Goal: Task Accomplishment & Management: Manage account settings

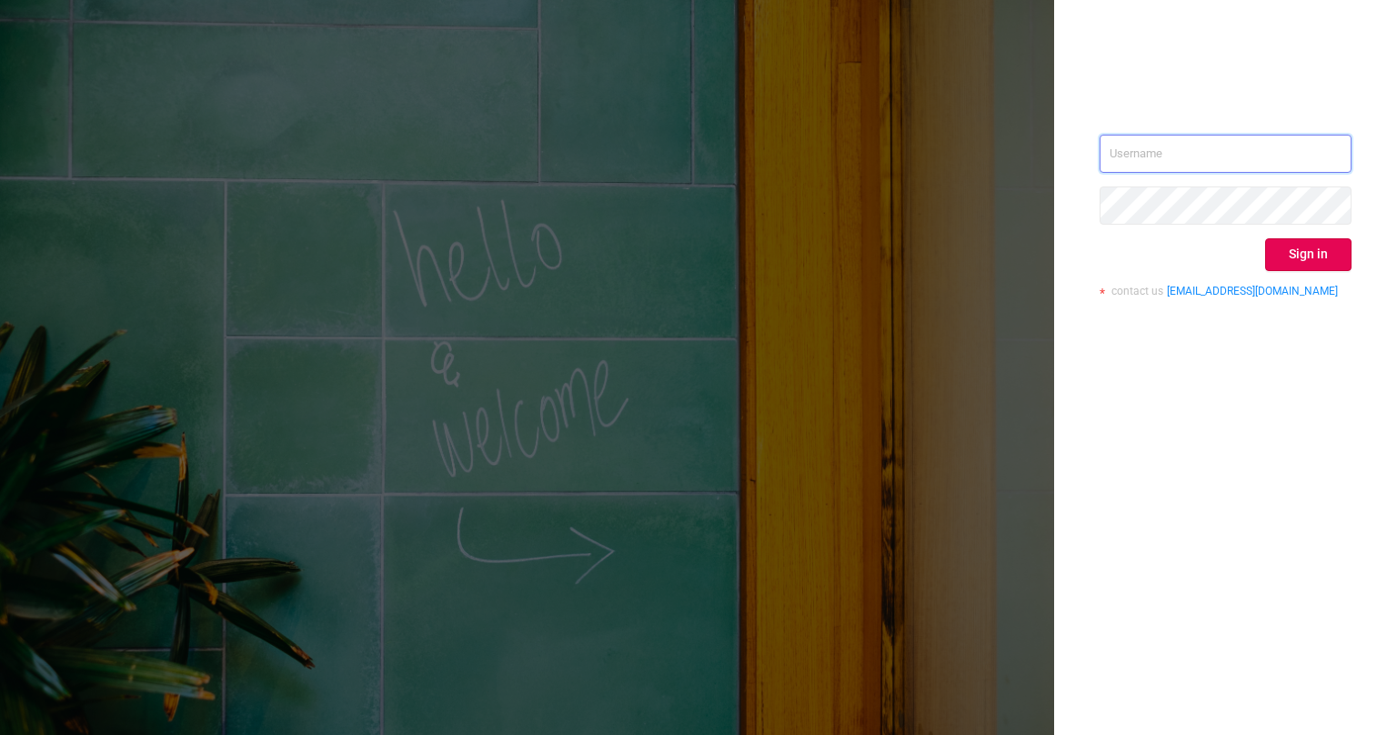
click at [1147, 149] on input "text" at bounding box center [1226, 154] width 252 height 38
type input "[EMAIL_ADDRESS][PERSON_NAME][DOMAIN_NAME]"
click at [1290, 253] on button "Sign in" at bounding box center [1308, 254] width 86 height 33
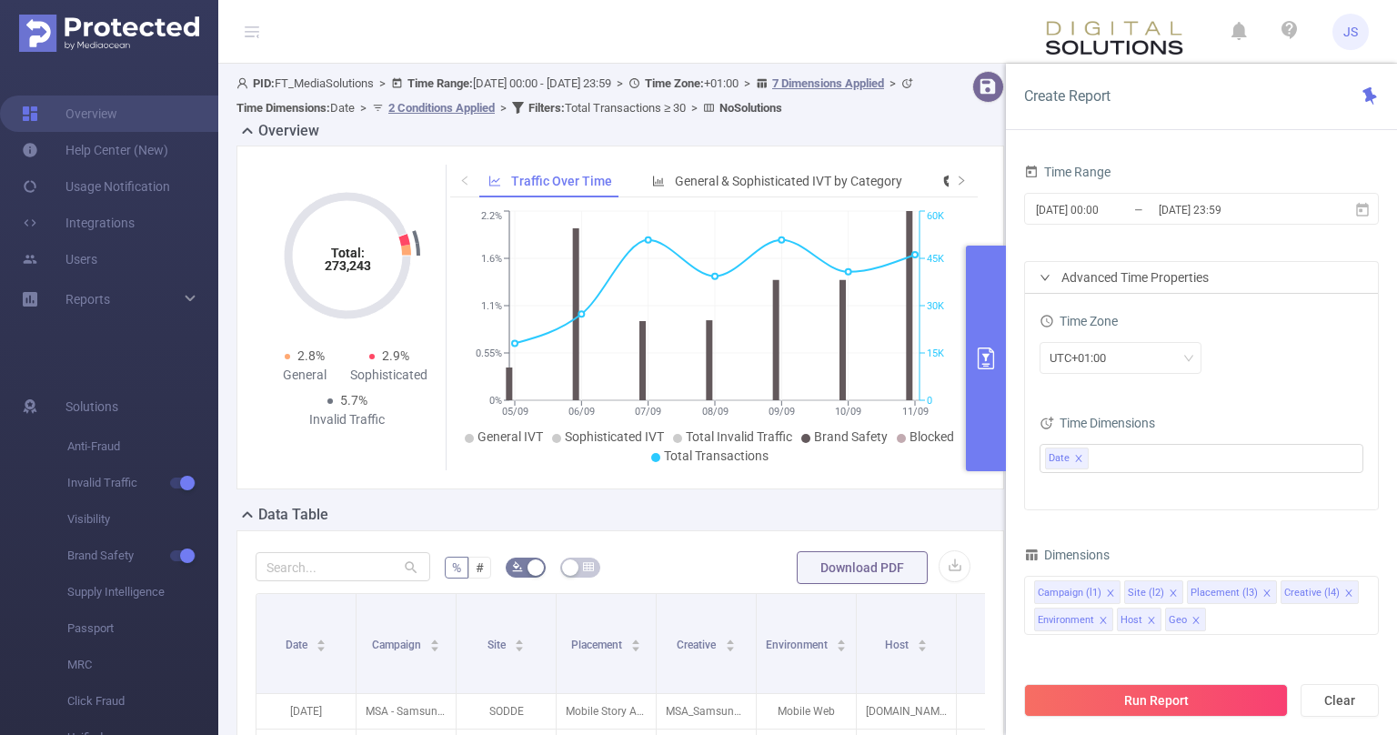
click at [1258, 395] on div "Time Zone UTC+01:00 Time Dimensions Date" at bounding box center [1201, 402] width 353 height 216
click at [1079, 458] on icon "icon: close" at bounding box center [1078, 458] width 6 height 6
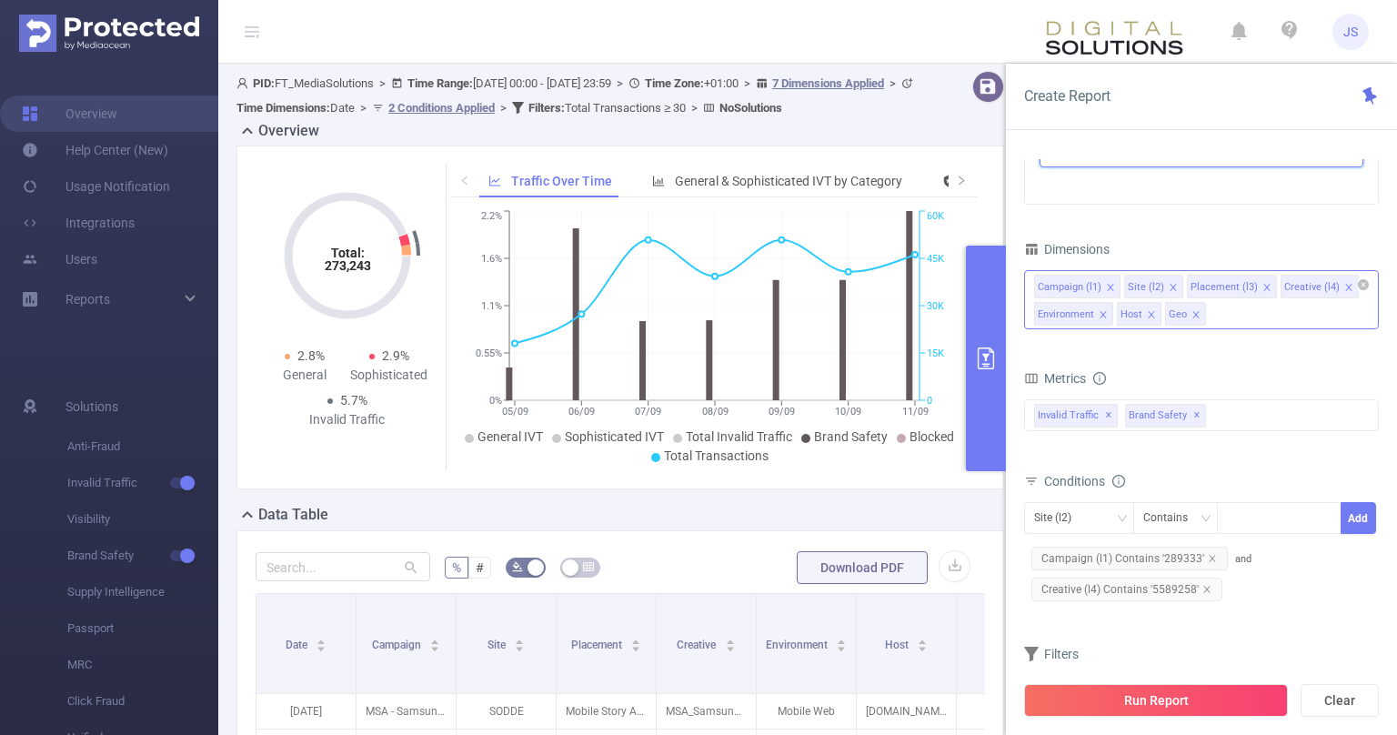
click at [1108, 284] on icon "icon: close" at bounding box center [1110, 287] width 6 height 6
click at [1211, 555] on icon "icon: close" at bounding box center [1212, 558] width 9 height 9
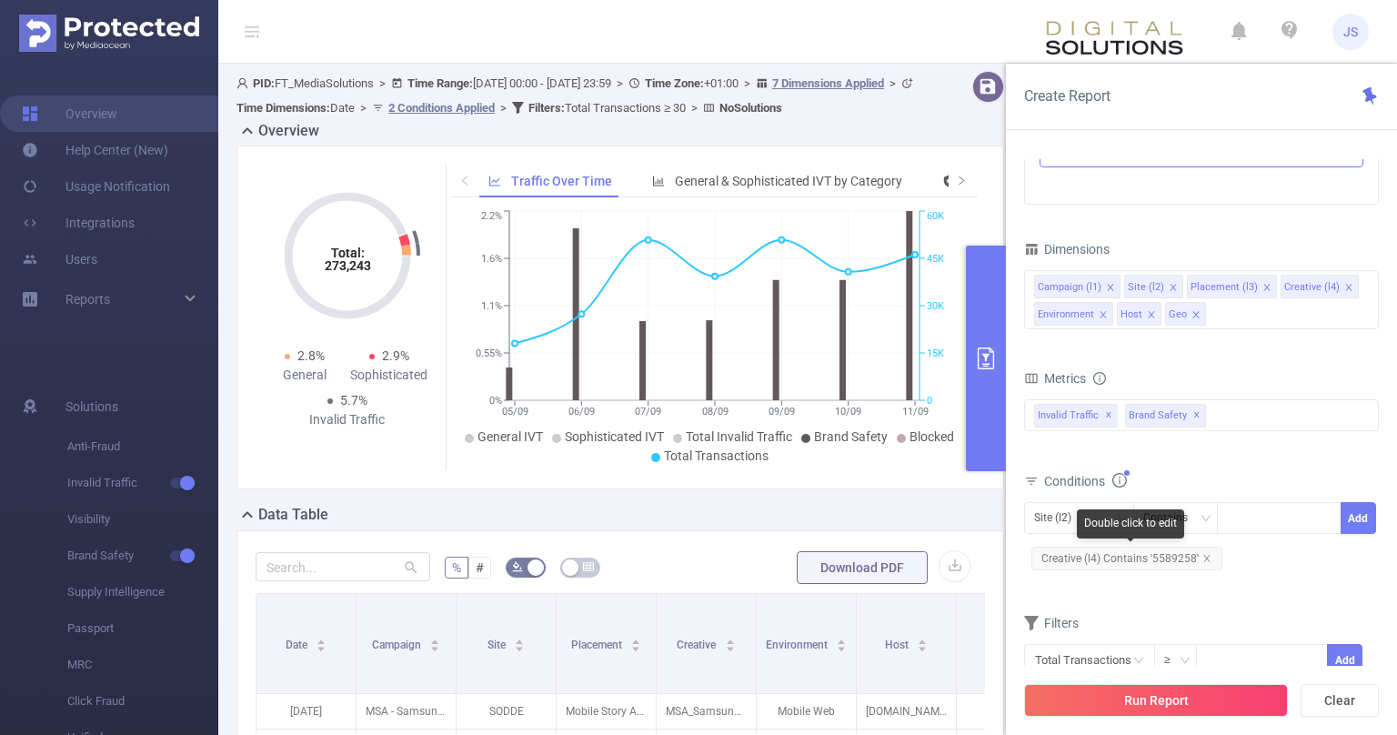
click at [1211, 555] on span "Creative (l4) Contains '5589258'" at bounding box center [1127, 559] width 191 height 24
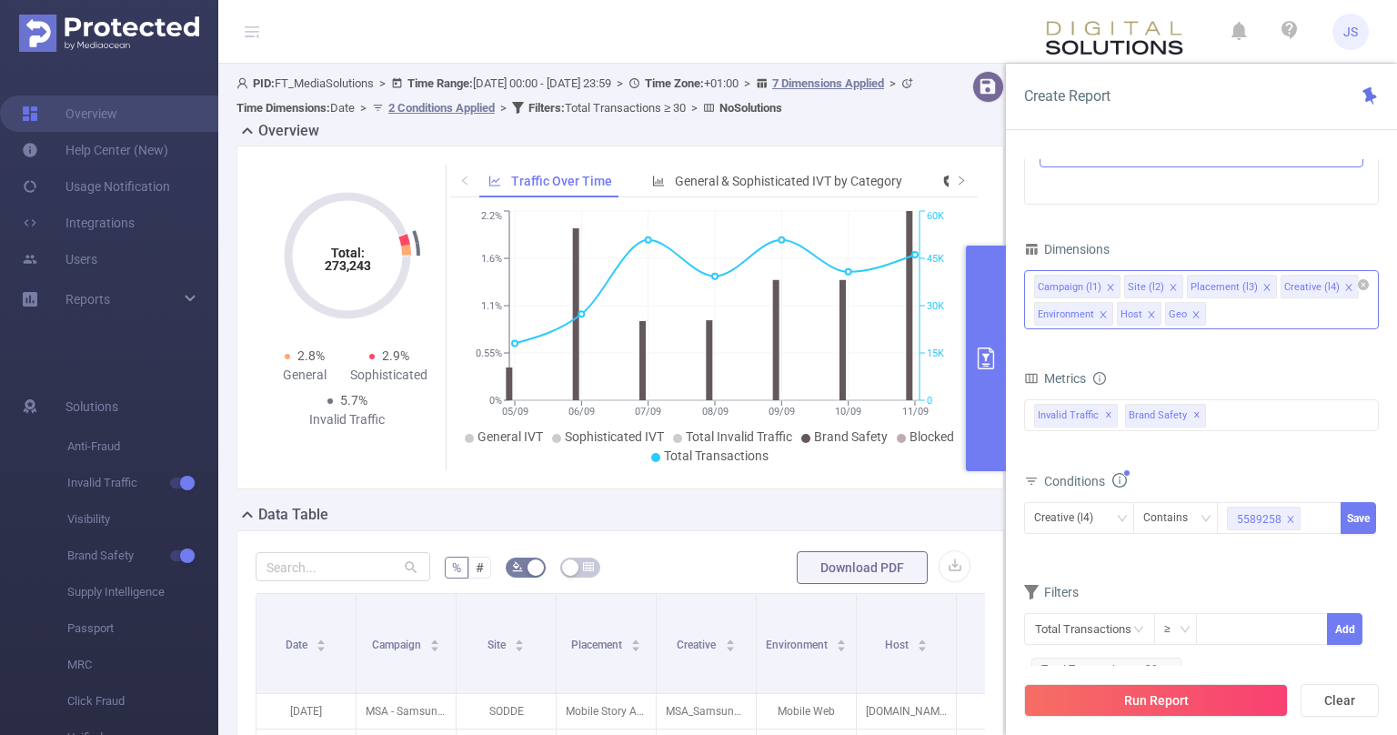
click at [1108, 286] on icon "icon: close" at bounding box center [1110, 287] width 9 height 9
click at [1083, 287] on icon "icon: close" at bounding box center [1083, 287] width 6 height 6
click at [1110, 284] on icon "icon: close" at bounding box center [1114, 287] width 9 height 9
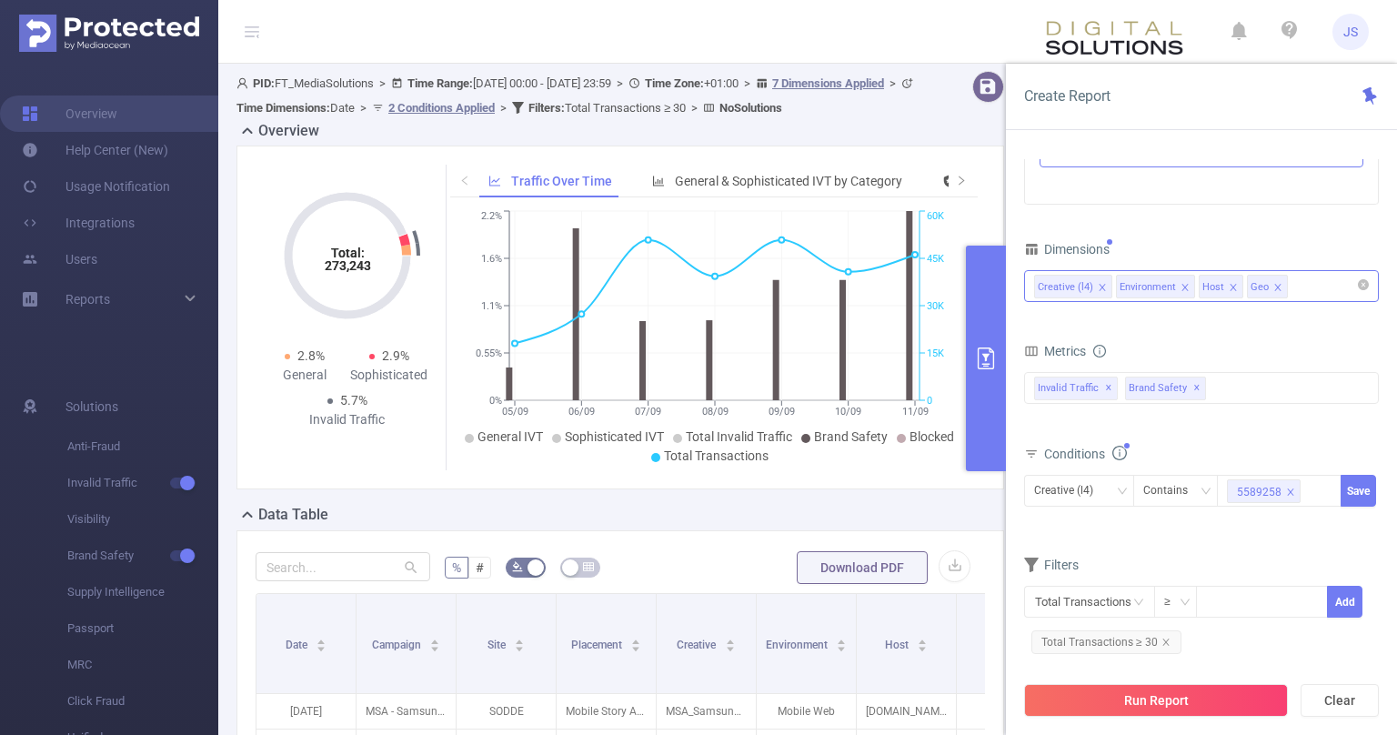
click at [1103, 285] on icon "icon: close" at bounding box center [1102, 287] width 6 height 6
click at [1103, 285] on icon "icon: close" at bounding box center [1103, 287] width 9 height 9
click at [1113, 285] on icon "icon: close" at bounding box center [1113, 287] width 9 height 9
click at [1113, 285] on div "Host" at bounding box center [1201, 286] width 335 height 30
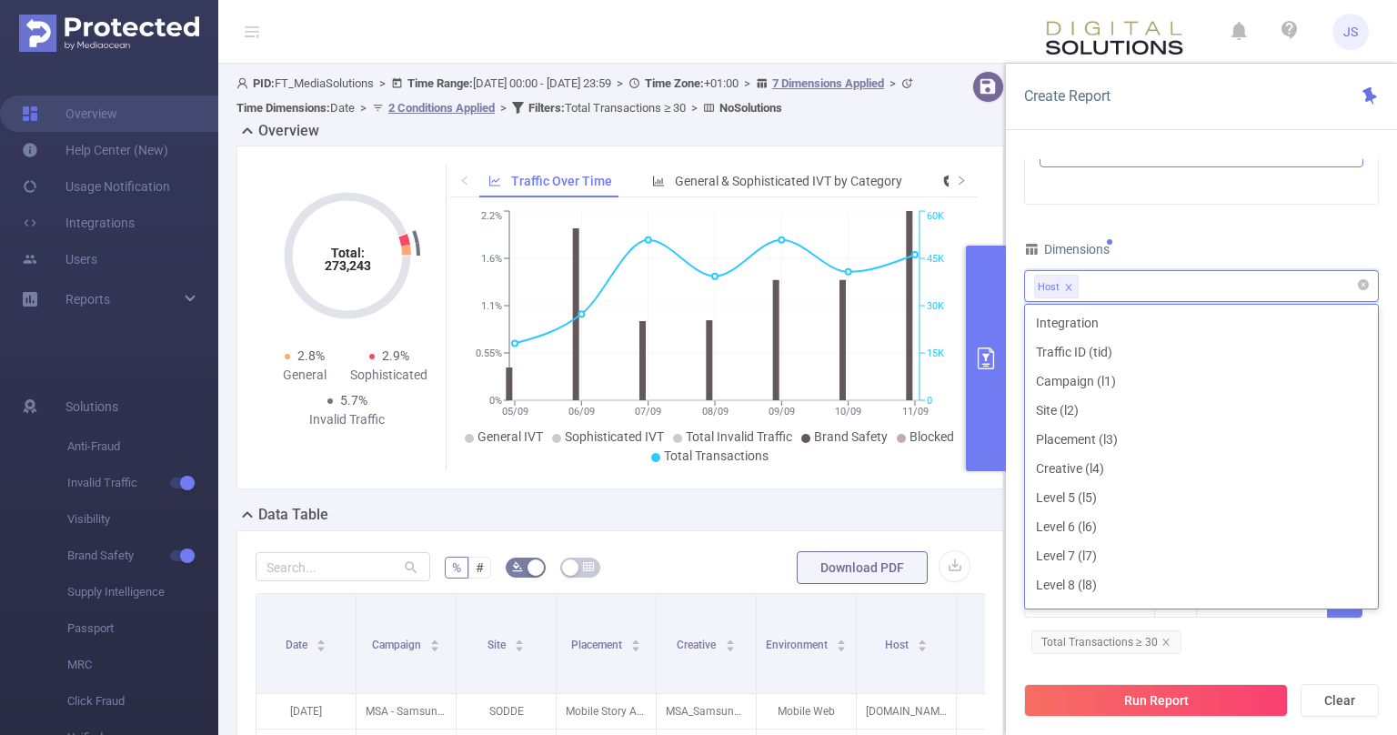
scroll to position [136, 0]
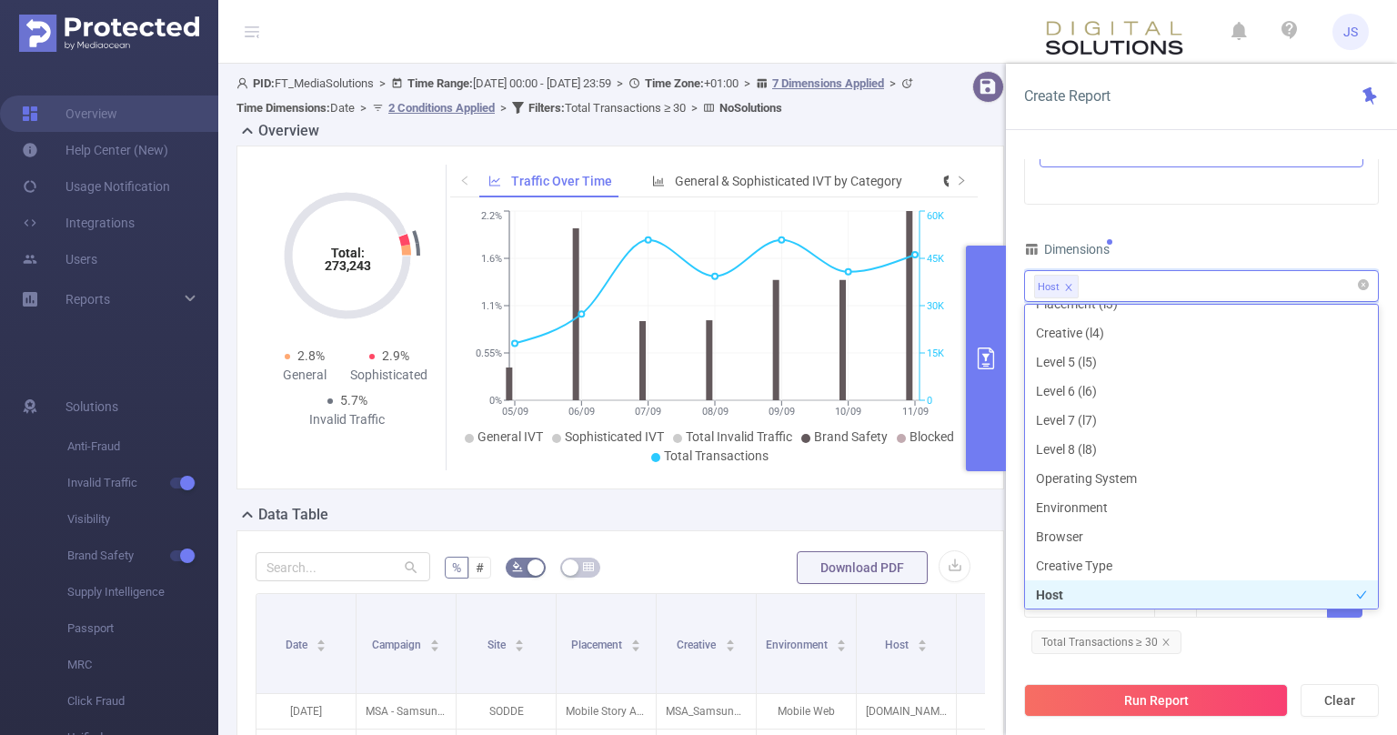
click at [1176, 249] on div "Dimensions" at bounding box center [1201, 252] width 355 height 30
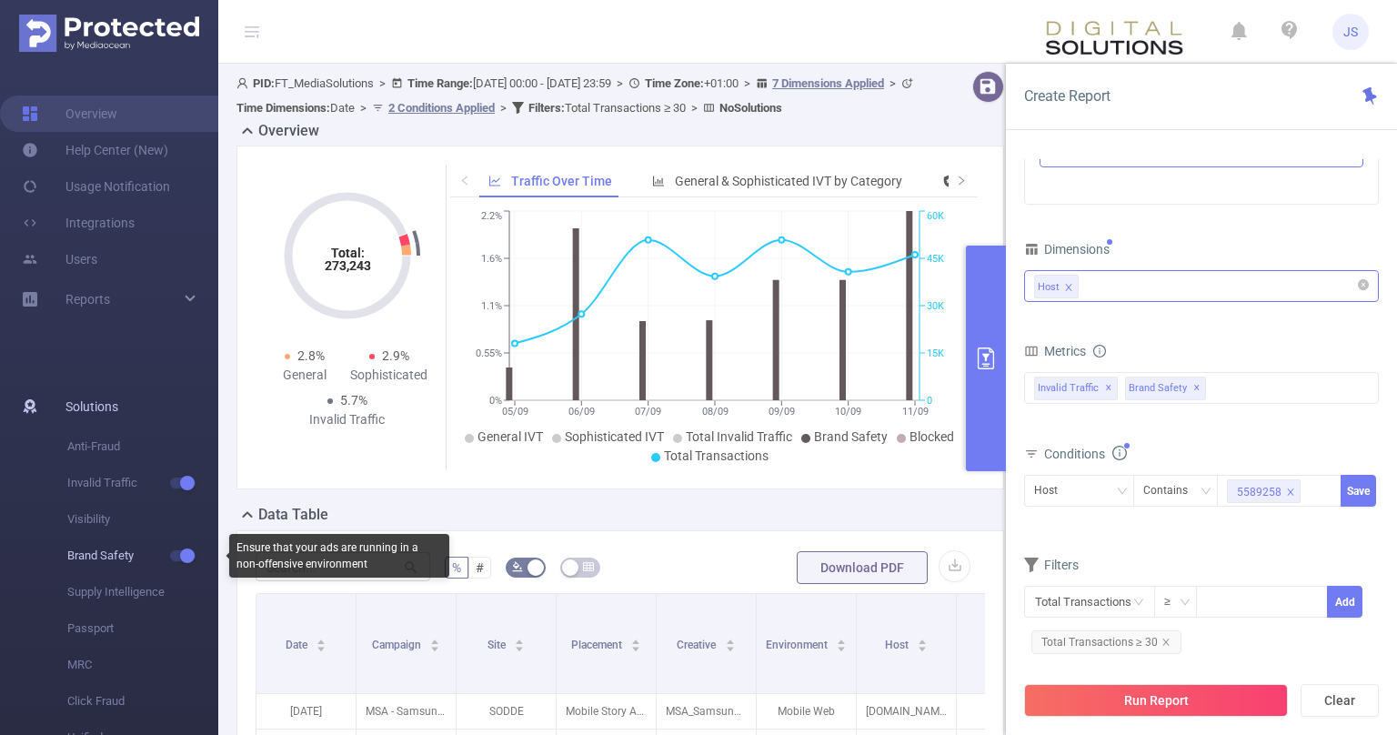
click at [186, 558] on button "button" at bounding box center [182, 555] width 25 height 11
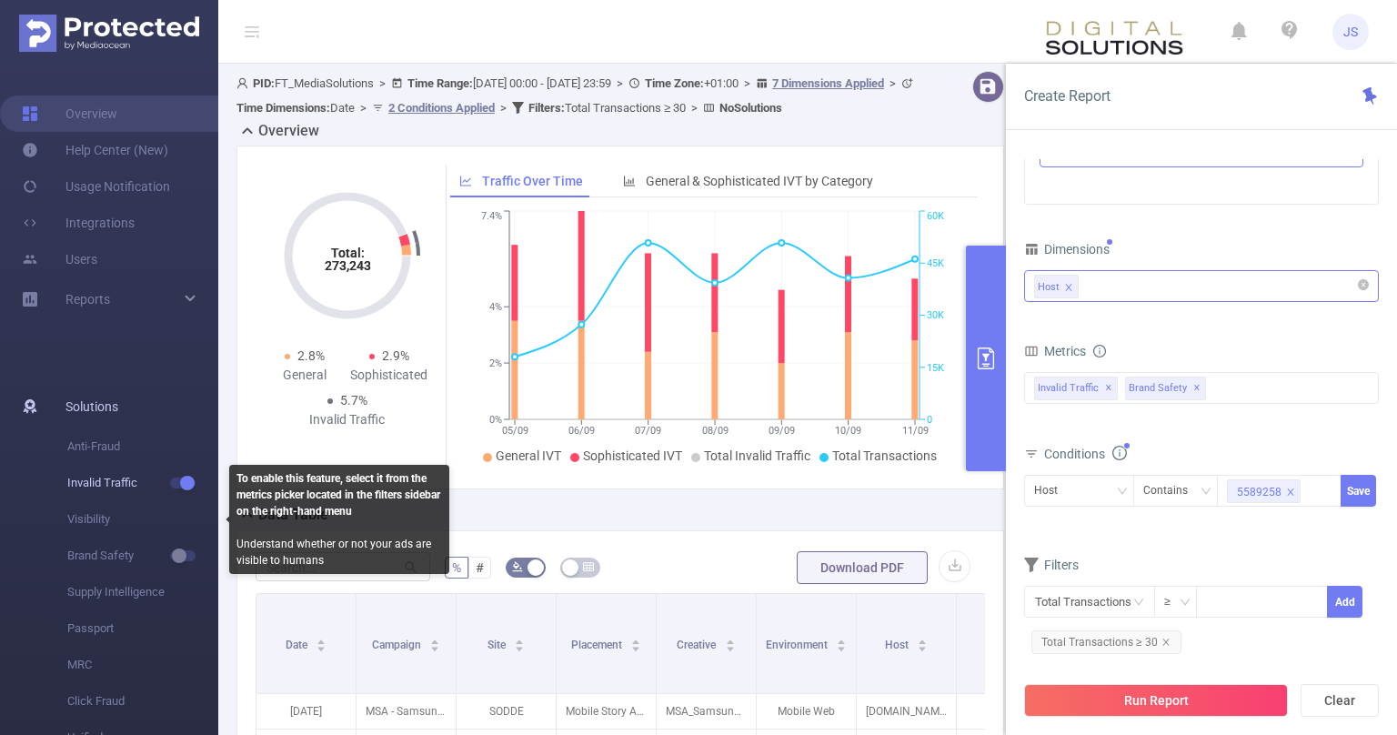
click at [179, 477] on span "Invalid Traffic" at bounding box center [142, 483] width 151 height 36
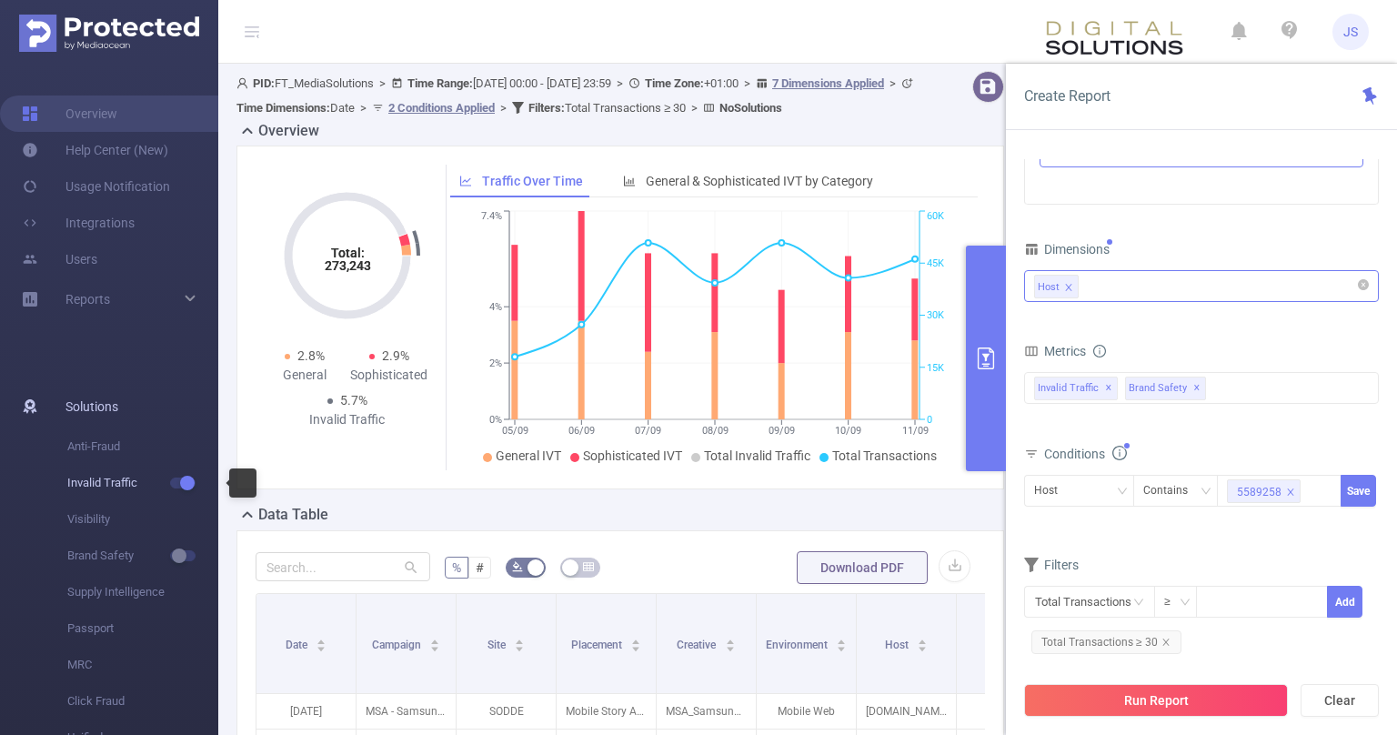
click at [179, 482] on span "button" at bounding box center [186, 482] width 24 height 9
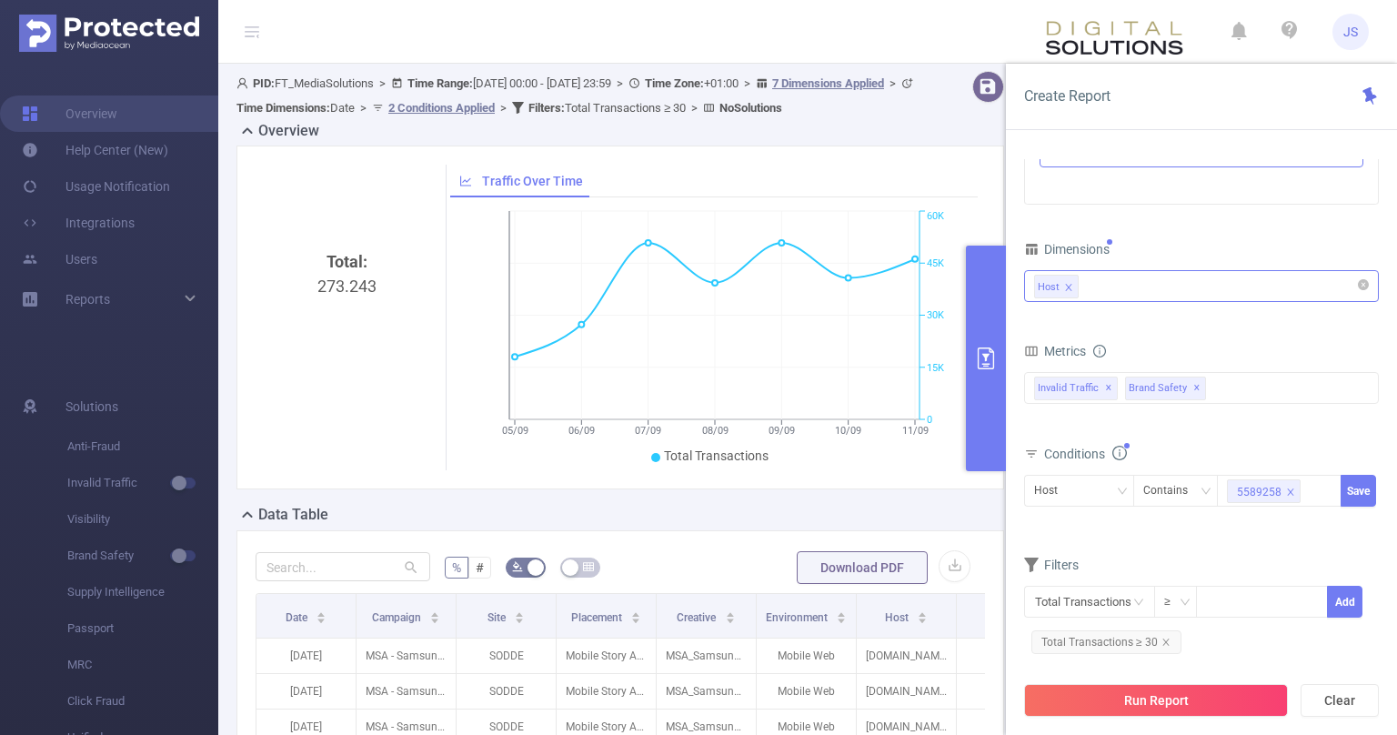
click at [1272, 552] on div "Filters" at bounding box center [1201, 567] width 355 height 30
click at [1294, 520] on div "Host Contains 5589258 Save" at bounding box center [1201, 497] width 355 height 52
click at [1192, 426] on div "Total General IVT Data Centers Disclosed Bots Known Crawlers Irregular Activity…" at bounding box center [1201, 400] width 355 height 65
click at [1108, 384] on span "✕" at bounding box center [1108, 389] width 7 height 22
click at [1104, 385] on span "✕" at bounding box center [1106, 389] width 7 height 22
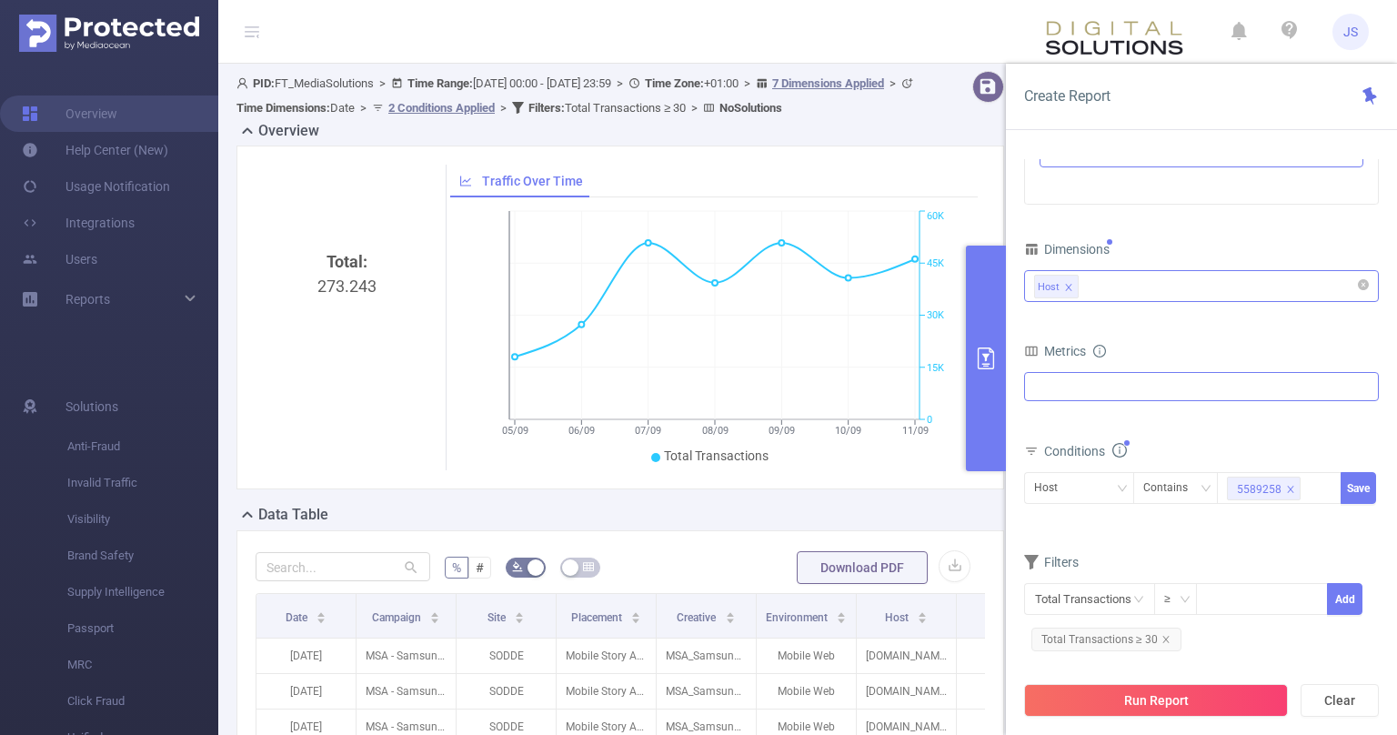
click at [1104, 385] on div at bounding box center [1201, 386] width 355 height 29
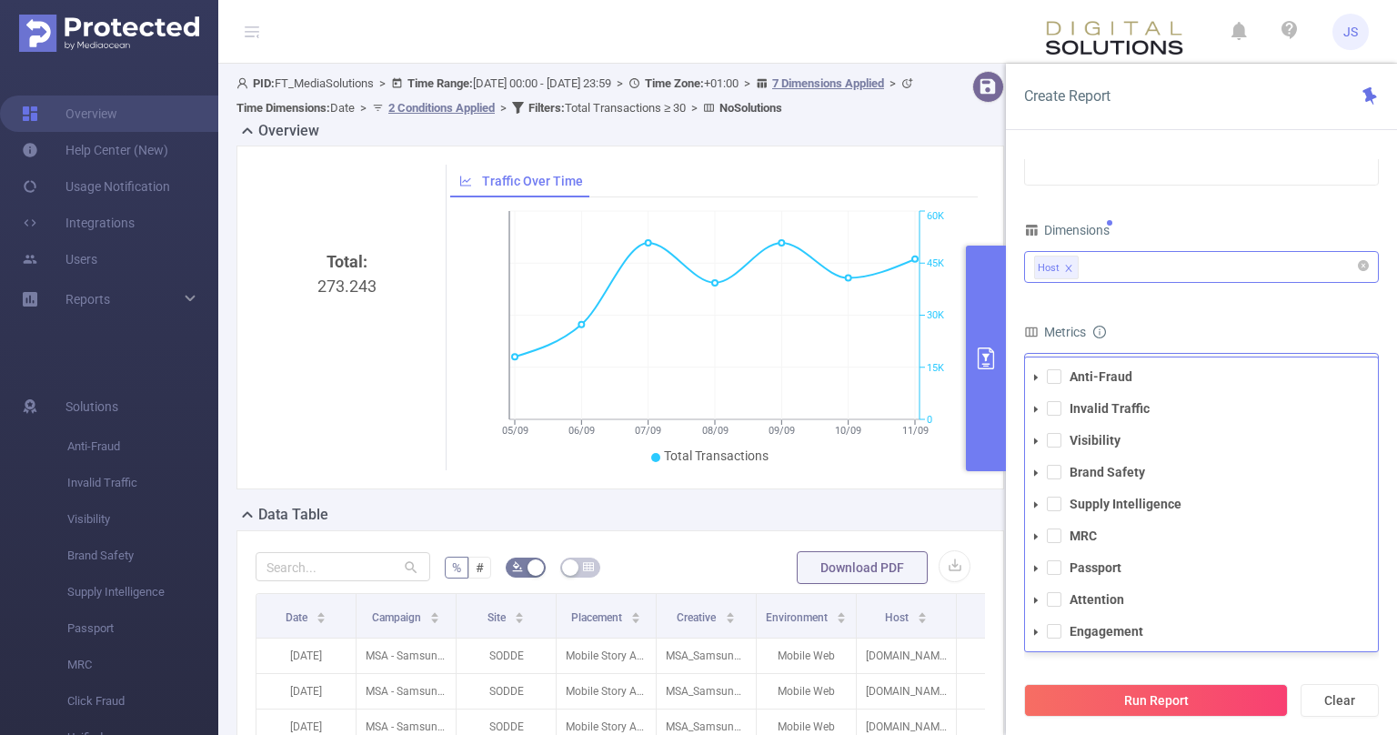
click at [1234, 326] on div "Metrics" at bounding box center [1201, 334] width 355 height 30
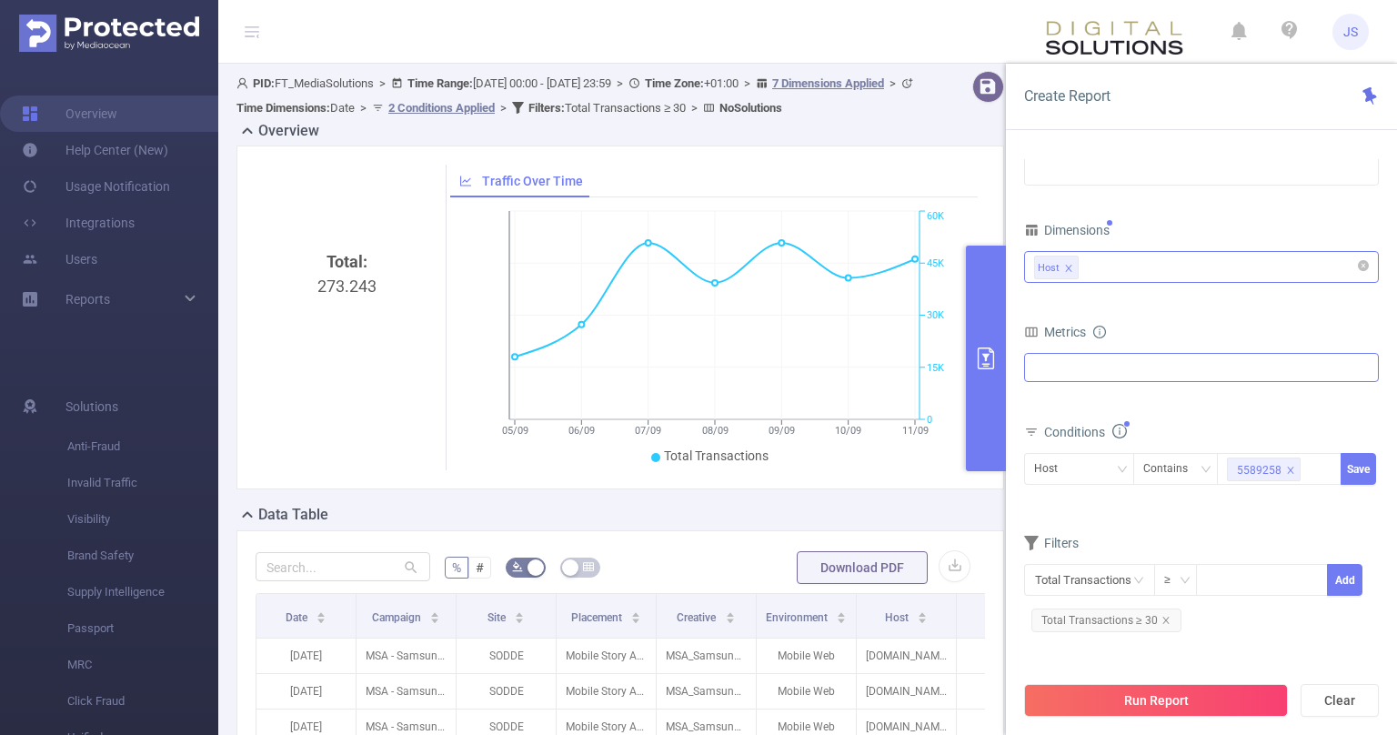
click at [1114, 366] on div "Anti-Fraud Invalid Traffic Visibility Brand Safety Supply Intelligence MRC Pass…" at bounding box center [1201, 367] width 355 height 29
click at [1144, 279] on div "Host" at bounding box center [1201, 267] width 335 height 30
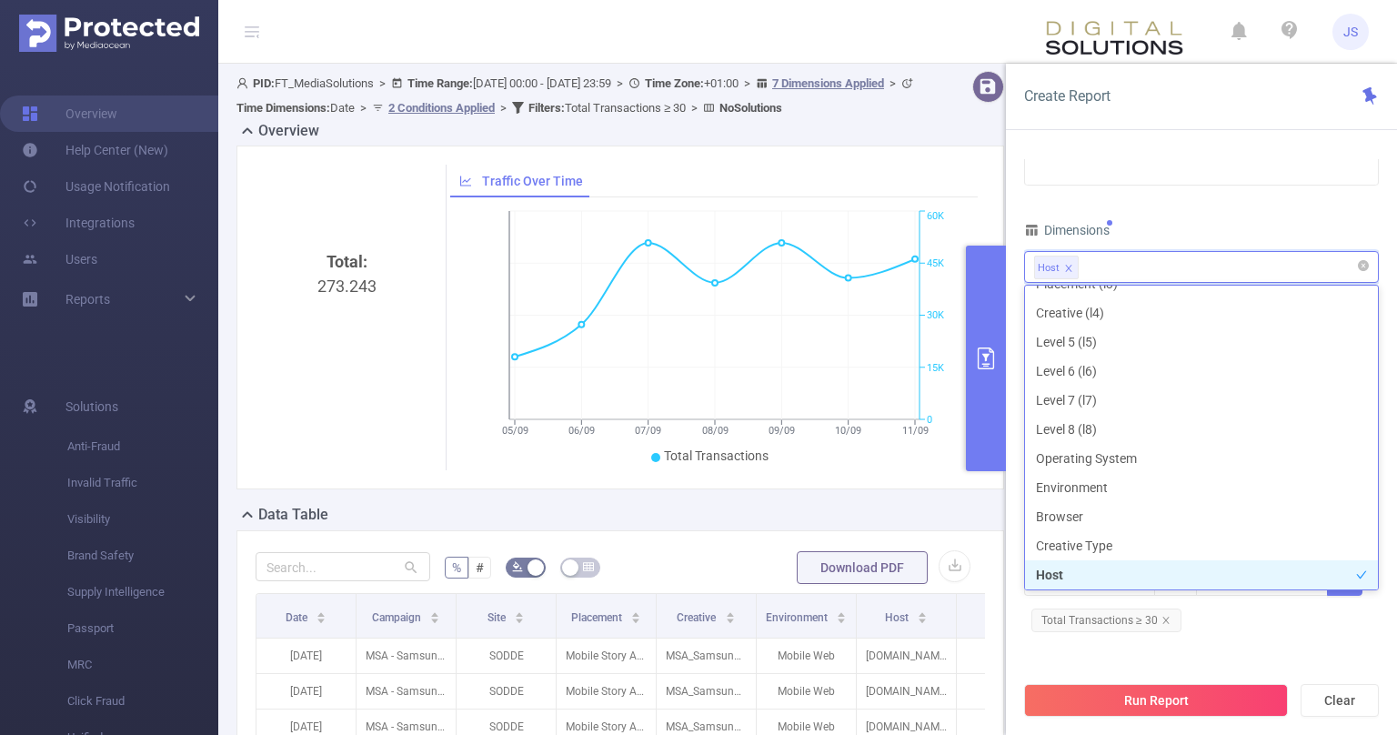
click at [1163, 267] on div "Host" at bounding box center [1201, 267] width 335 height 30
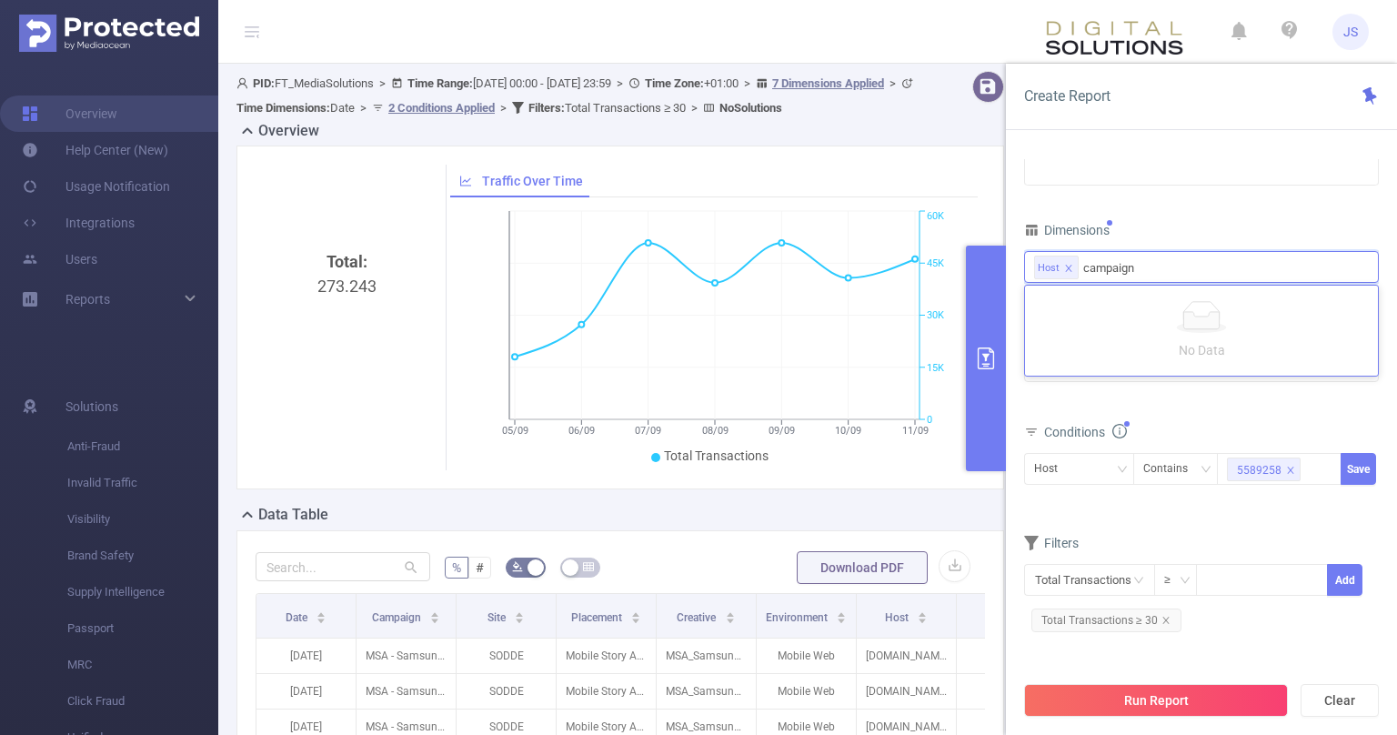
type input "campaign"
click at [1199, 227] on div "Dimensions" at bounding box center [1201, 232] width 355 height 30
click at [1119, 253] on div "Host" at bounding box center [1201, 267] width 335 height 30
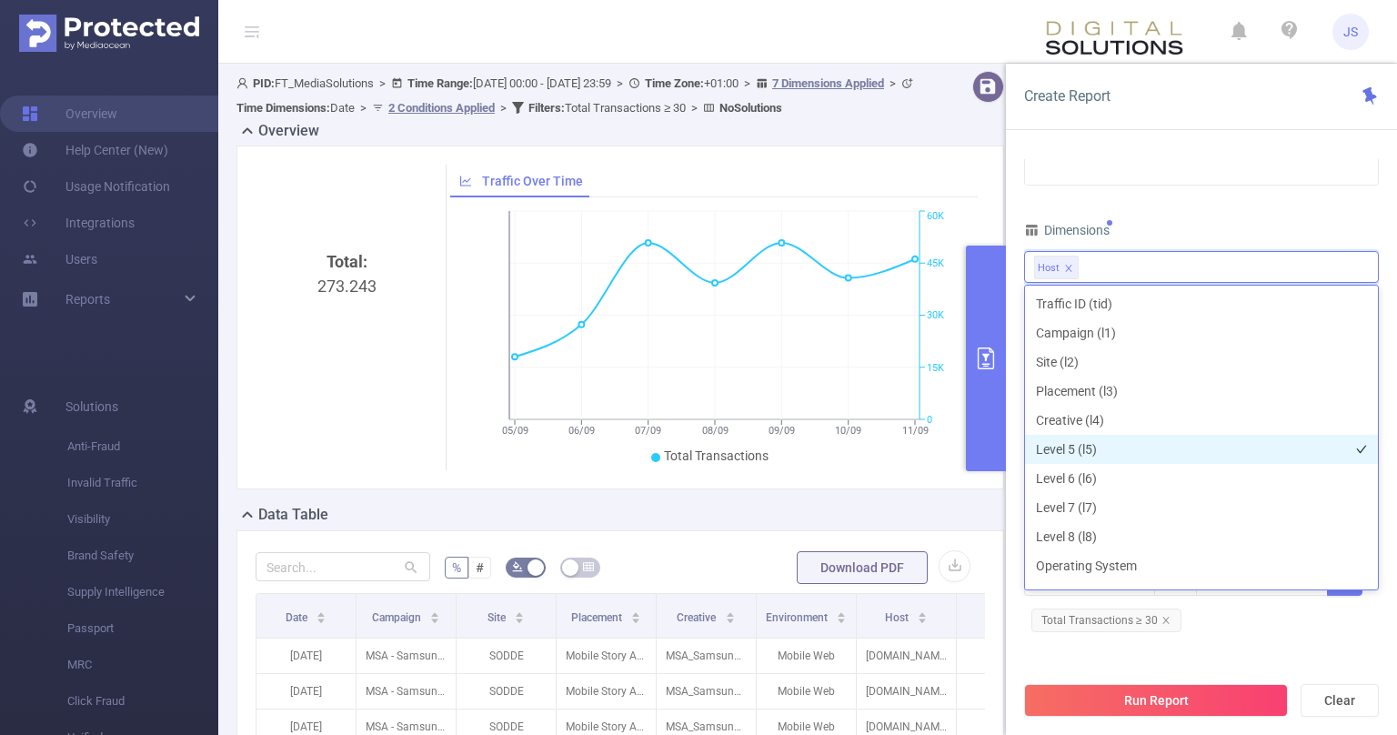
scroll to position [0, 0]
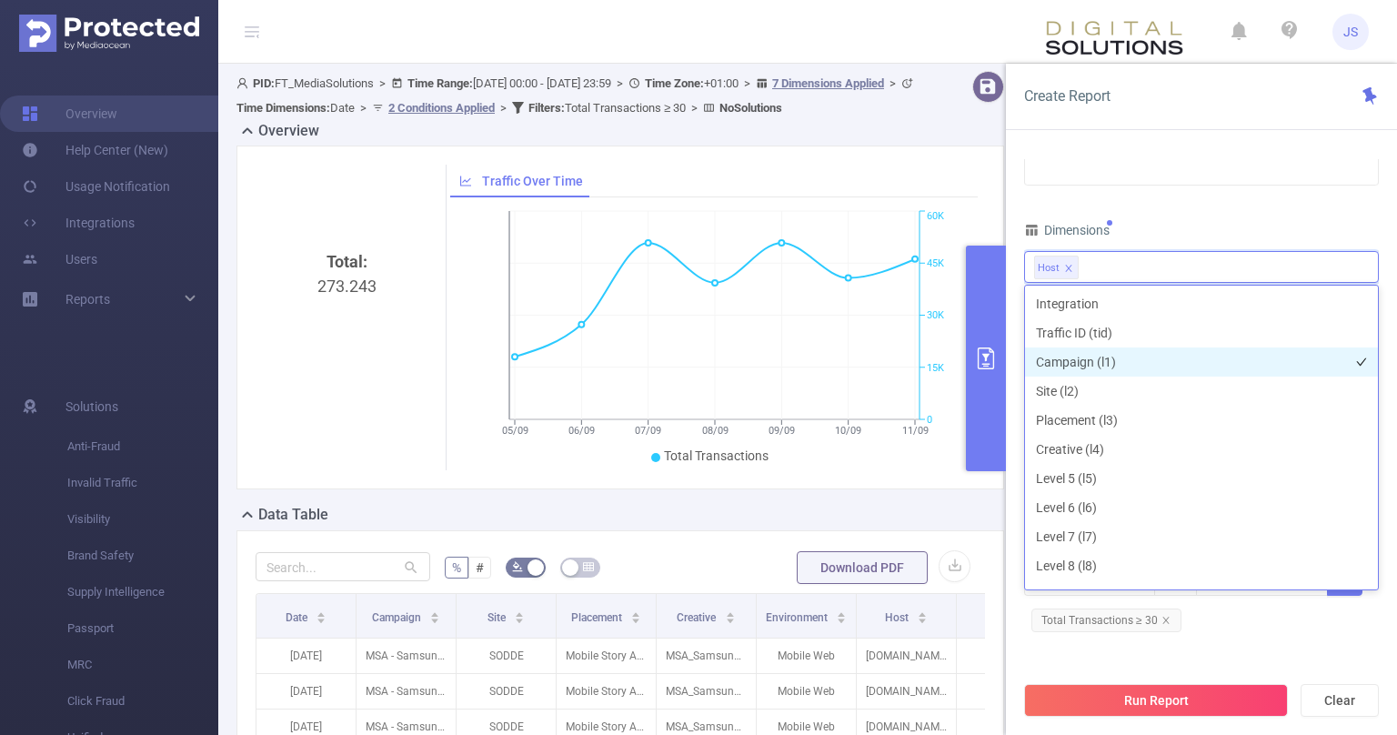
click at [1089, 362] on li "Campaign (l1)" at bounding box center [1201, 362] width 353 height 29
click at [1215, 213] on div "Time Range [DATE] 00:00 _ [DATE] 23:59 Advanced Time Properties Time Zone UTC+0…" at bounding box center [1201, 242] width 355 height 816
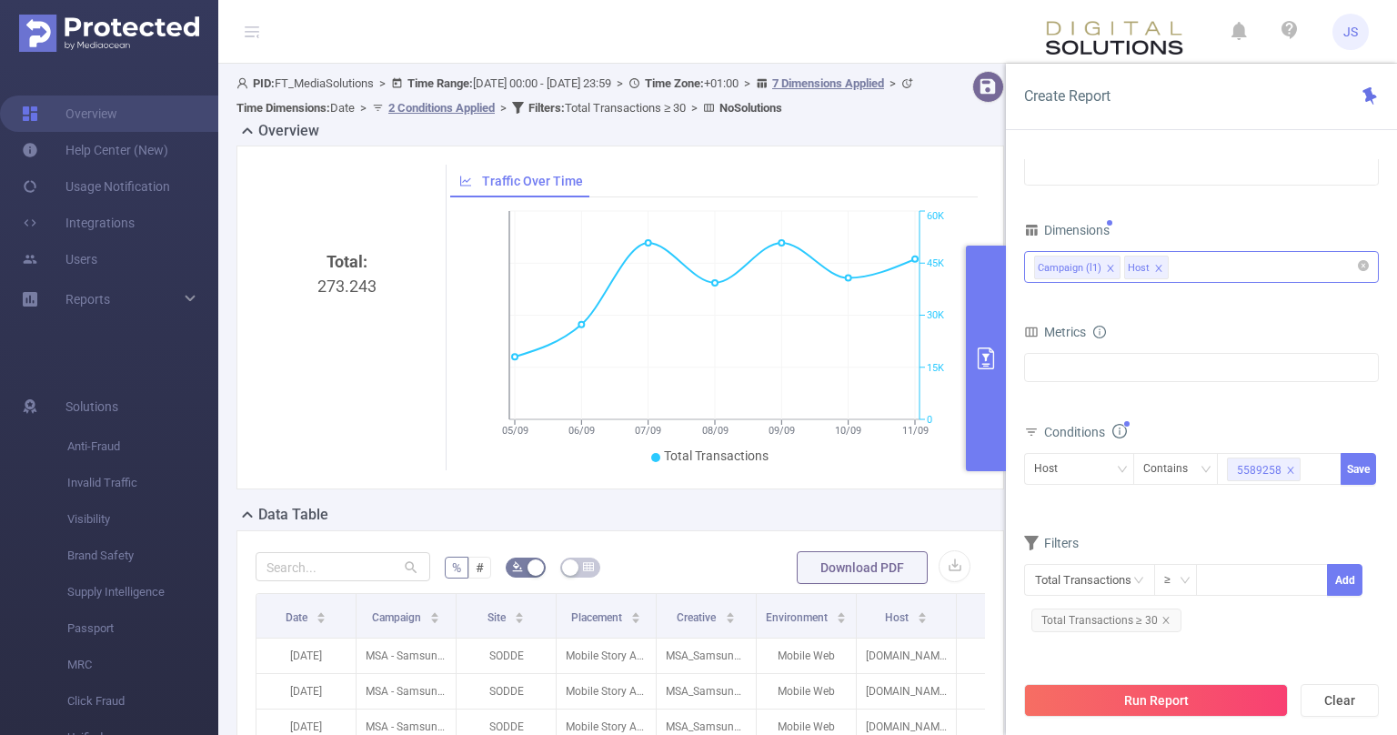
drag, startPoint x: 1074, startPoint y: 270, endPoint x: 1192, endPoint y: 263, distance: 117.6
click at [1192, 263] on div "Campaign (l1) Host" at bounding box center [1201, 267] width 335 height 30
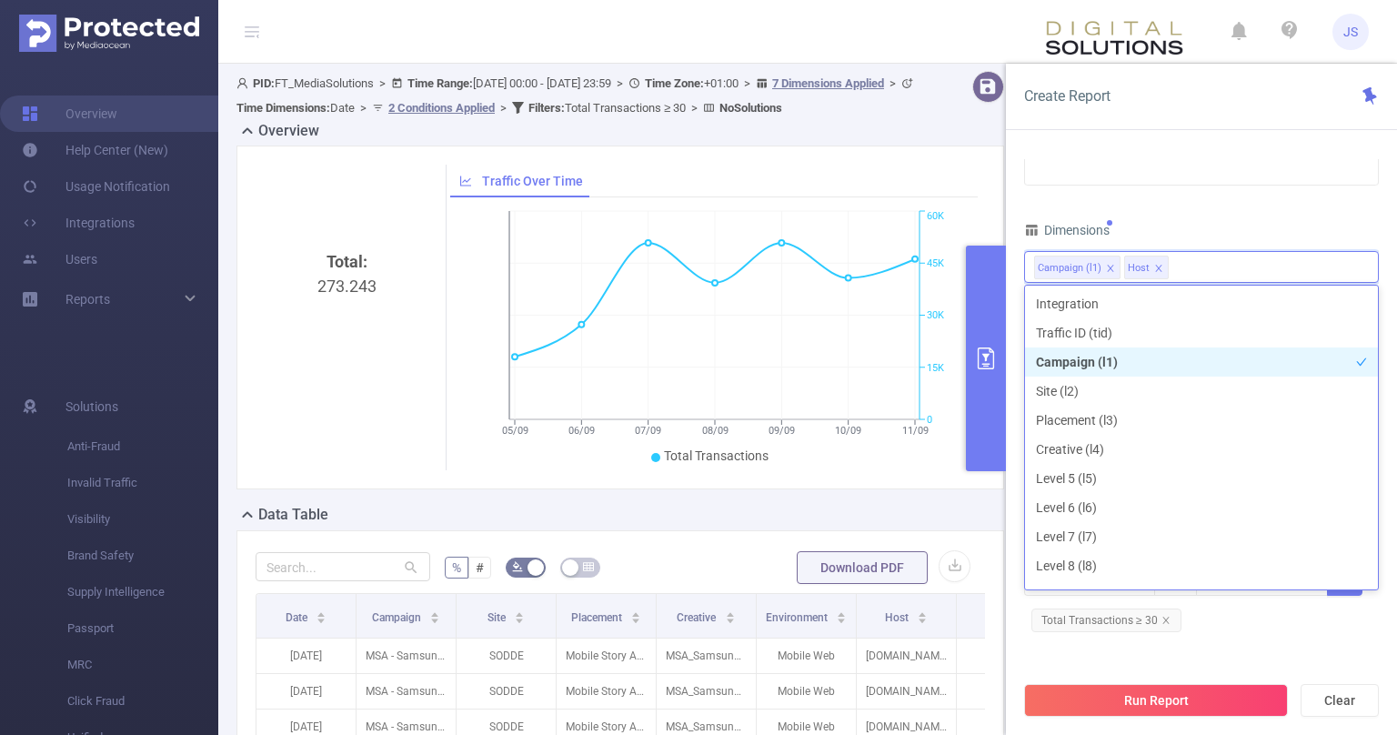
click at [1199, 220] on div "Dimensions" at bounding box center [1201, 232] width 355 height 30
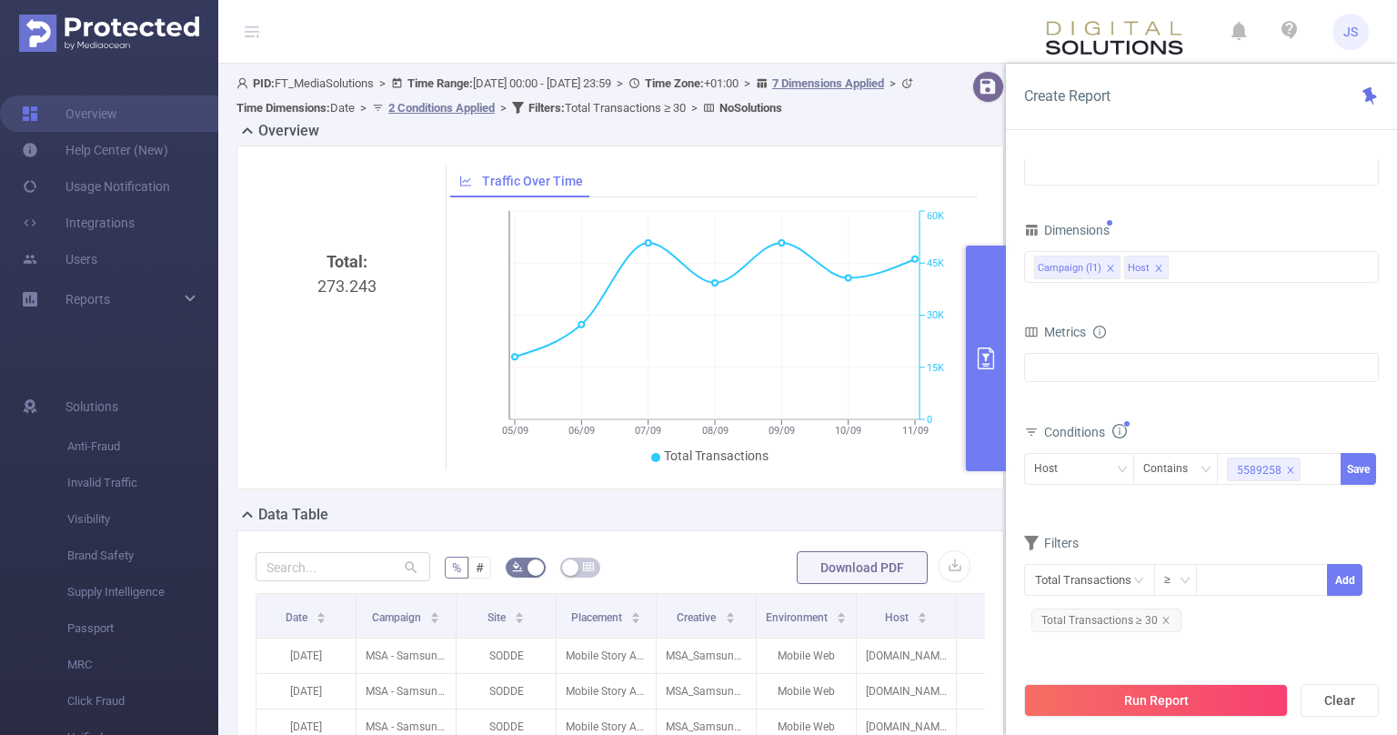
click at [1232, 627] on div "Total Transactions ≥ Add Total Transactions ≥ 30" at bounding box center [1201, 600] width 355 height 72
click at [1164, 620] on icon "icon: close" at bounding box center [1166, 620] width 9 height 9
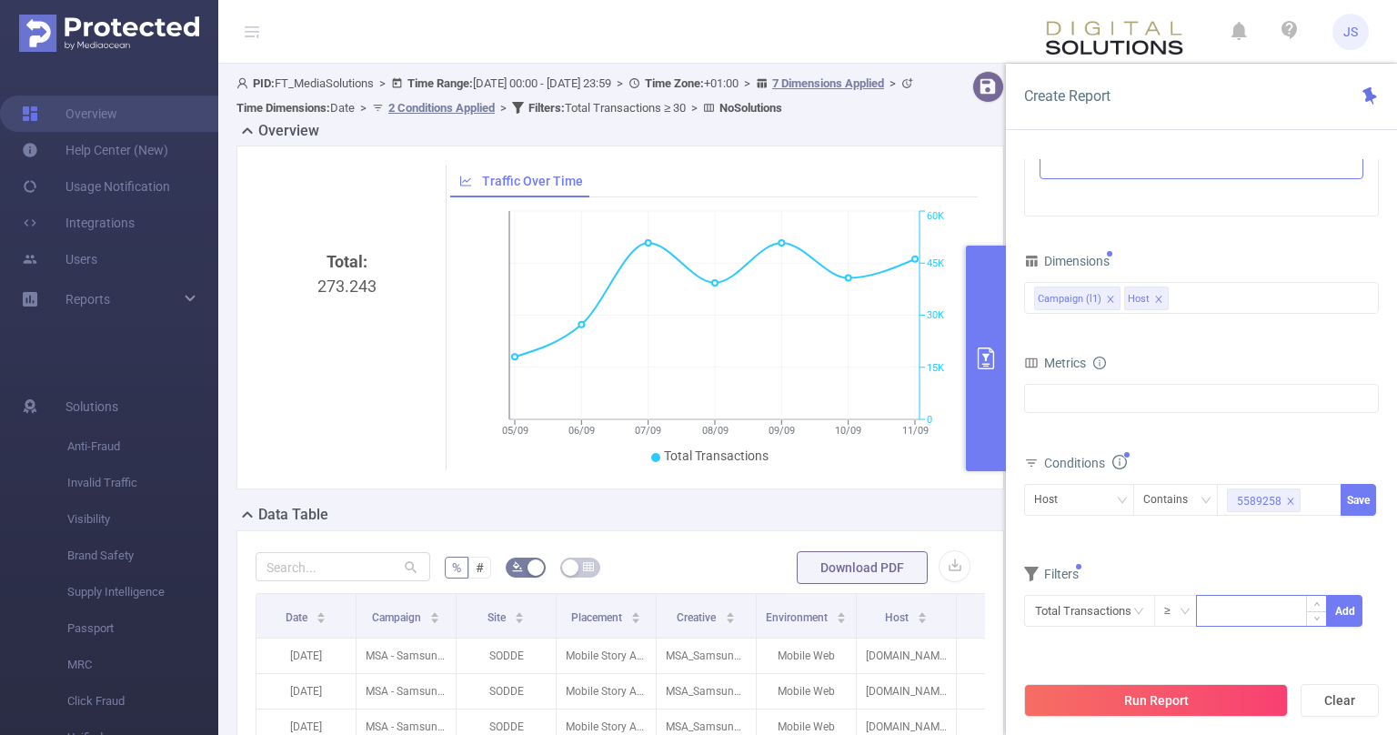
click at [1229, 608] on input at bounding box center [1261, 609] width 129 height 27
type input "1,000"
click at [1269, 544] on form "Dimensions Campaign (l1) Host Metrics Total General IVT Data Centers Disclosed …" at bounding box center [1201, 449] width 355 height 402
click at [1352, 605] on button "Add" at bounding box center [1344, 611] width 35 height 32
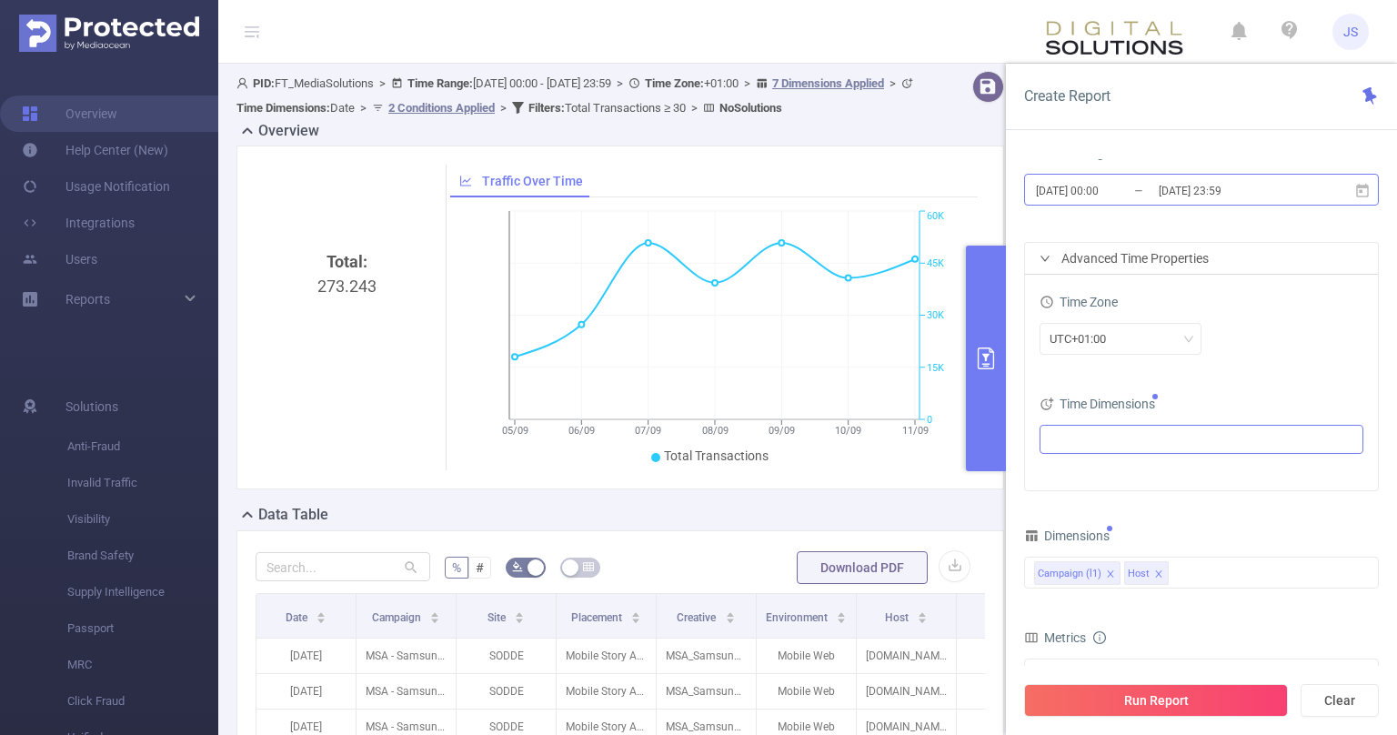
click at [1151, 187] on input "[DATE] 00:00" at bounding box center [1107, 190] width 147 height 25
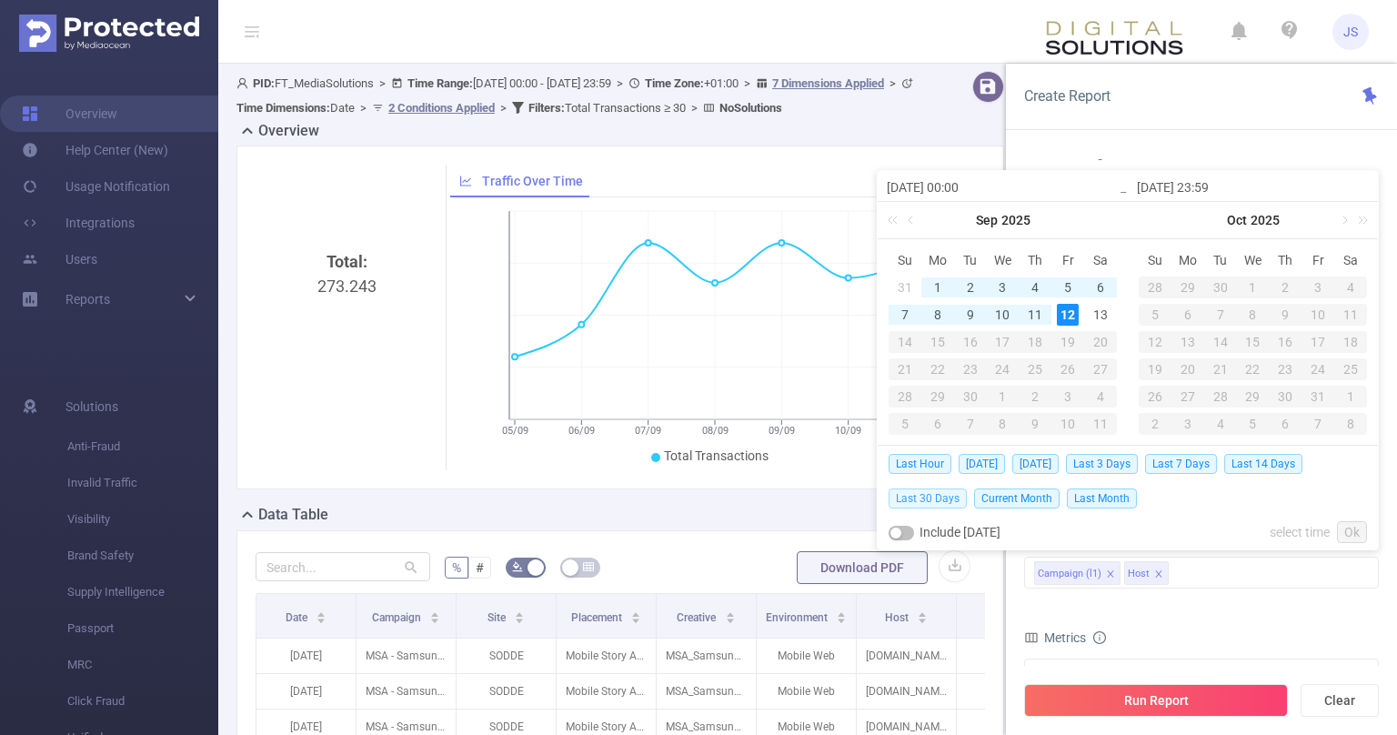
click at [949, 499] on span "Last 30 Days" at bounding box center [928, 499] width 78 height 20
type input "[DATE] 00:00"
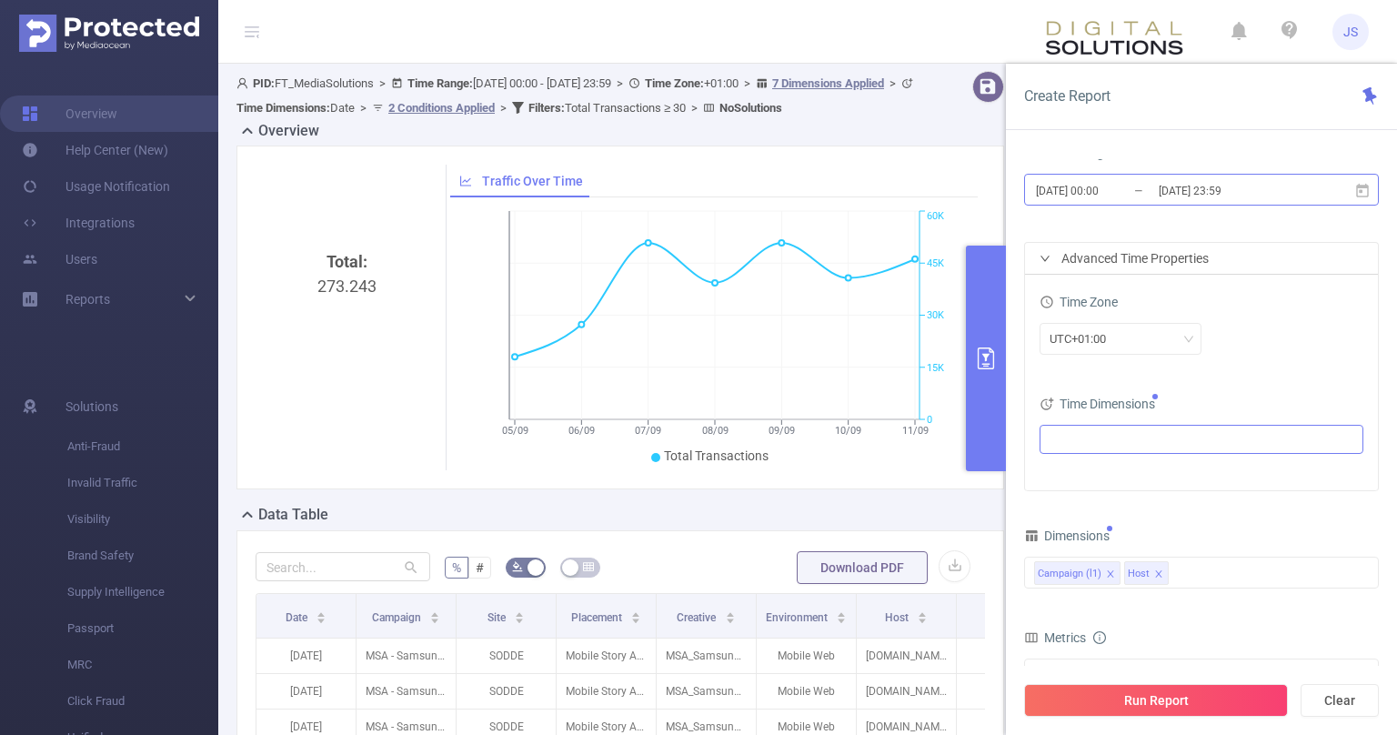
click at [1174, 195] on input "[DATE] 23:59" at bounding box center [1230, 190] width 147 height 25
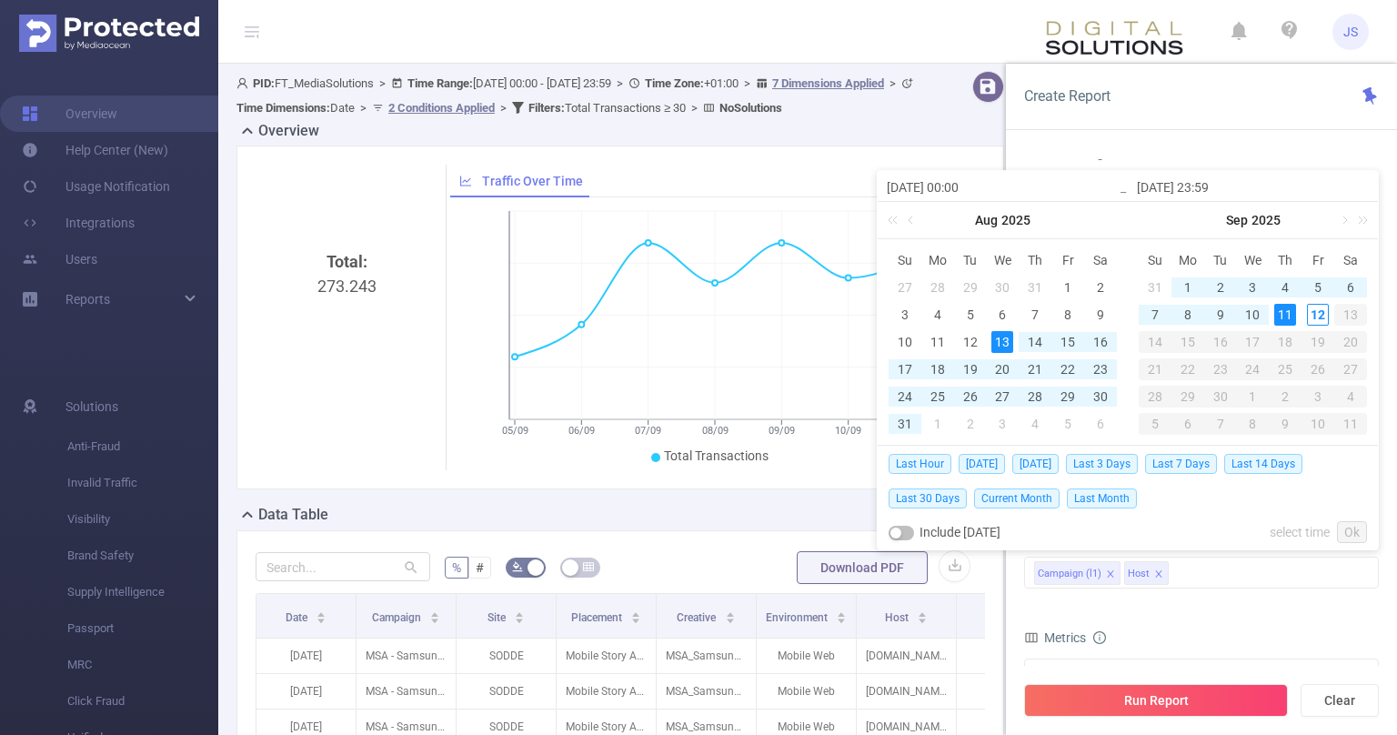
click at [1287, 314] on div "11" at bounding box center [1285, 315] width 22 height 22
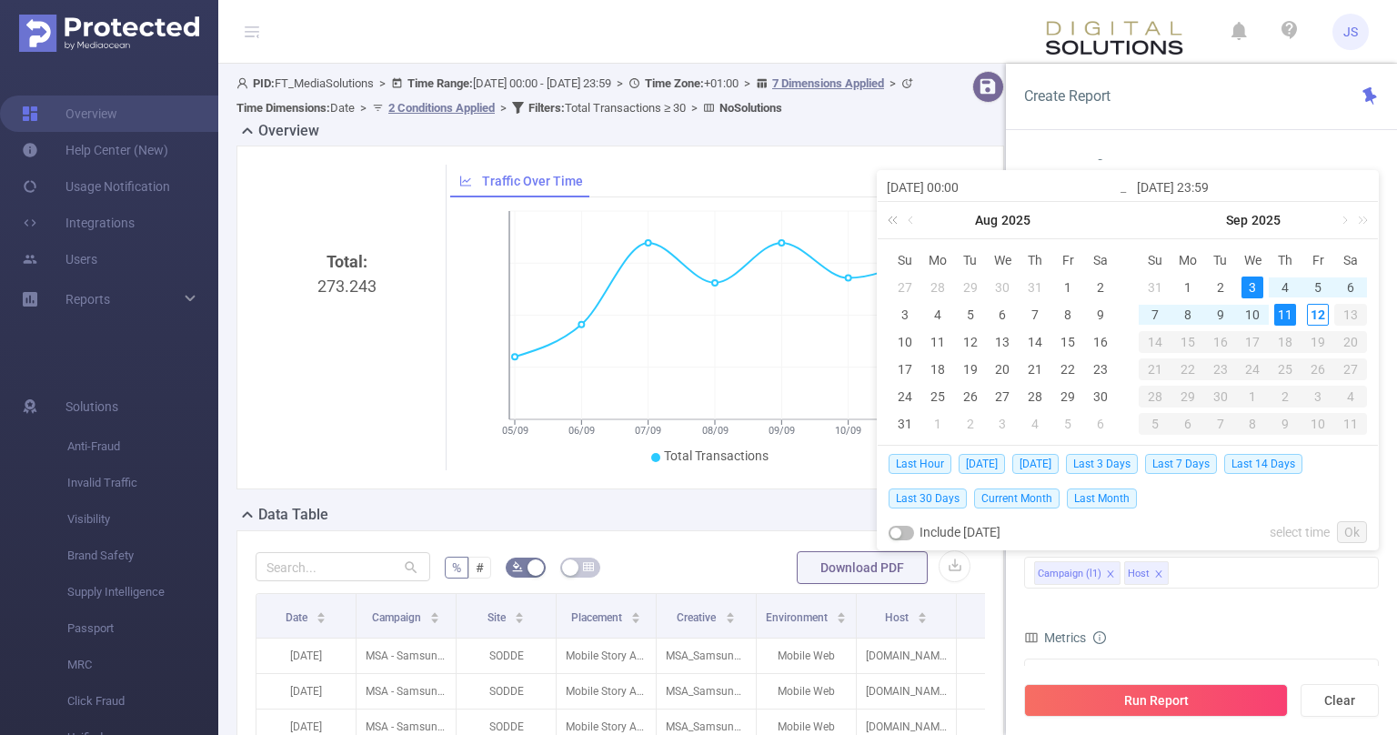
click at [904, 223] on link at bounding box center [896, 220] width 24 height 36
click at [905, 217] on link at bounding box center [912, 220] width 16 height 36
click at [908, 217] on link at bounding box center [912, 220] width 16 height 36
click at [929, 501] on span "Last 30 Days" at bounding box center [928, 499] width 78 height 20
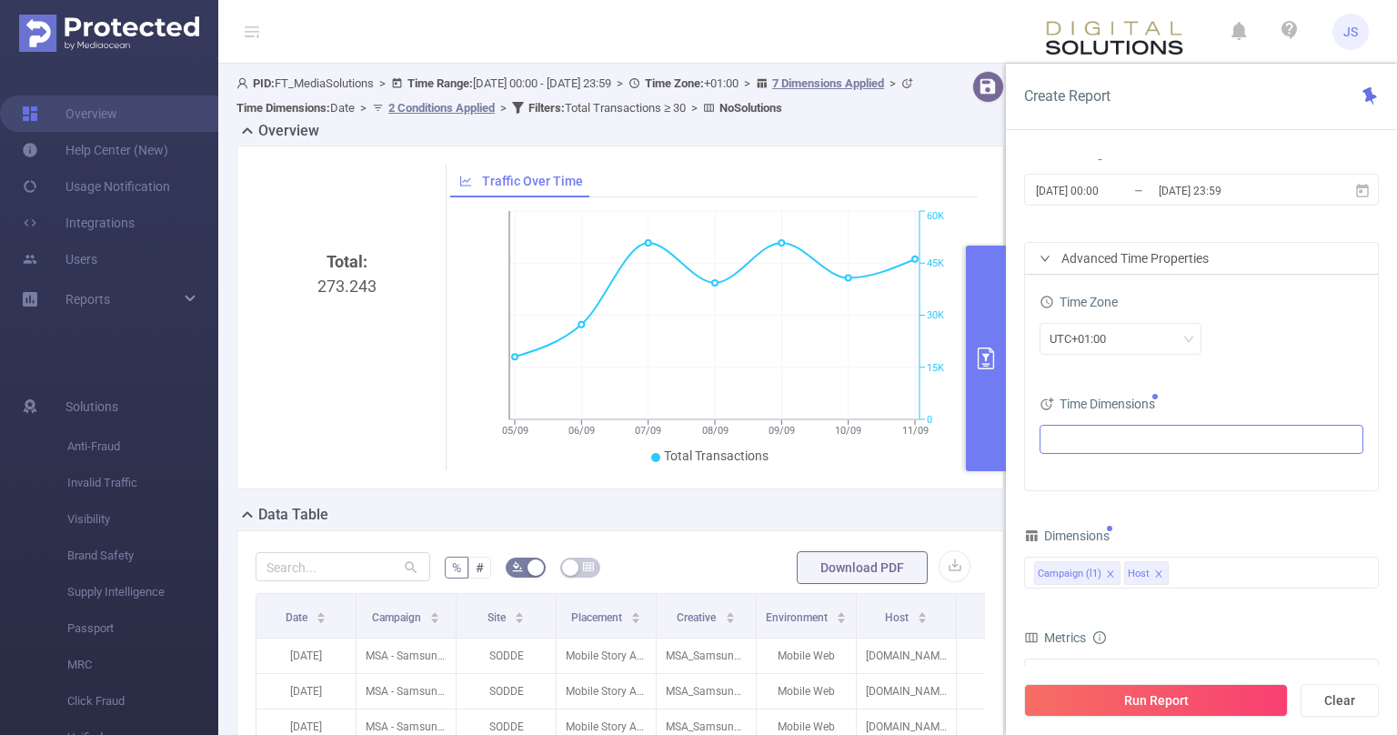
click at [1317, 330] on div "UTC+01:00" at bounding box center [1202, 339] width 324 height 32
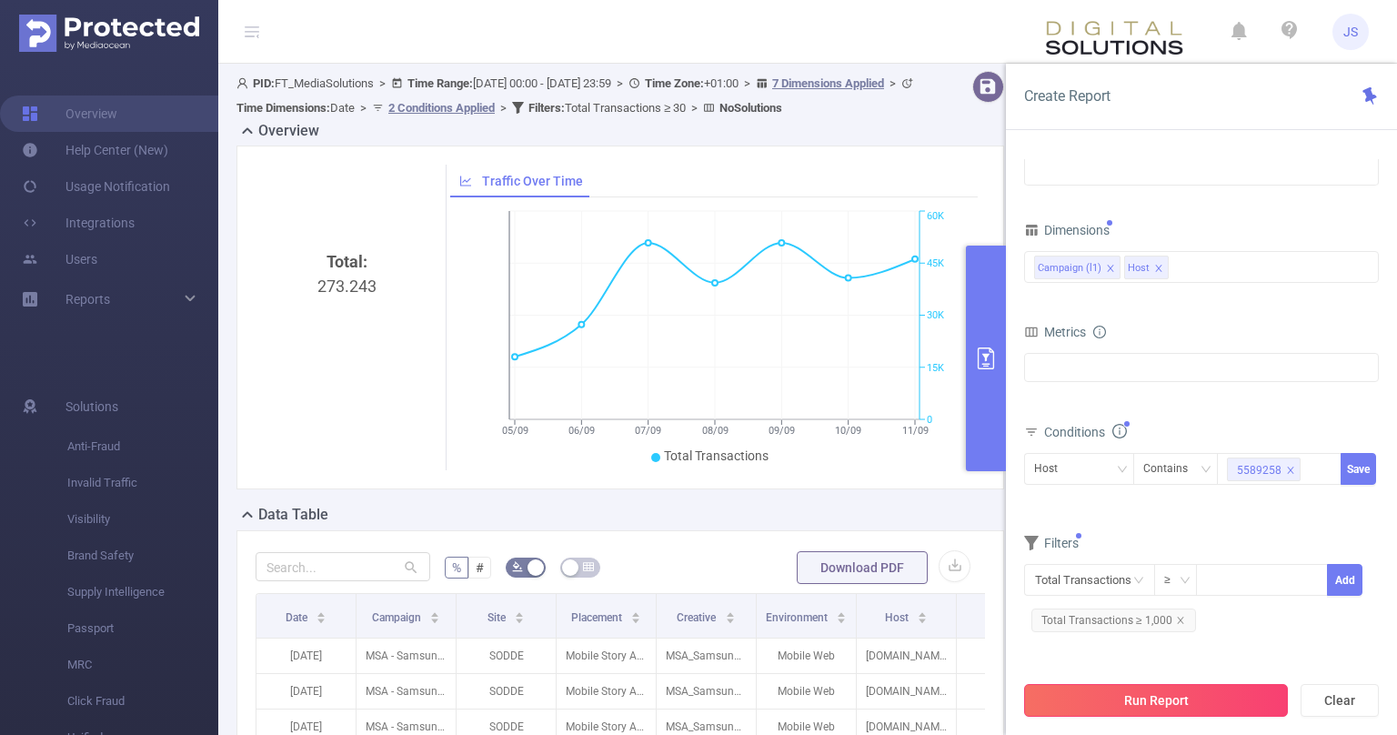
click at [1196, 698] on button "Run Report" at bounding box center [1156, 700] width 264 height 33
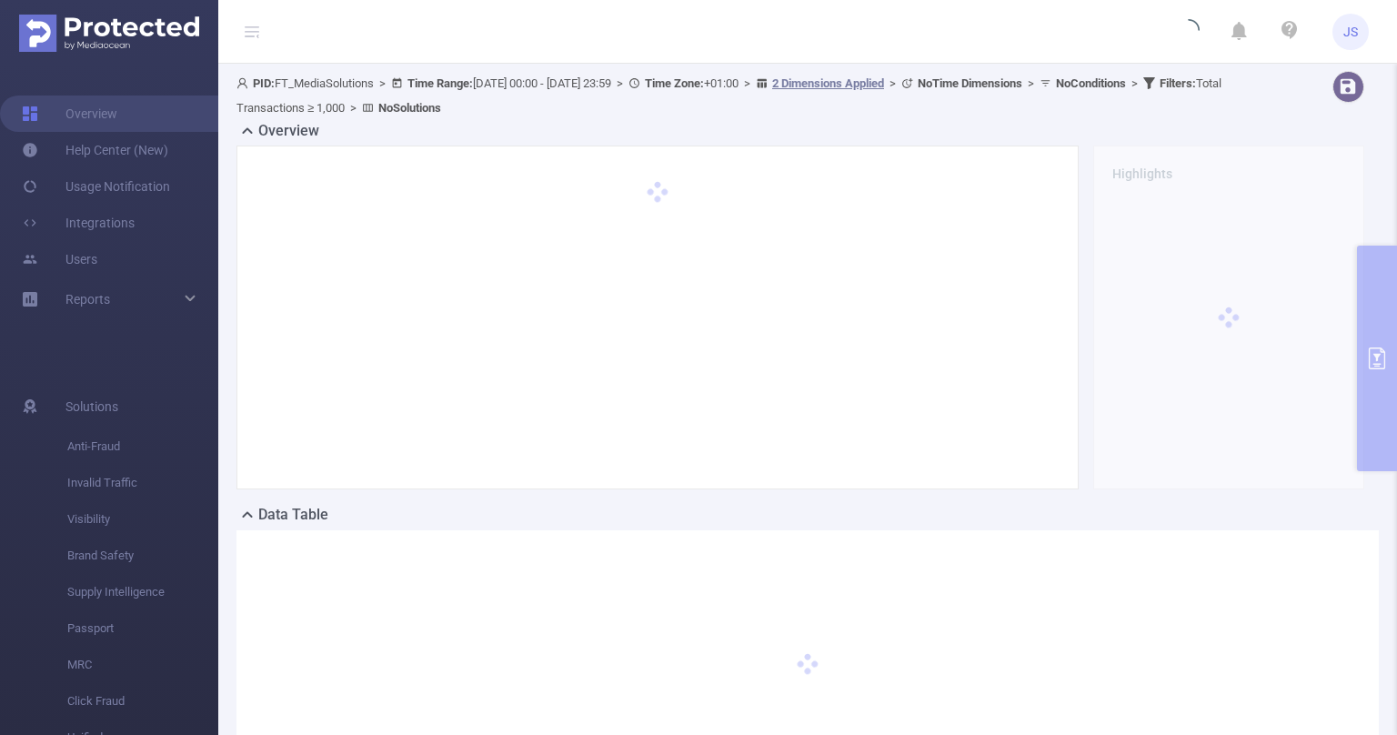
click at [1386, 355] on div "PID: FT_MediaSolutions > Time Range: [DATE] 00:00 - [DATE] 23:59 > Time Zone: +…" at bounding box center [807, 452] width 1179 height 776
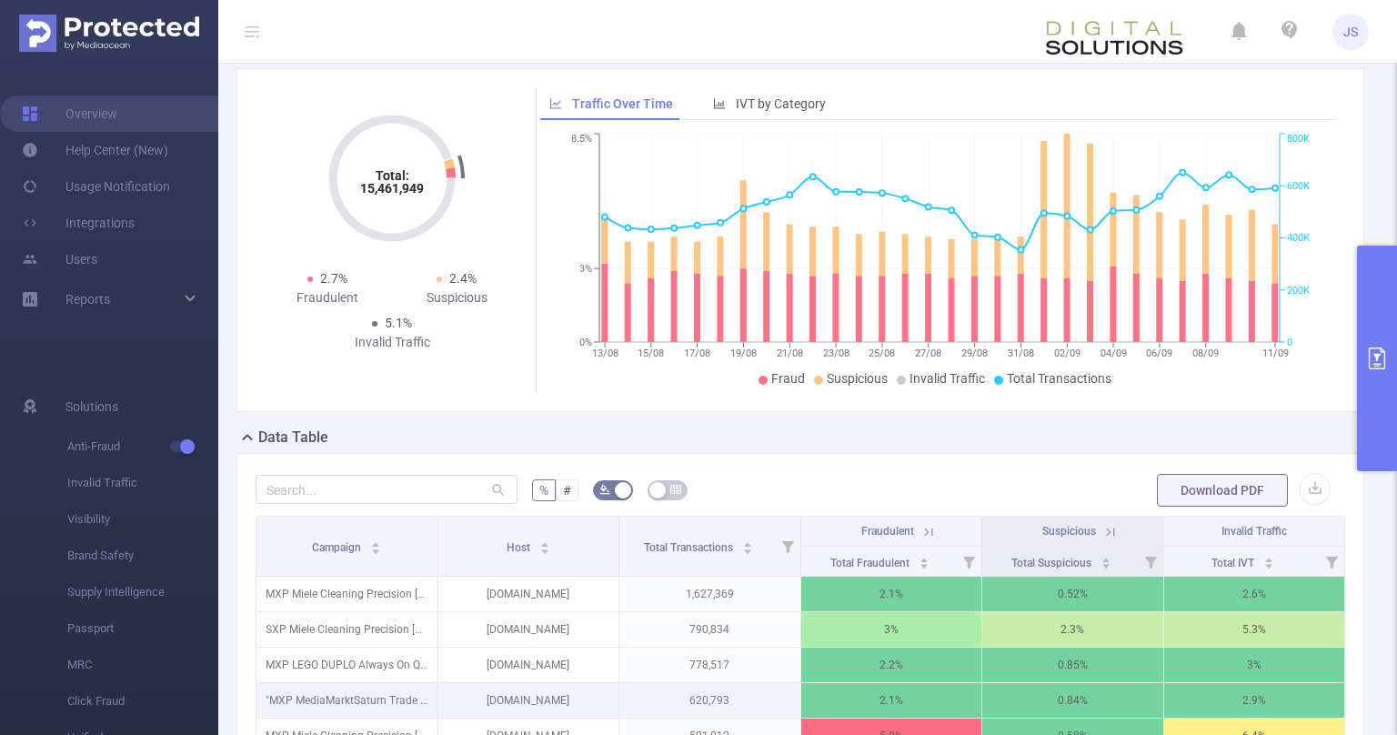
scroll to position [275, 0]
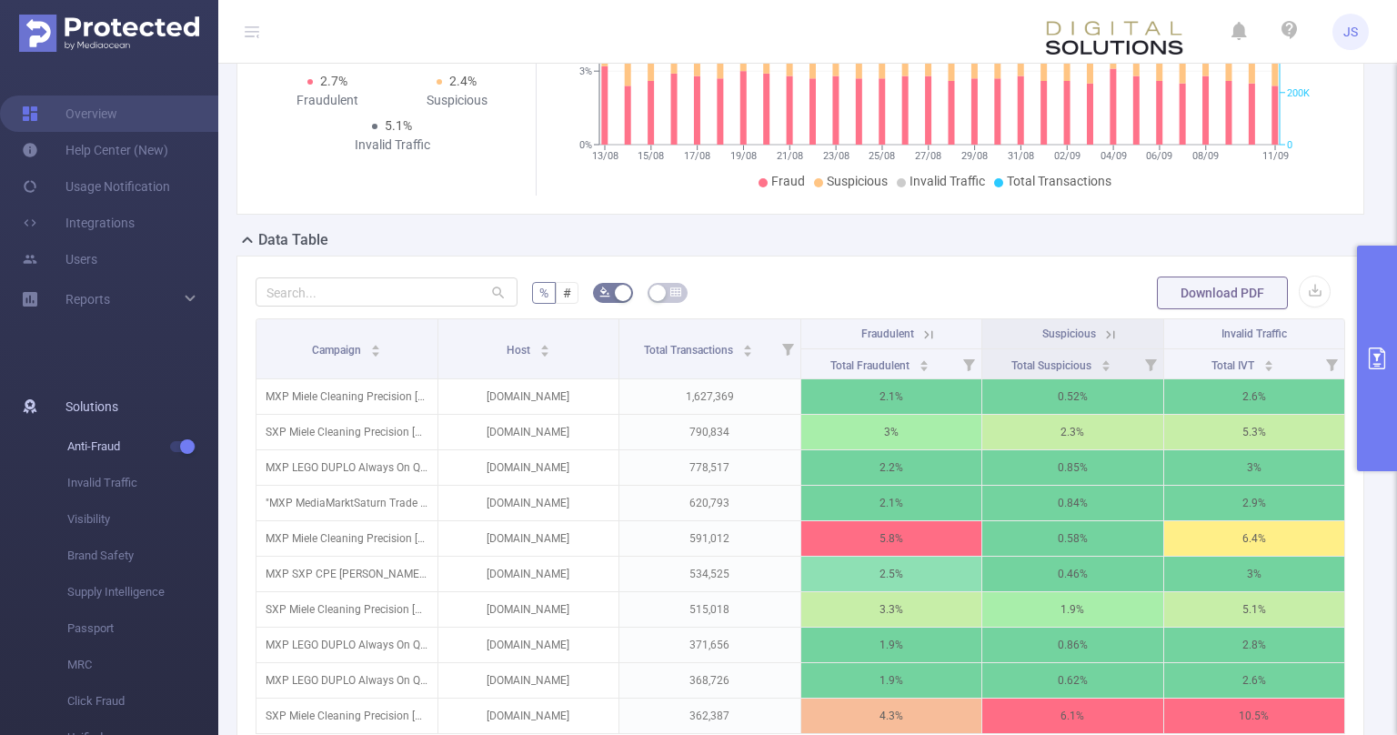
click at [176, 448] on span "button" at bounding box center [186, 446] width 24 height 9
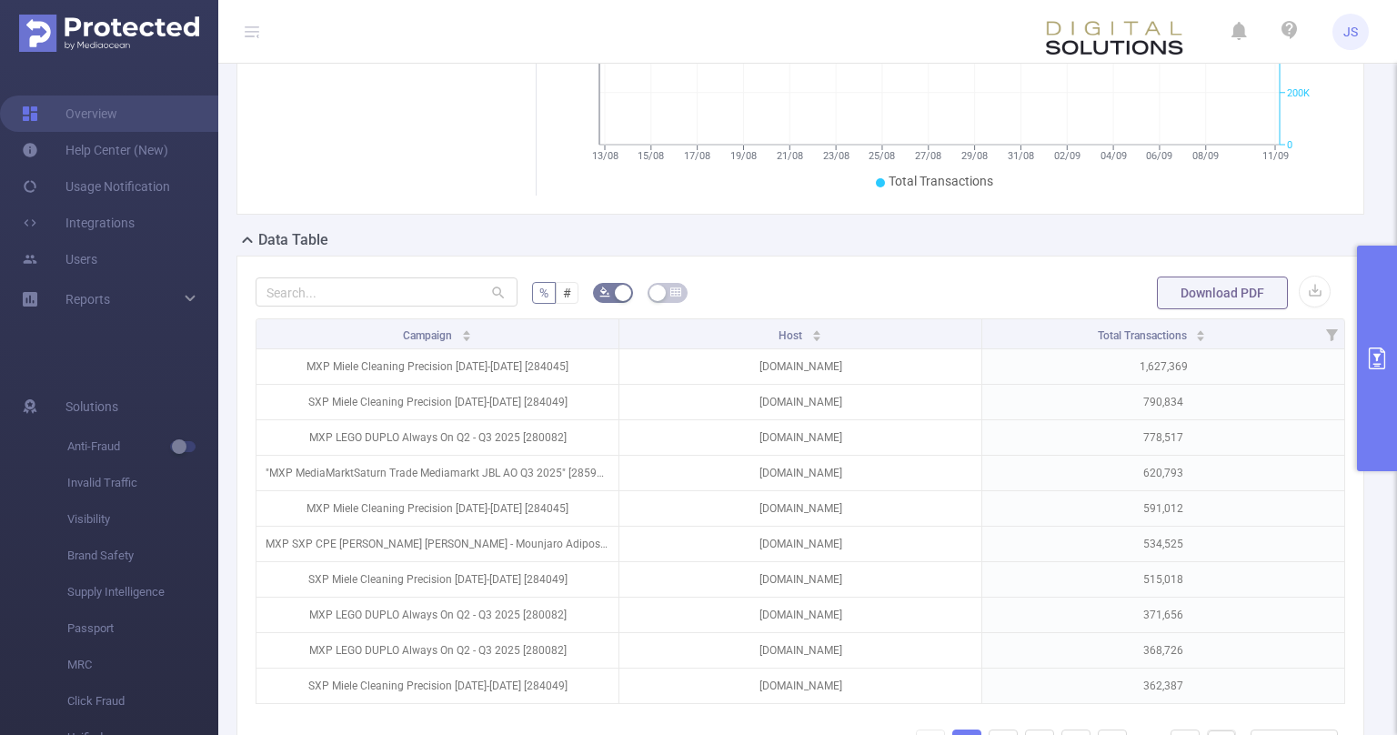
click at [1376, 351] on icon "primary" at bounding box center [1377, 359] width 22 height 22
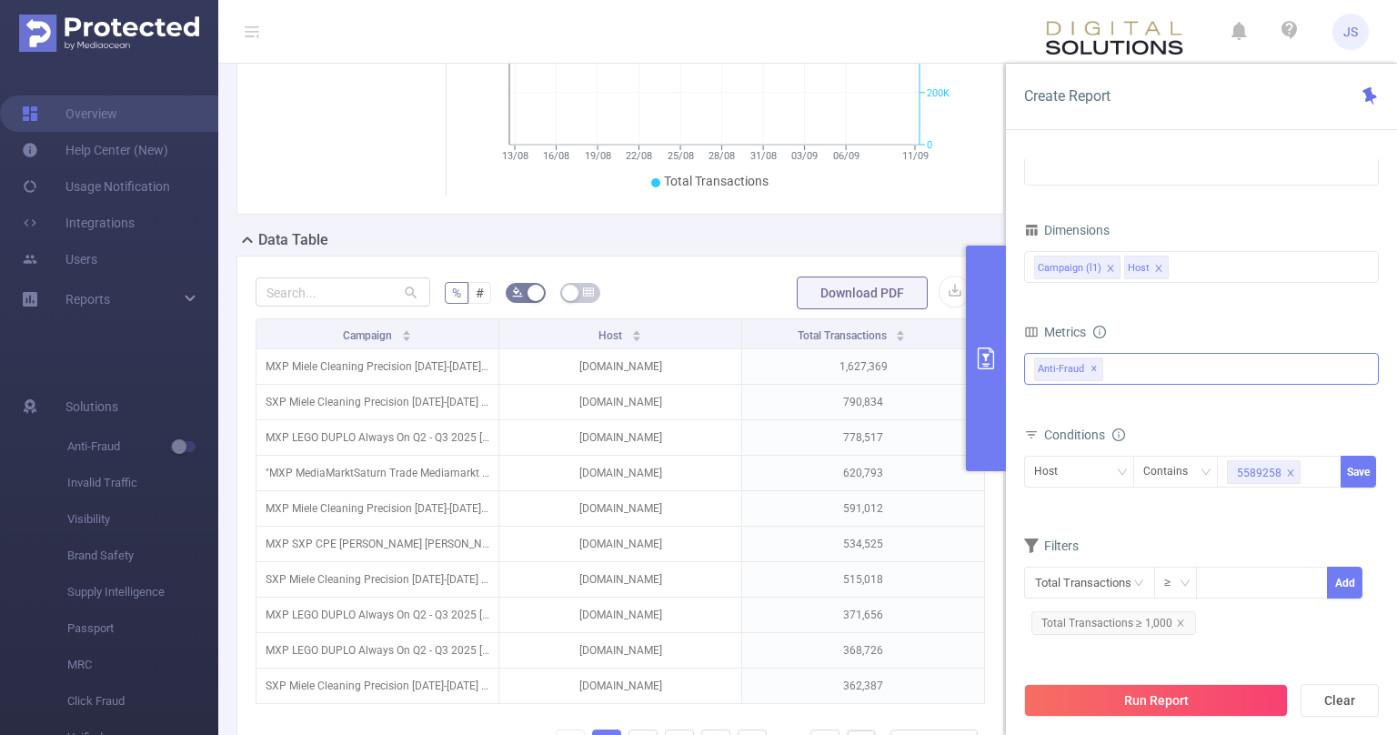
click at [1087, 366] on span "Anti-Fraud ✕" at bounding box center [1068, 370] width 69 height 24
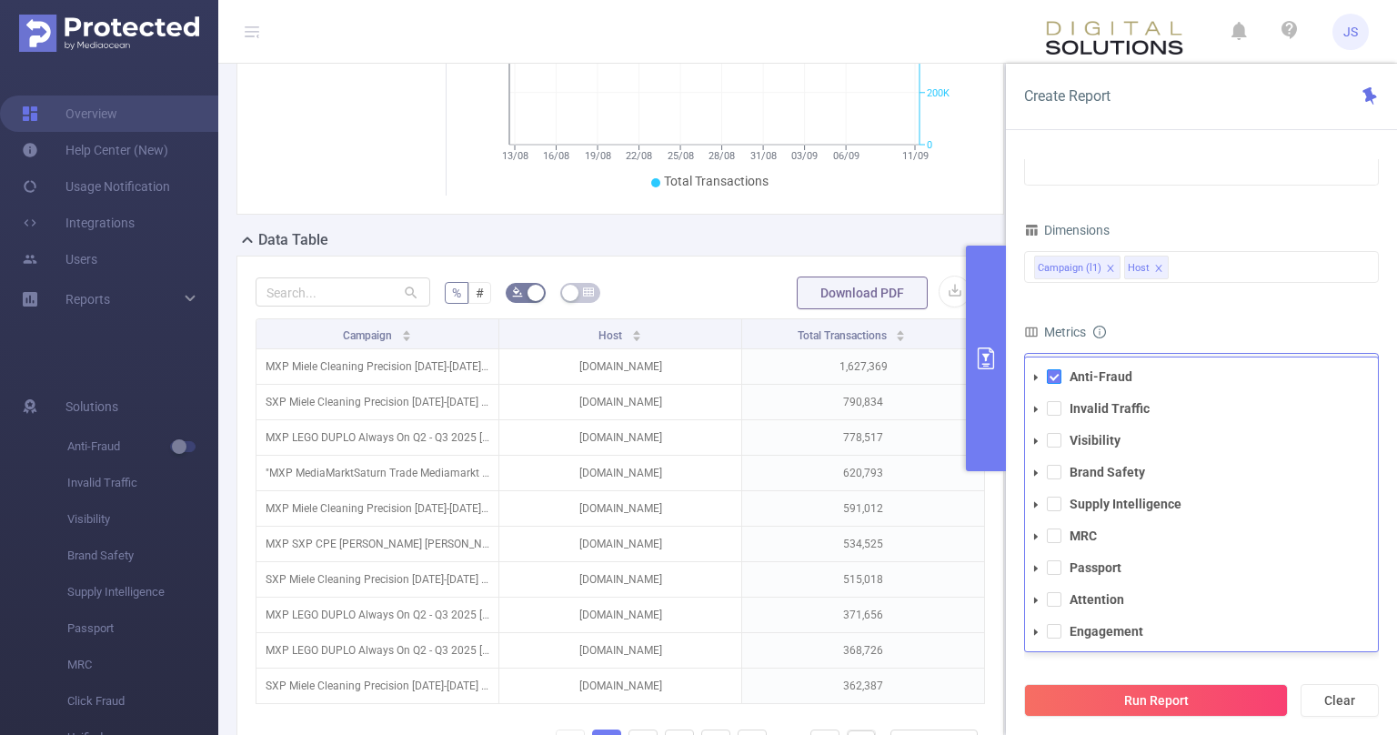
click at [1059, 378] on span at bounding box center [1054, 376] width 15 height 15
click at [1055, 444] on span at bounding box center [1054, 440] width 15 height 15
click at [1221, 662] on div "Time Range [DATE] 00:00 _ [DATE] 23:59 Advanced Time Properties Time Zone UTC+0…" at bounding box center [1201, 254] width 355 height 841
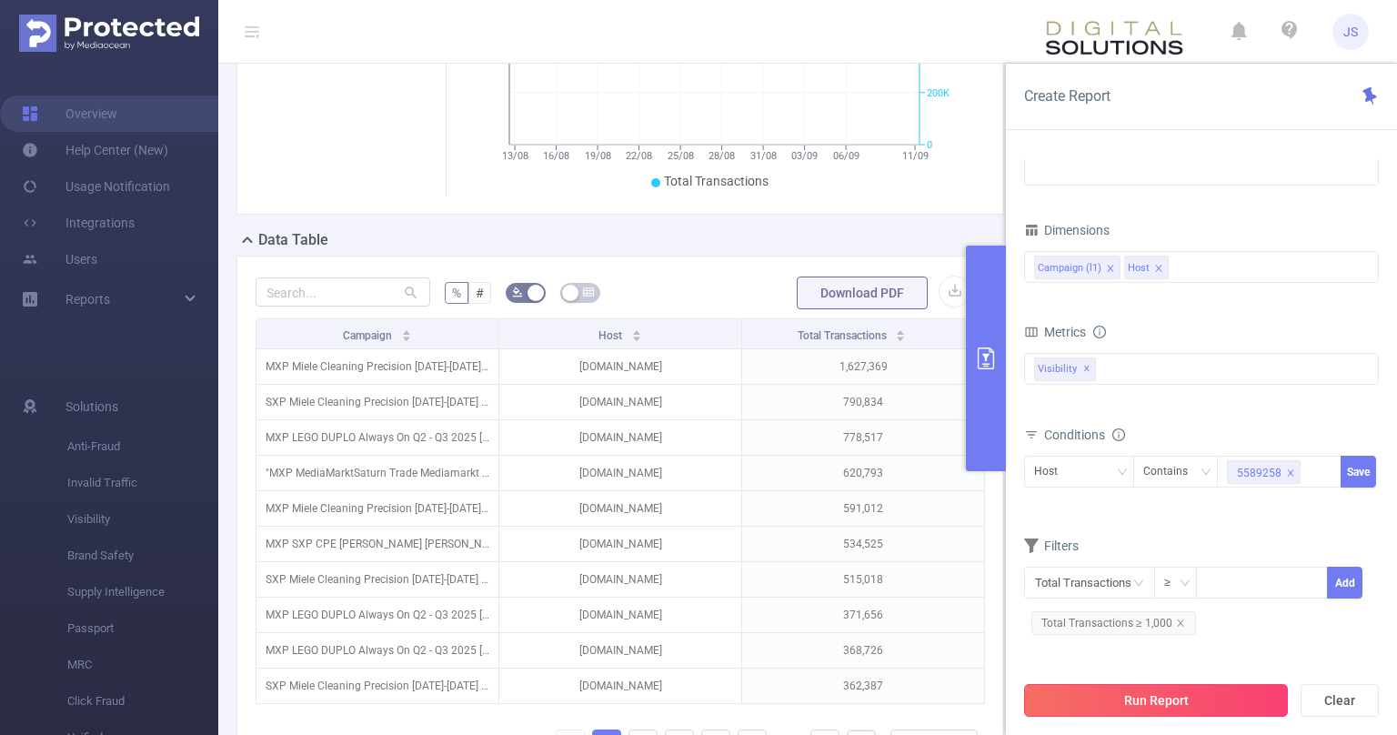
click at [1166, 700] on button "Run Report" at bounding box center [1156, 700] width 264 height 33
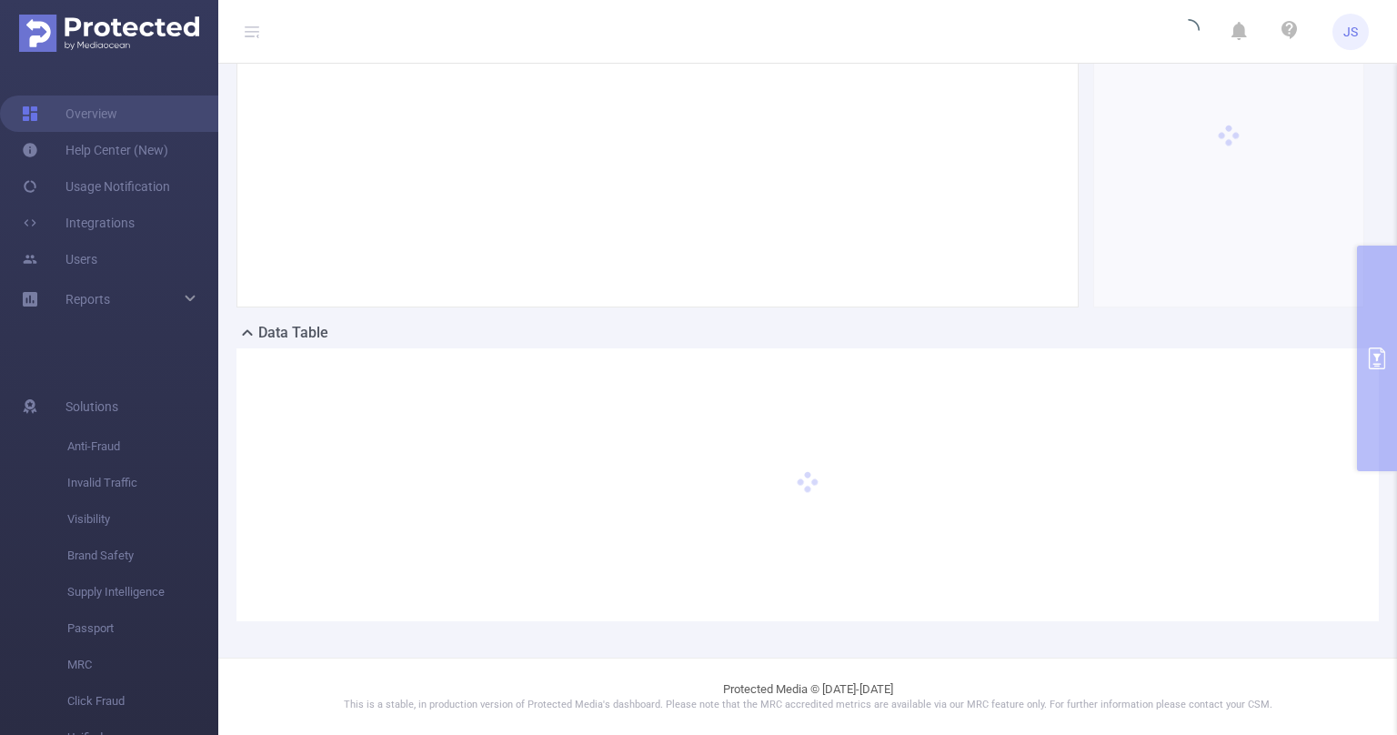
scroll to position [180, 0]
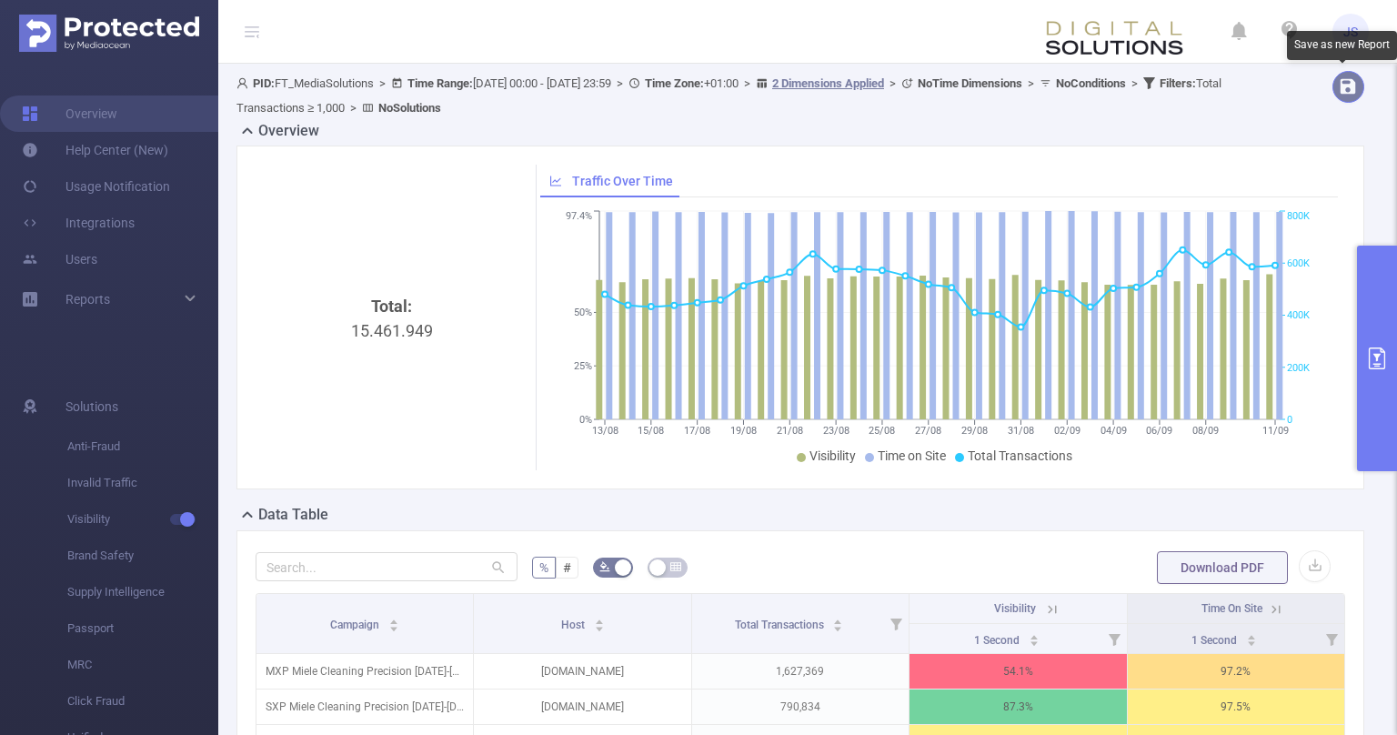
click at [1345, 86] on button "button" at bounding box center [1349, 87] width 32 height 32
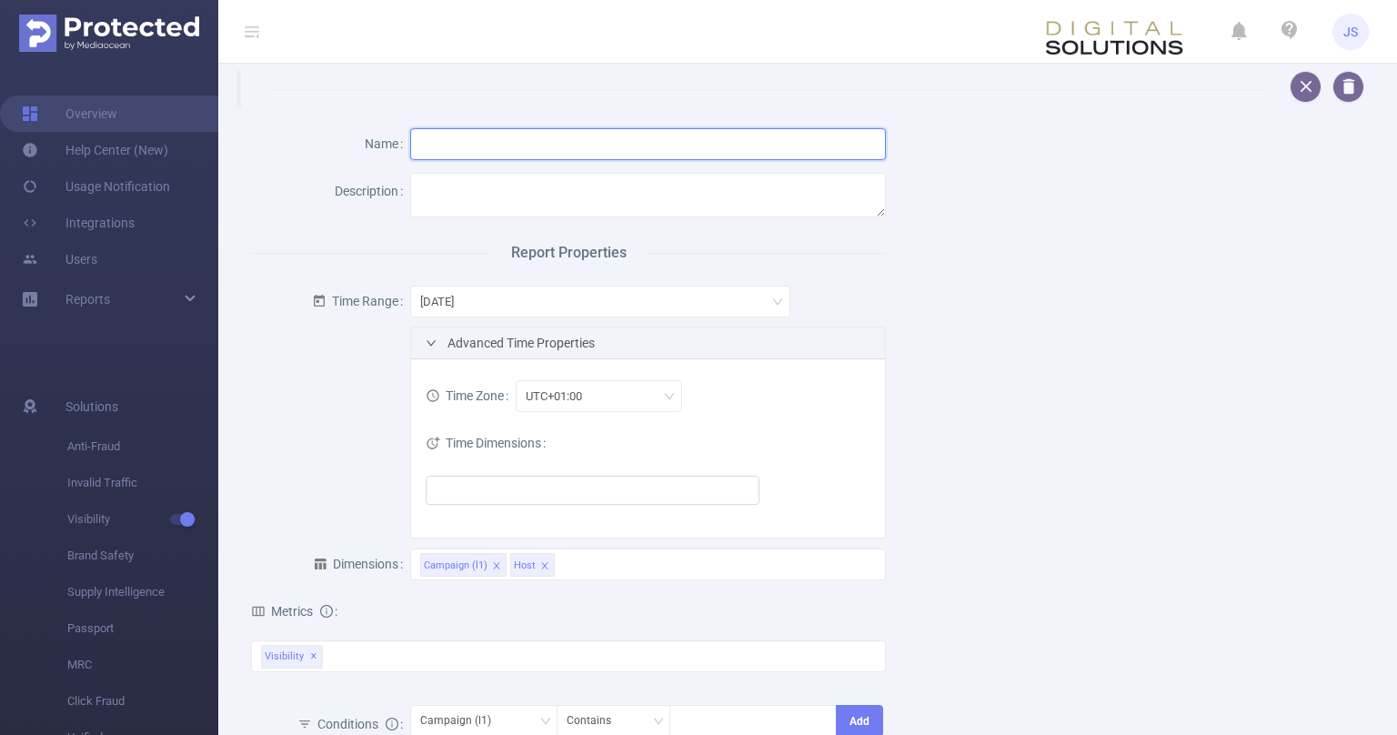
click at [500, 144] on input "text" at bounding box center [648, 144] width 477 height 32
type input "Domain-Auswertung"
click at [478, 195] on textarea at bounding box center [648, 195] width 477 height 45
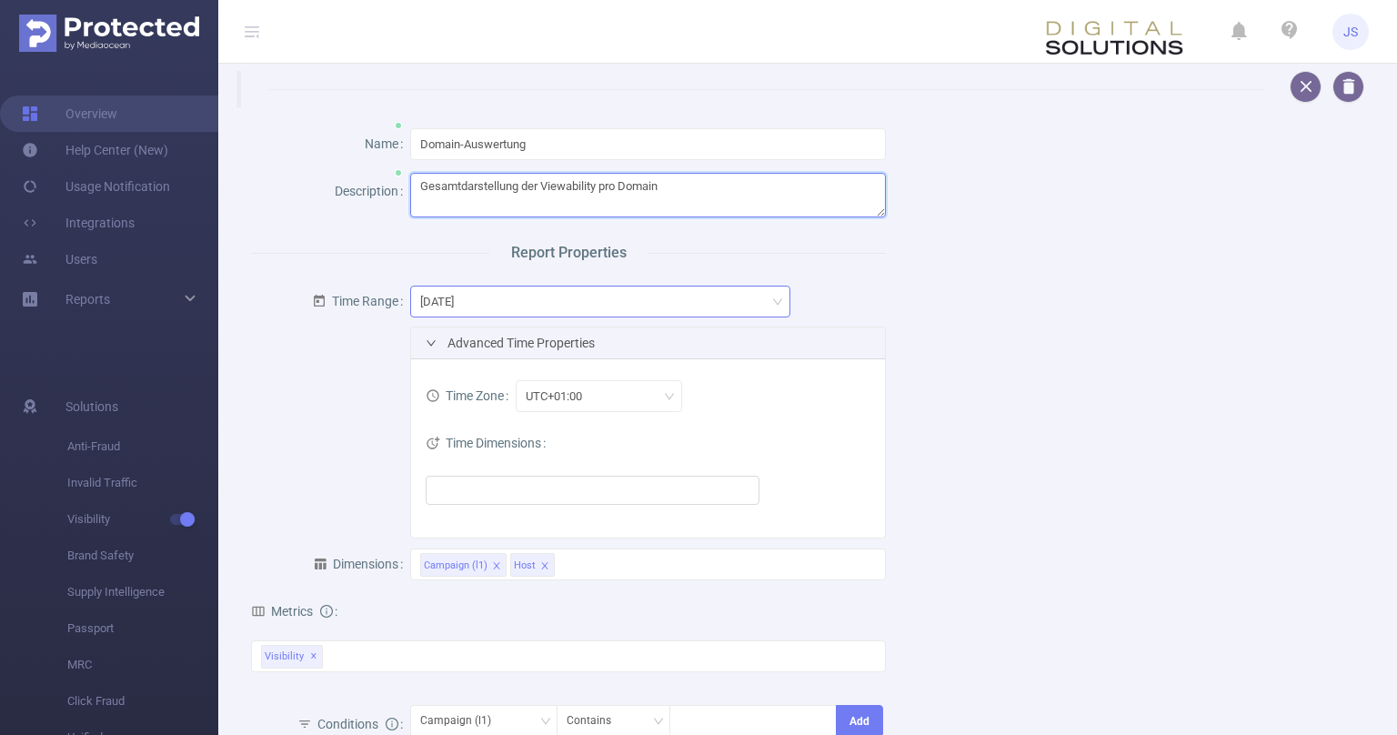
type textarea "Gesamtdarstellung der Viewability pro Domain"
click at [694, 306] on div "[DATE]" at bounding box center [600, 302] width 361 height 30
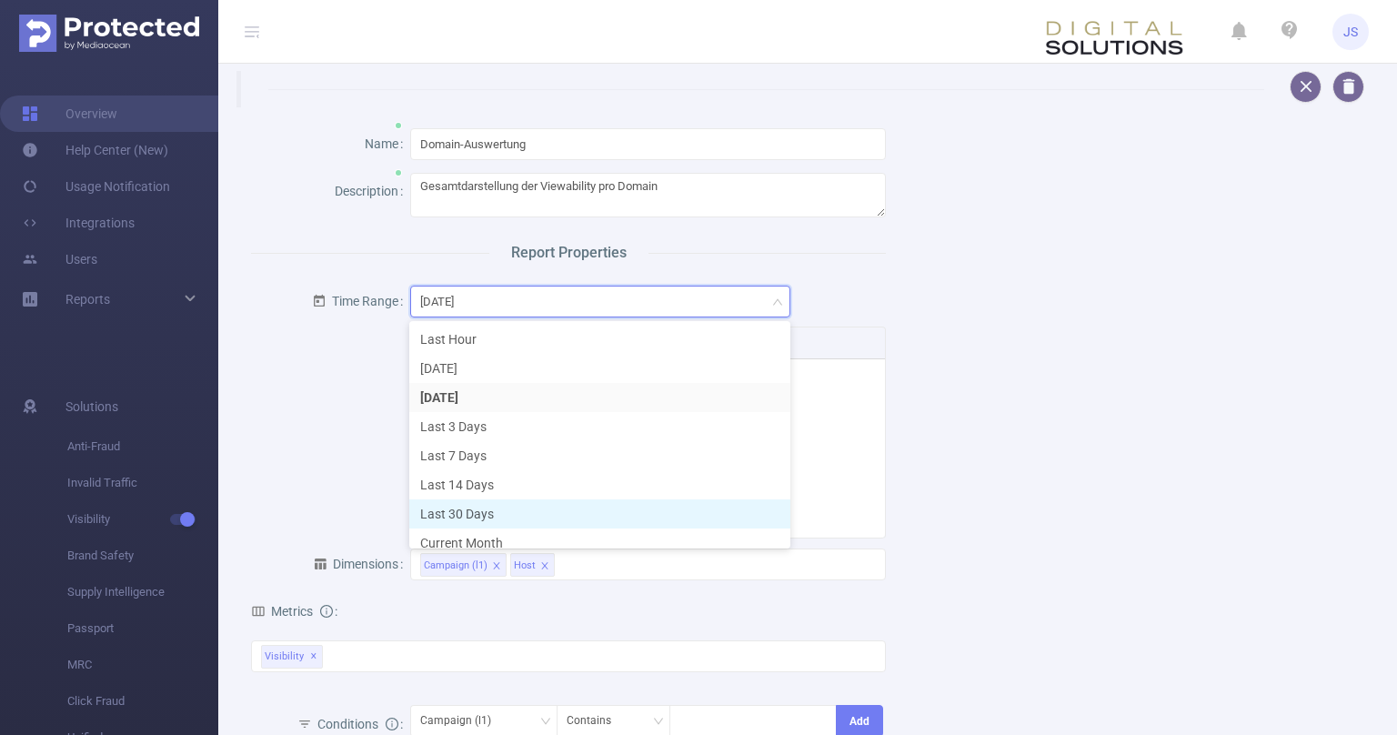
click at [486, 519] on li "Last 30 Days" at bounding box center [599, 513] width 381 height 29
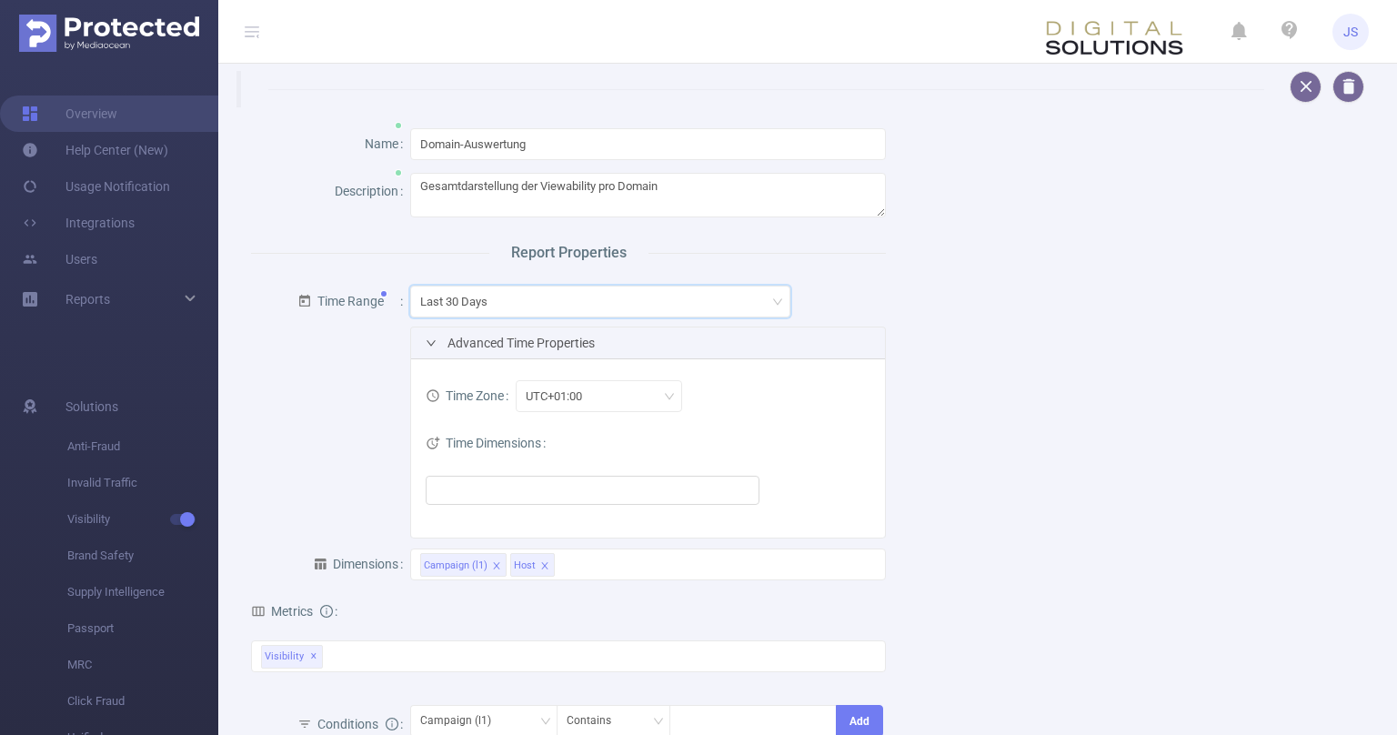
click at [1315, 377] on div "Name Domain-Auswertung Description Gesamtdarstellung der Viewability pro Domain…" at bounding box center [800, 555] width 1143 height 897
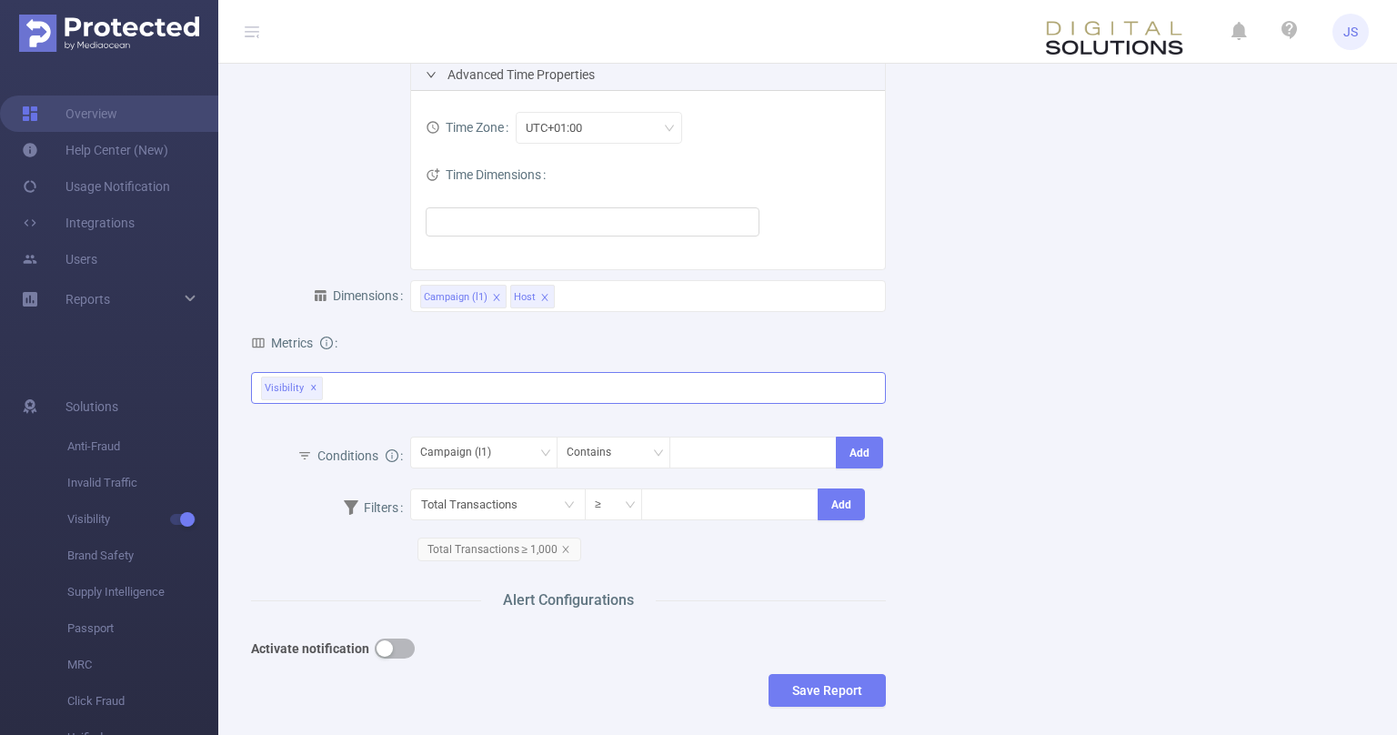
scroll to position [275, 0]
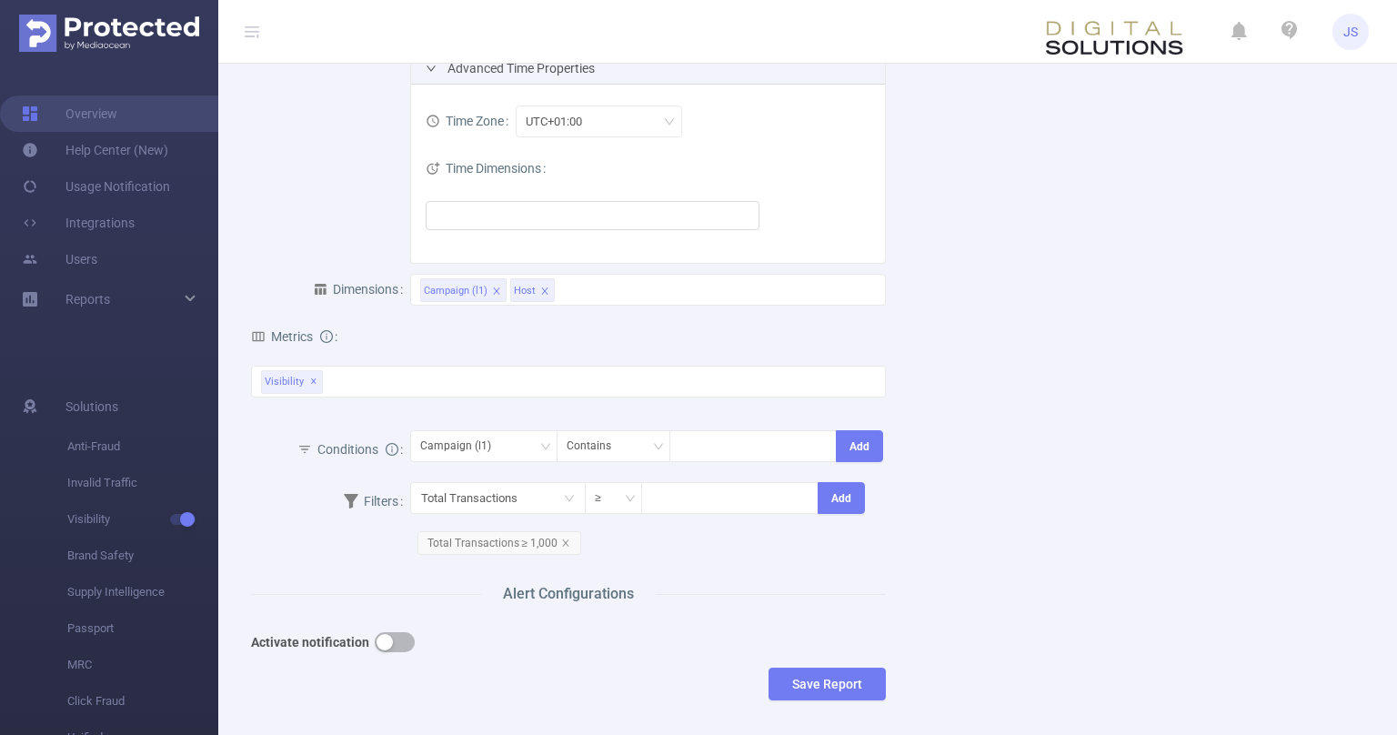
click at [1137, 483] on div "Name Domain-Auswertung Description Gesamtdarstellung der Viewability pro Domain…" at bounding box center [800, 281] width 1143 height 897
click at [854, 677] on button "Save Report" at bounding box center [827, 684] width 117 height 33
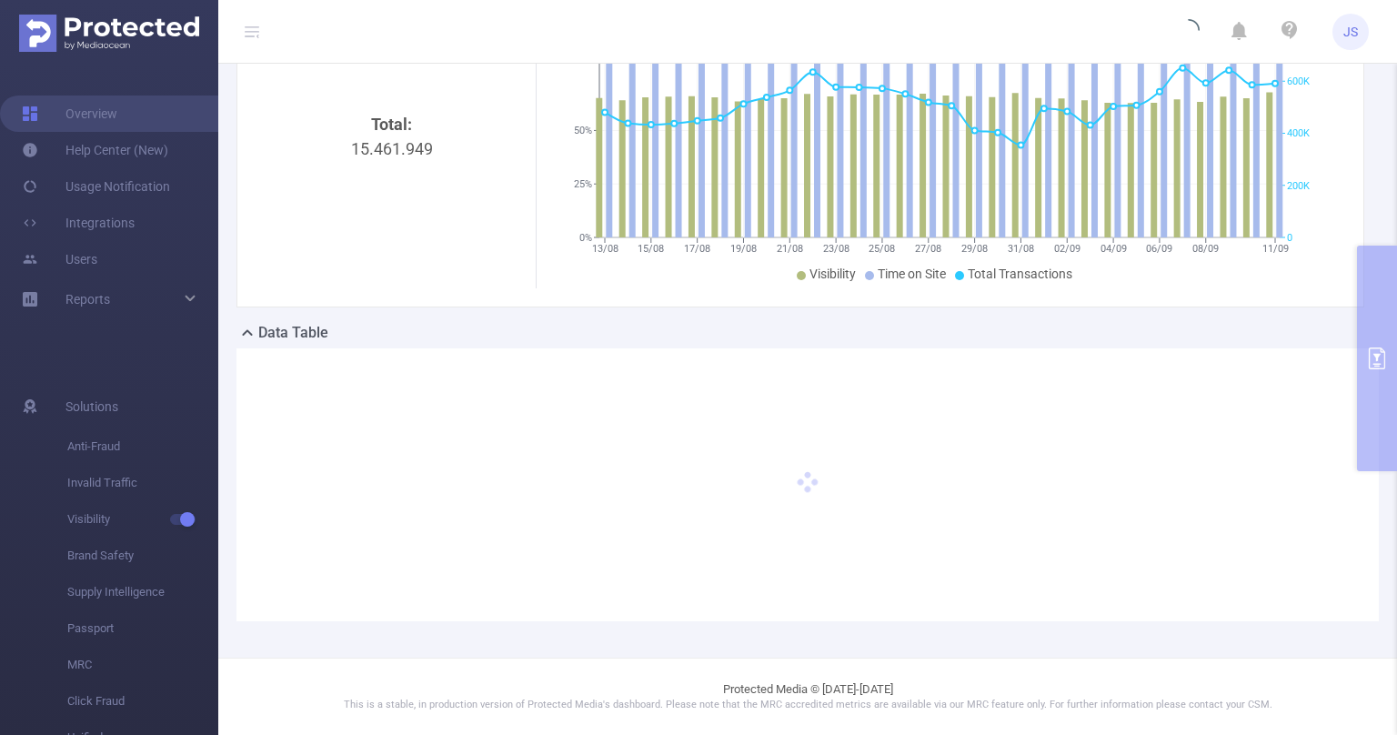
scroll to position [202, 0]
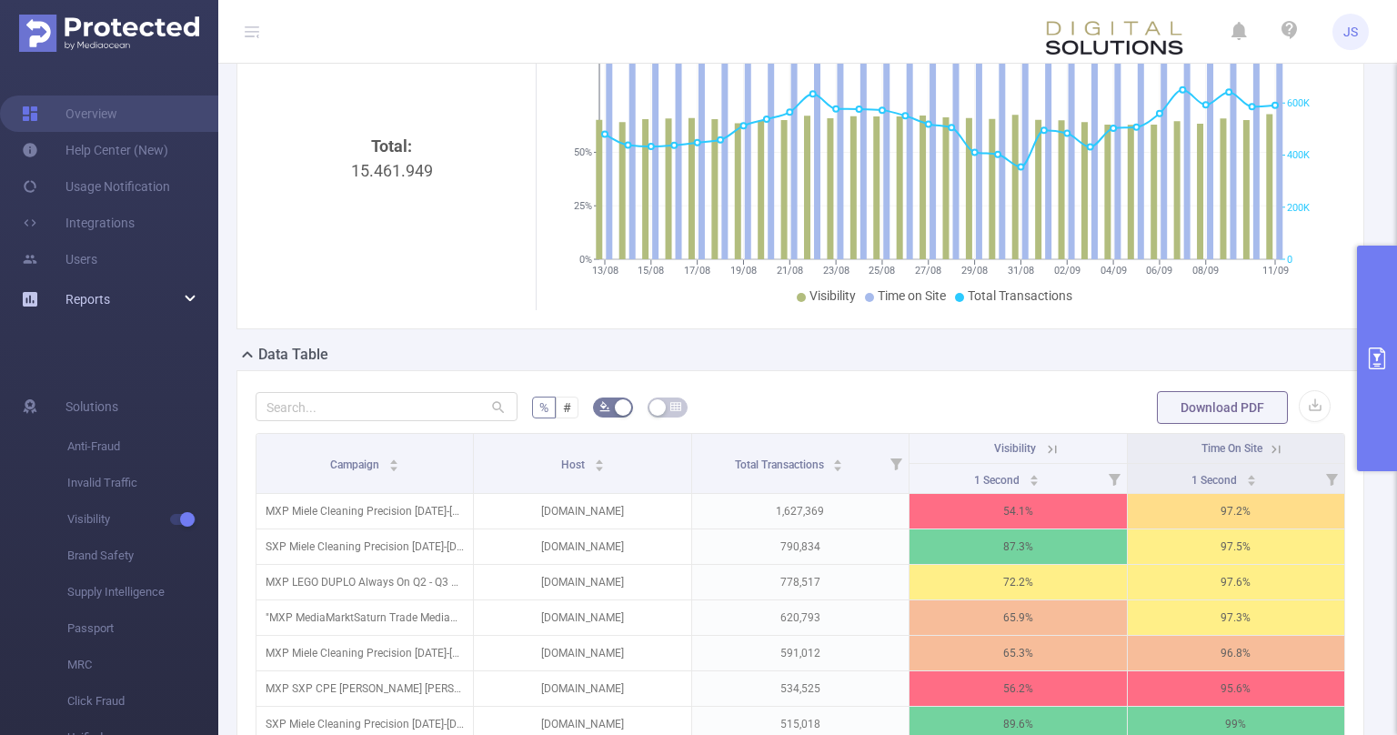
click at [192, 297] on div "Reports" at bounding box center [109, 299] width 218 height 36
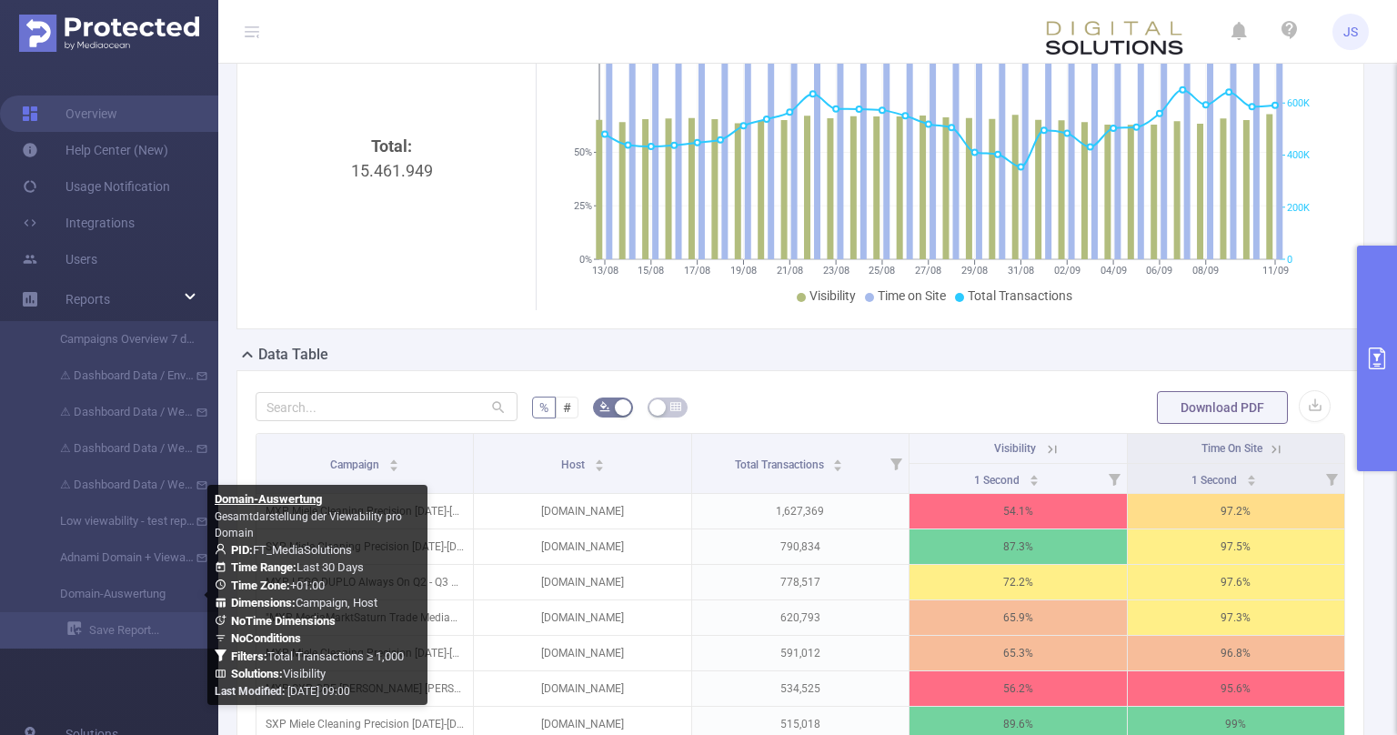
click at [329, 168] on div "Total: 15.461.949" at bounding box center [392, 287] width 258 height 306
click at [117, 589] on link "Domain-Auswertung" at bounding box center [116, 594] width 160 height 36
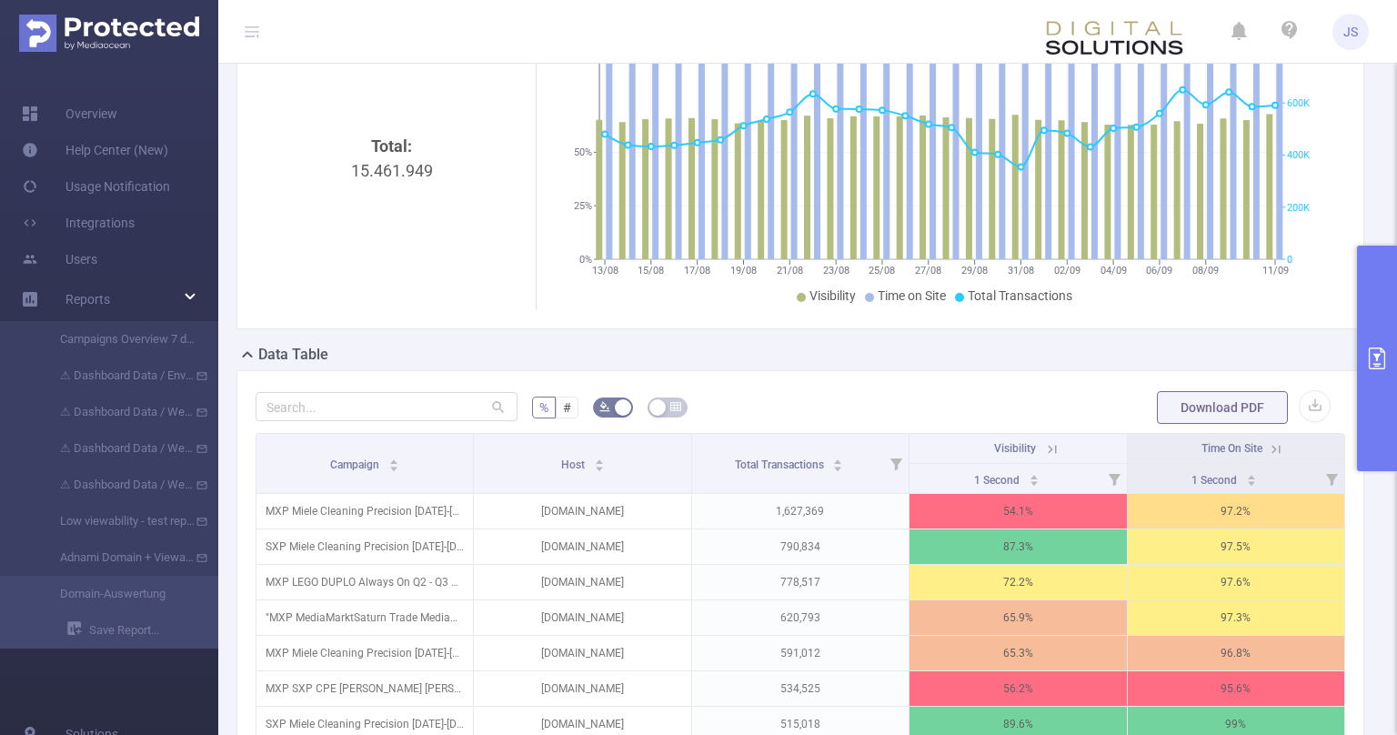
click at [157, 676] on ul "Overview Help Center (New) Usage Notification Integrations Users Reports Campai…" at bounding box center [109, 372] width 218 height 617
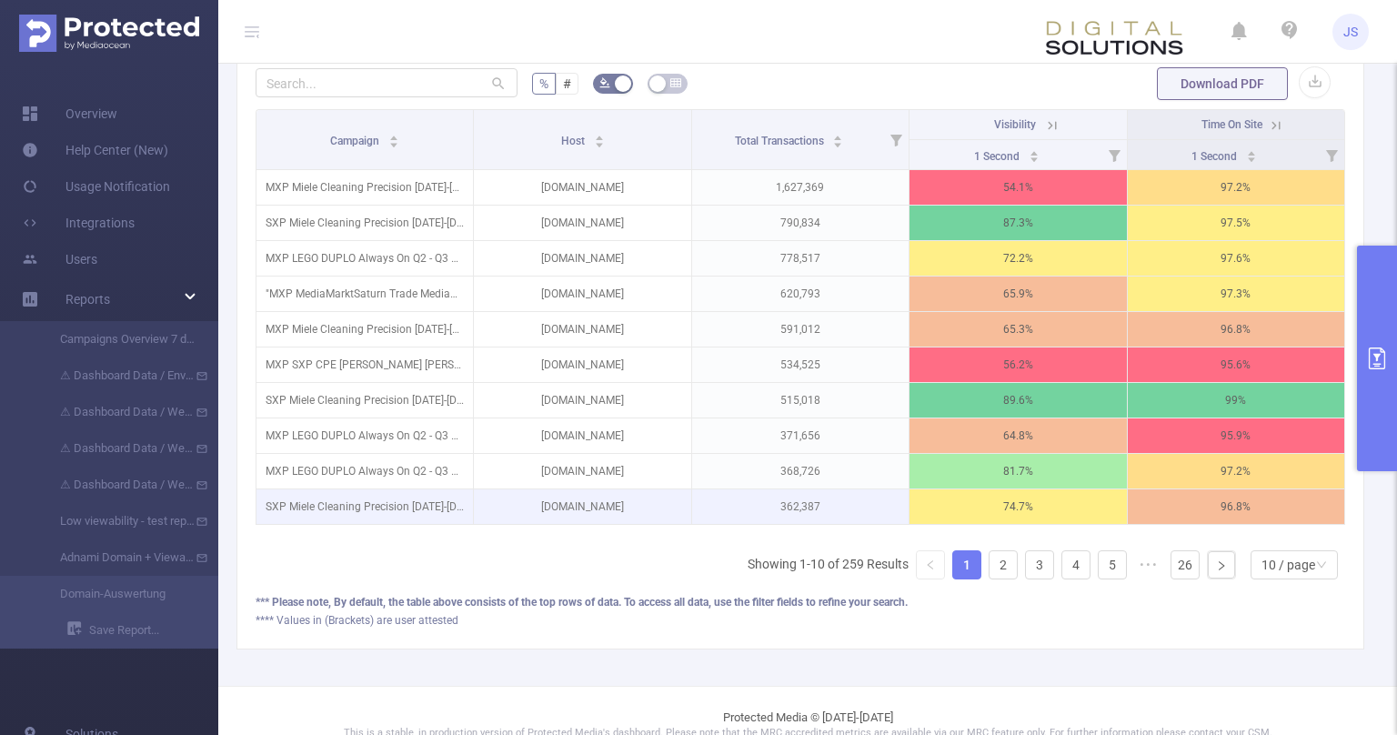
scroll to position [549, 0]
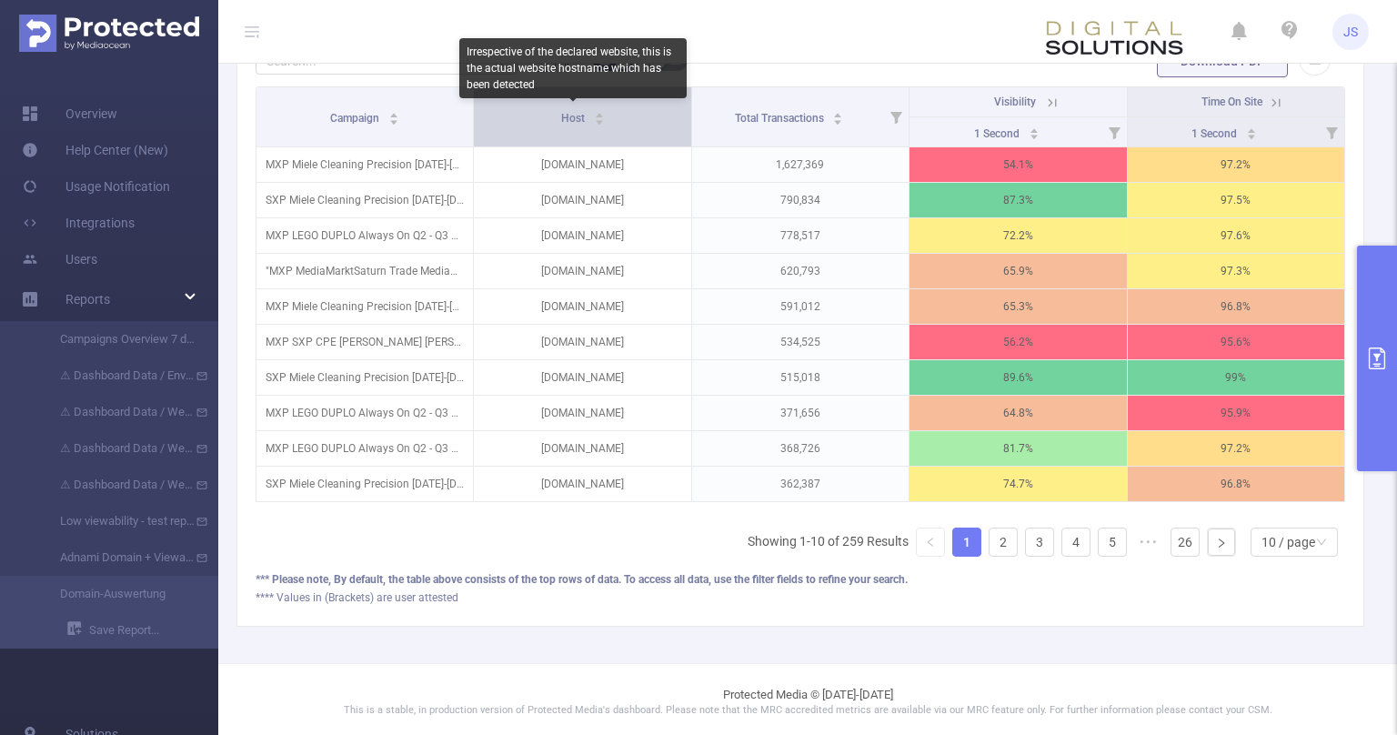
click at [563, 118] on span "Host" at bounding box center [574, 118] width 26 height 13
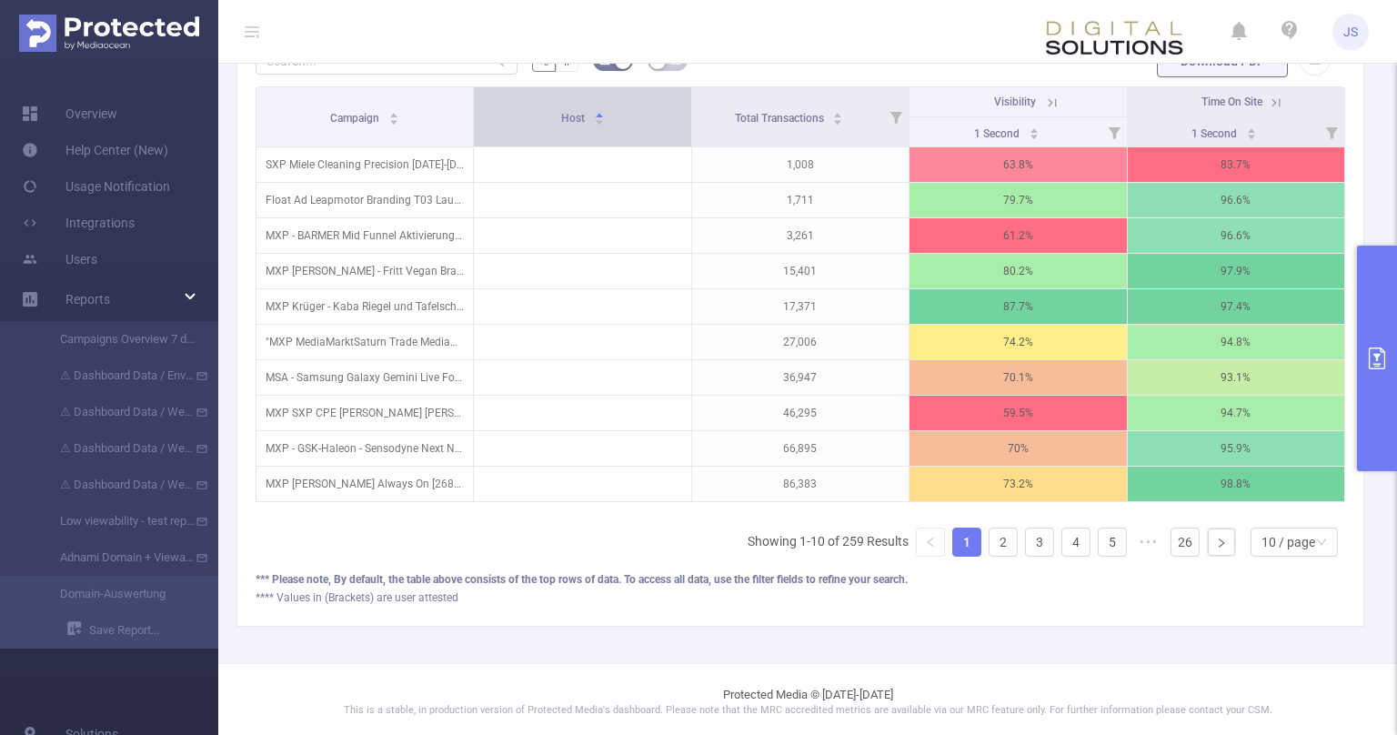
click at [573, 112] on span "Host" at bounding box center [574, 118] width 26 height 13
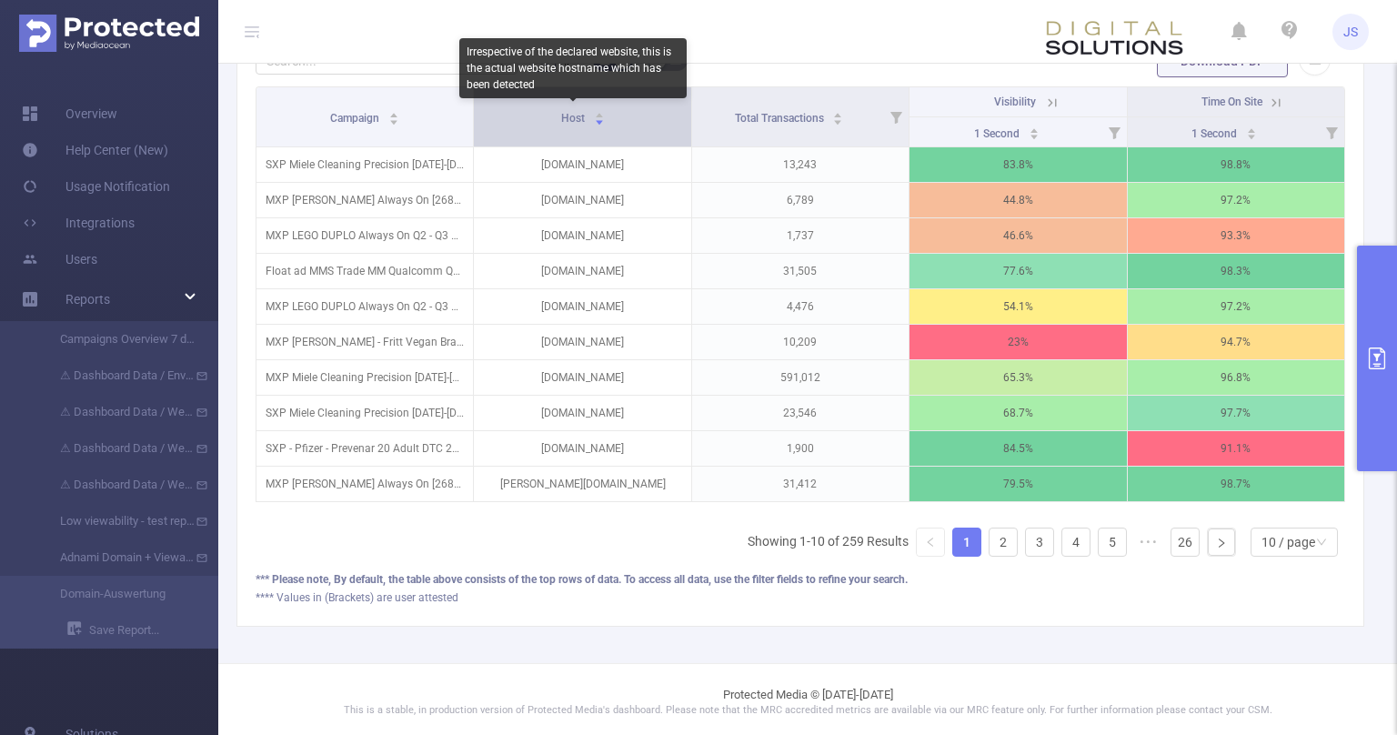
click at [573, 112] on span "Host" at bounding box center [574, 118] width 26 height 13
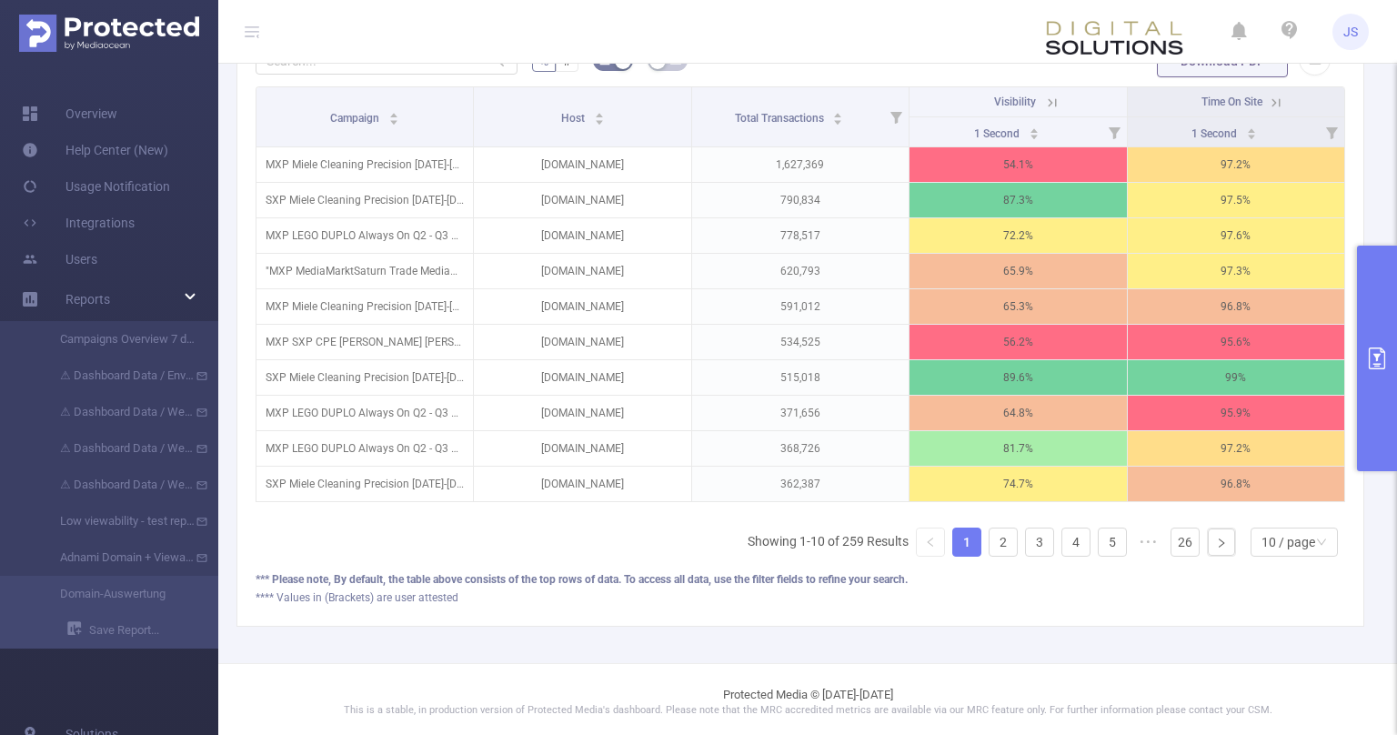
click at [1394, 384] on button "primary" at bounding box center [1377, 359] width 40 height 226
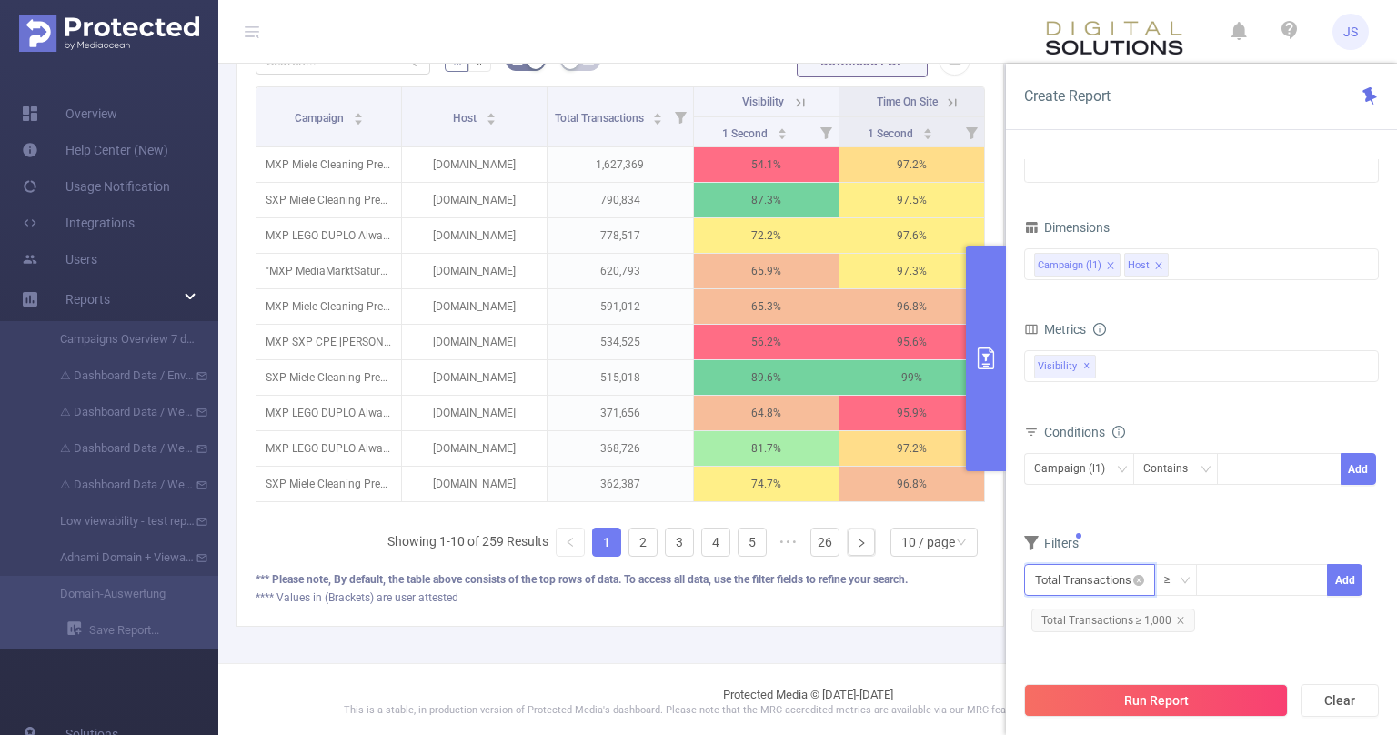
click at [1123, 580] on input "text" at bounding box center [1089, 580] width 131 height 32
click at [1270, 416] on div "Metrics 1 Second 2 Seconds 5 Seconds 10 Seconds 15 Seconds 20 Seconds 25 Second…" at bounding box center [1201, 368] width 355 height 102
click at [1173, 518] on form "Dimensions Campaign (l1) Host Metrics 1 Second 2 Seconds 5 Seconds 10 Seconds 1…" at bounding box center [1201, 433] width 355 height 436
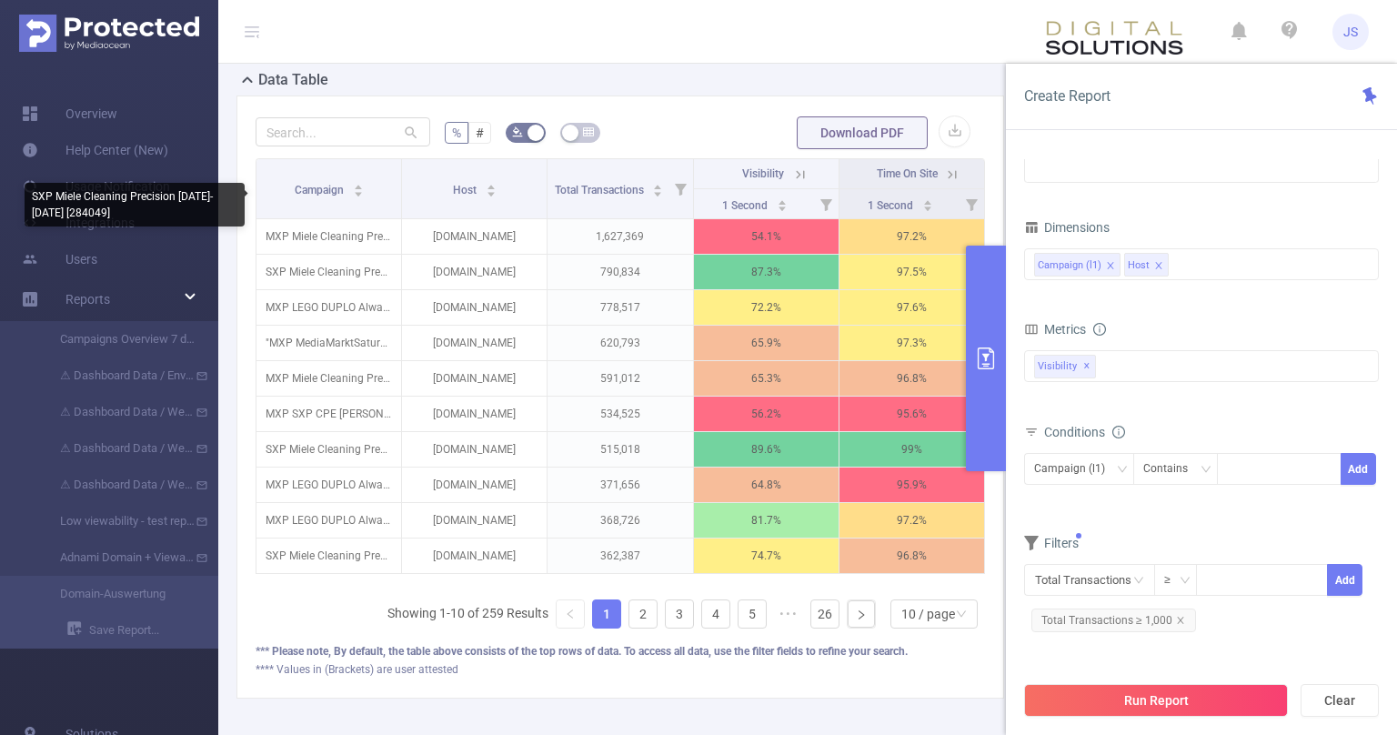
scroll to position [366, 0]
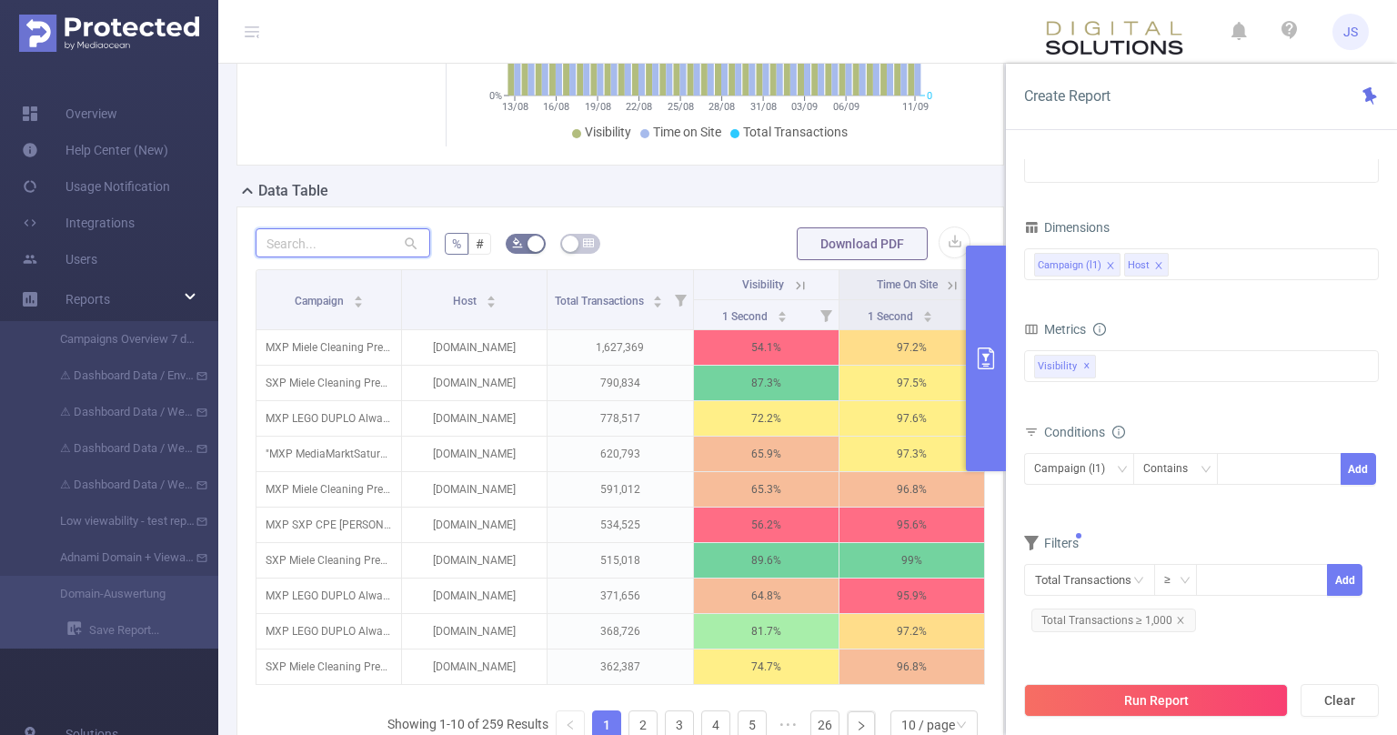
click at [366, 242] on input "text" at bounding box center [343, 242] width 175 height 29
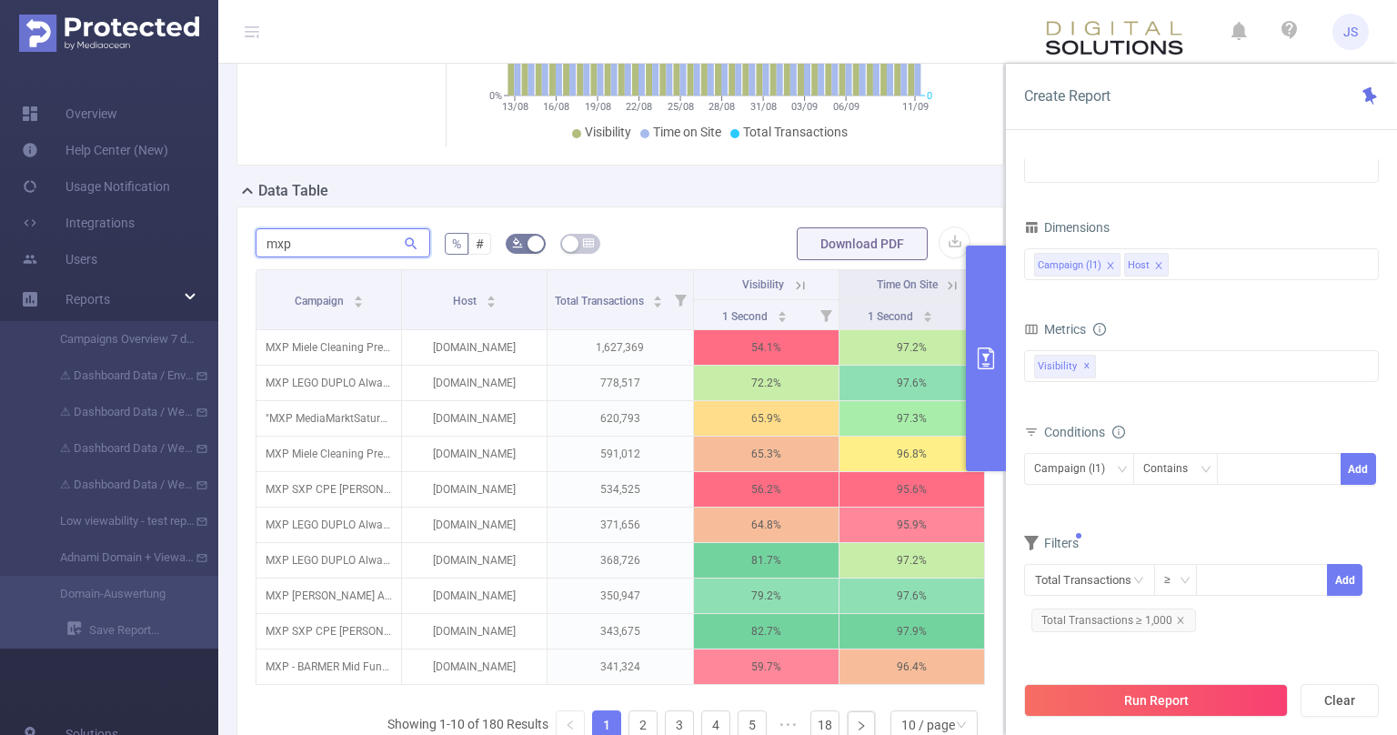
type input "mxp"
click at [1221, 519] on form "Dimensions Campaign (l1) Host Metrics 1 Second 2 Seconds 5 Seconds 10 Seconds 1…" at bounding box center [1201, 433] width 355 height 436
click at [1115, 475] on div "Campaign (l1)" at bounding box center [1079, 469] width 90 height 30
click at [1190, 524] on form "Dimensions Campaign (l1) Host Metrics 1 Second 2 Seconds 5 Seconds 10 Seconds 1…" at bounding box center [1201, 433] width 355 height 436
click at [1116, 462] on div "Campaign (l1)" at bounding box center [1079, 469] width 90 height 30
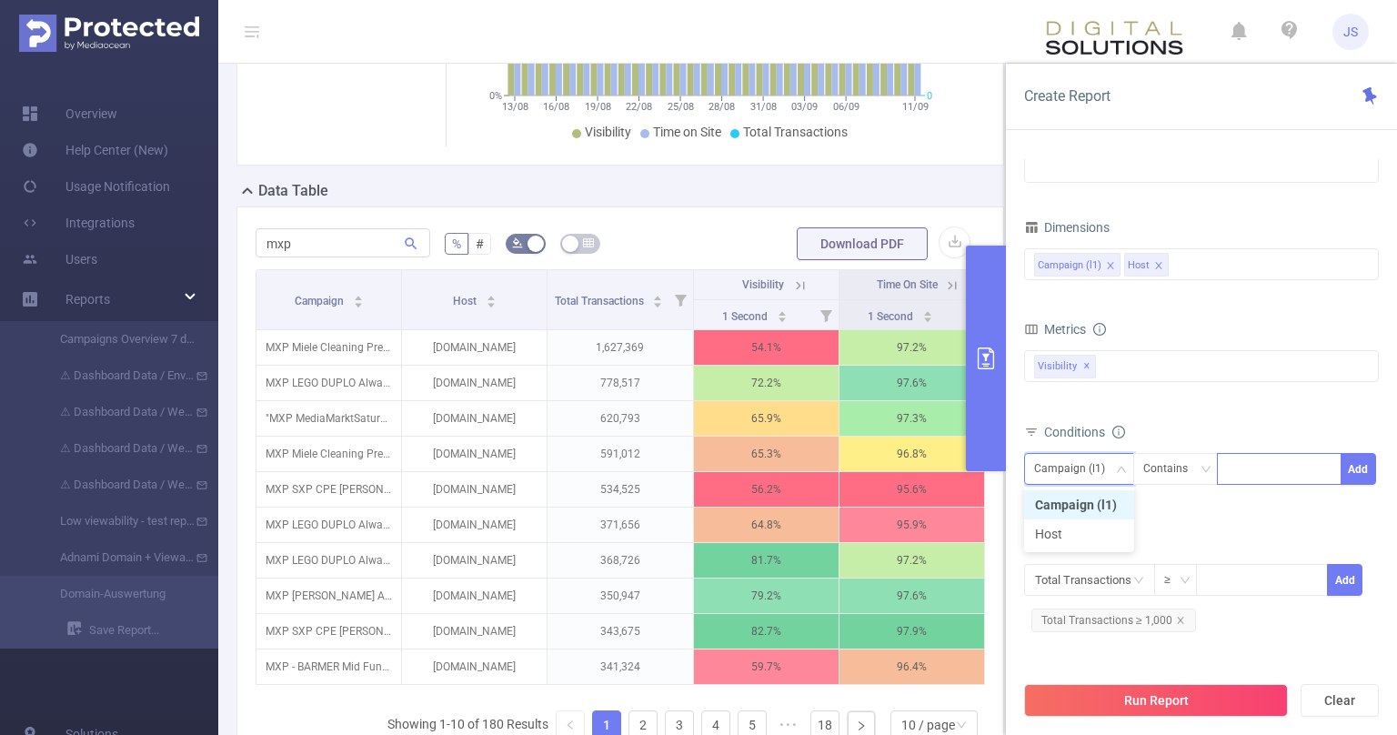
click at [1255, 468] on div at bounding box center [1279, 469] width 105 height 30
type input "MXP"
click at [1364, 468] on button "Add" at bounding box center [1358, 469] width 35 height 32
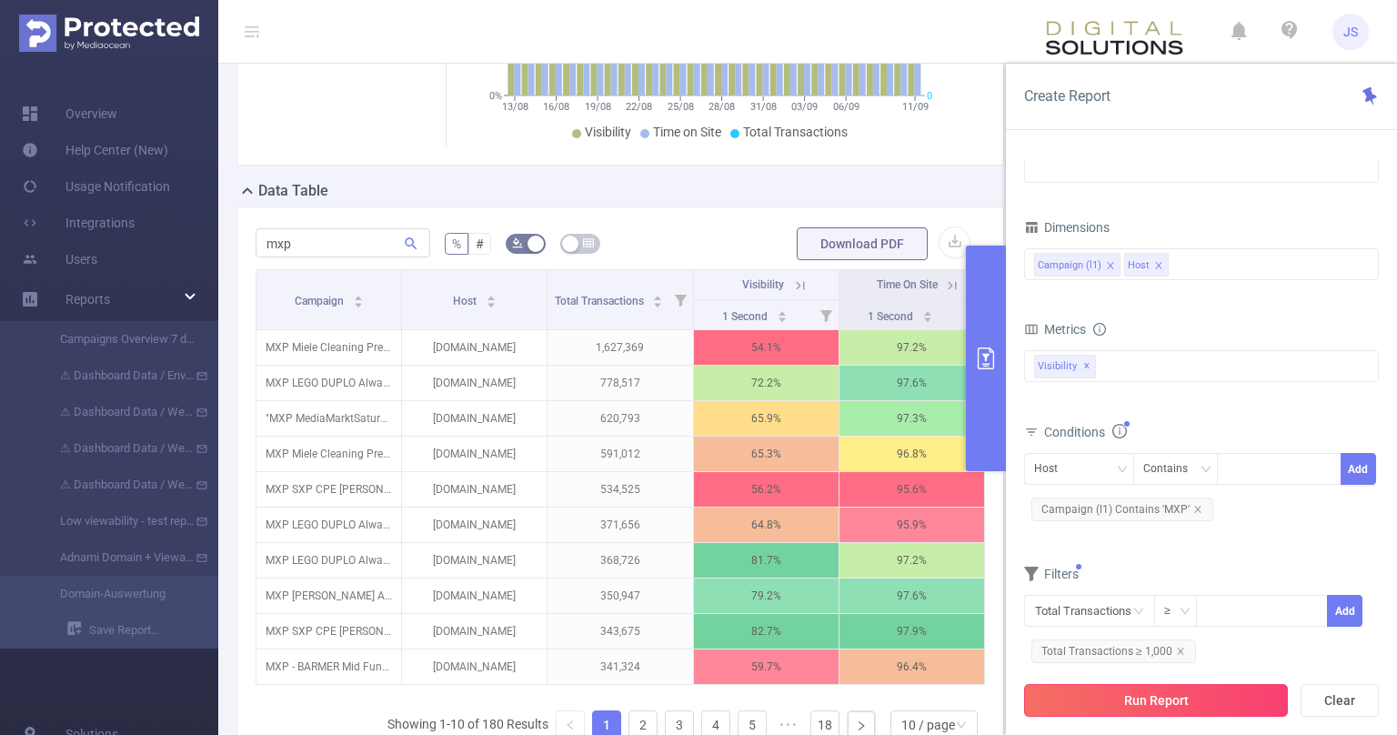
click at [1174, 691] on button "Run Report" at bounding box center [1156, 700] width 264 height 33
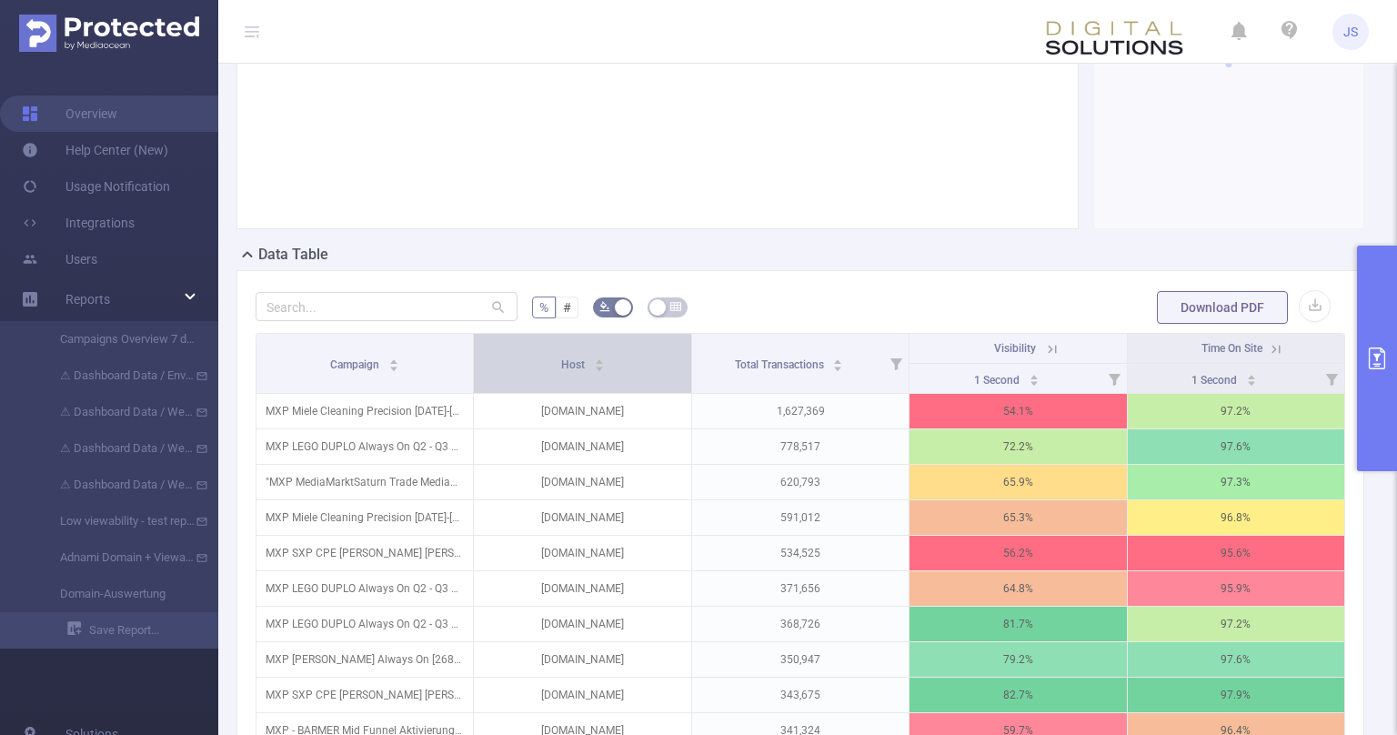
scroll to position [363, 0]
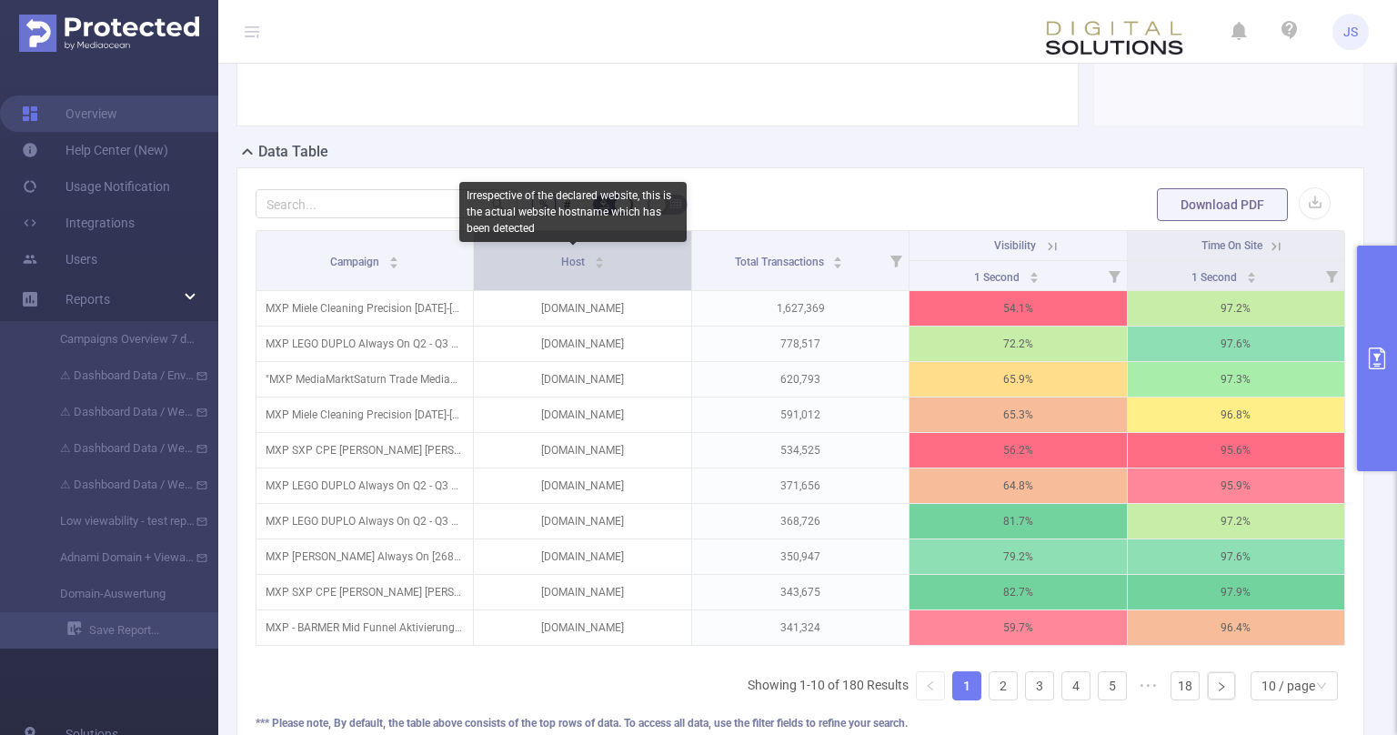
click at [573, 261] on span "Host" at bounding box center [574, 262] width 26 height 13
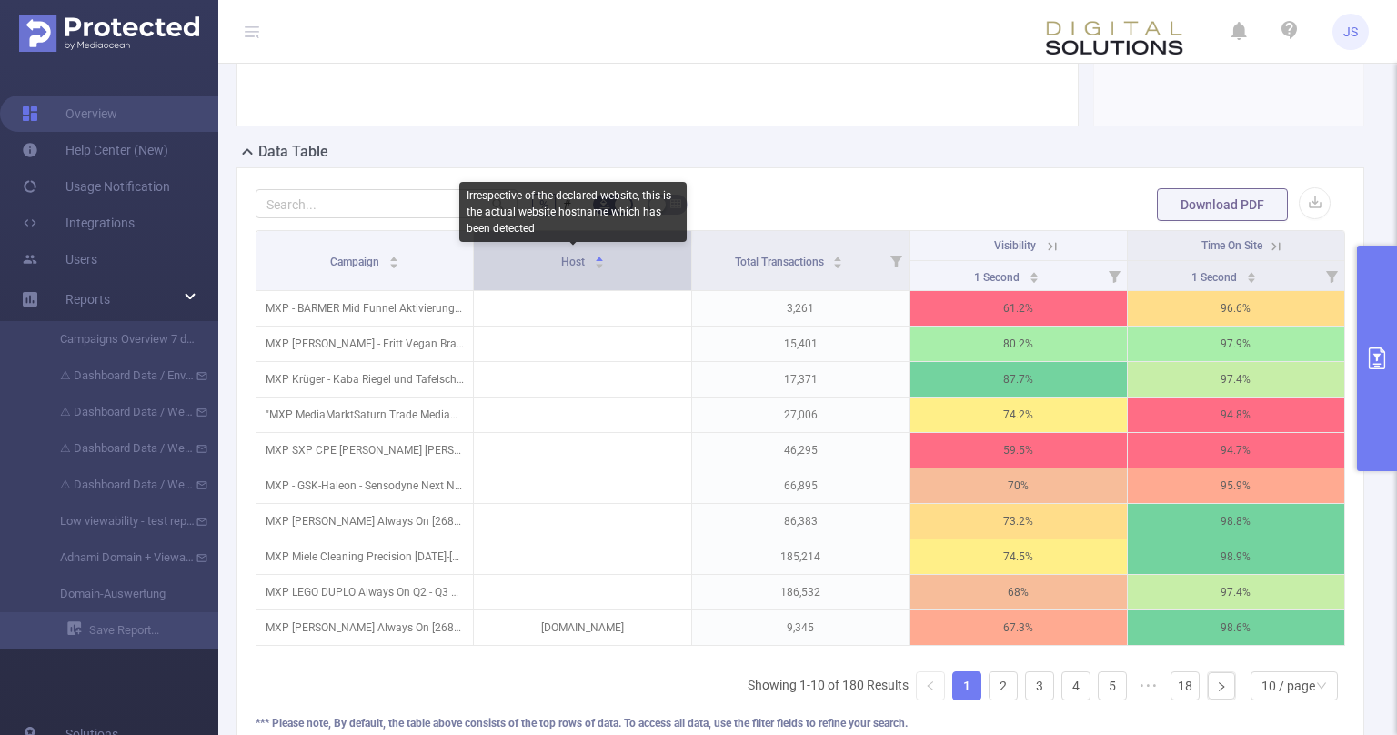
click at [573, 261] on span "Host" at bounding box center [574, 262] width 26 height 13
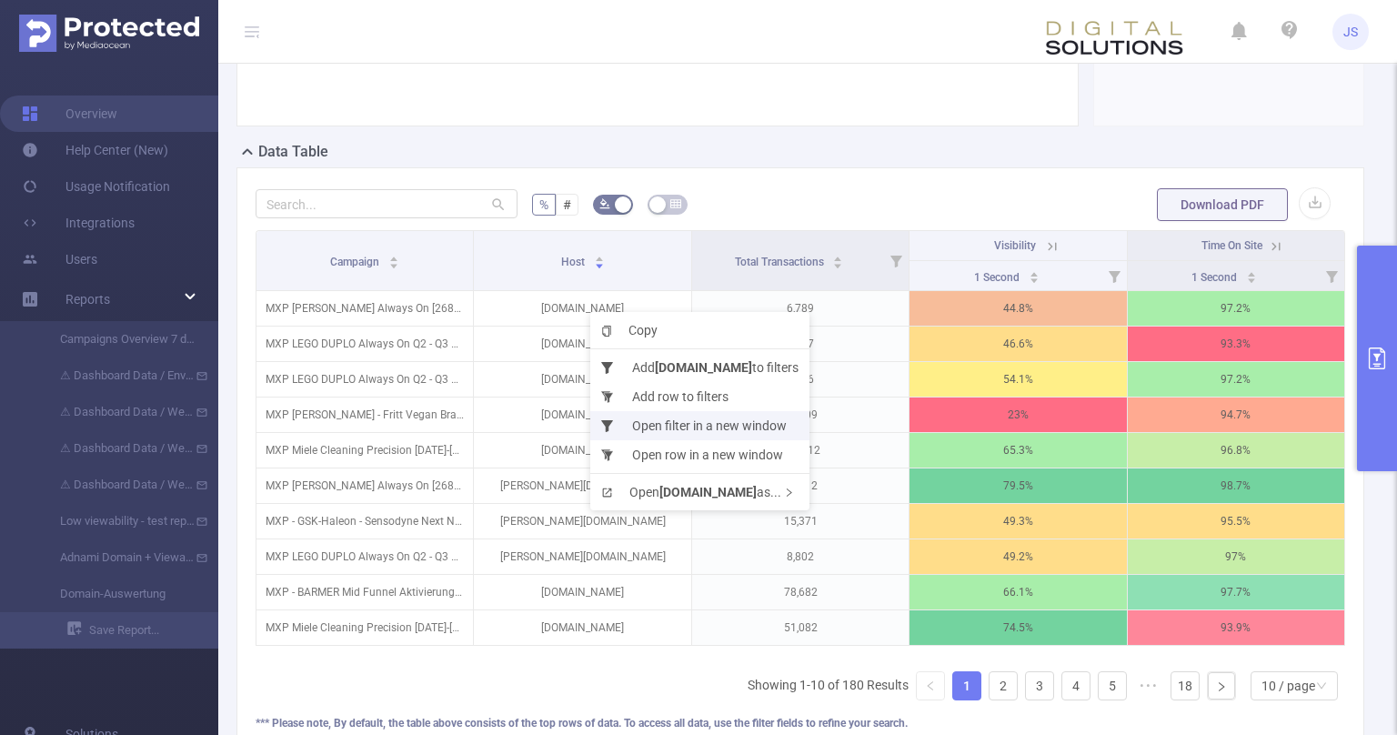
click at [744, 430] on li "Open filter in a new window" at bounding box center [699, 425] width 219 height 29
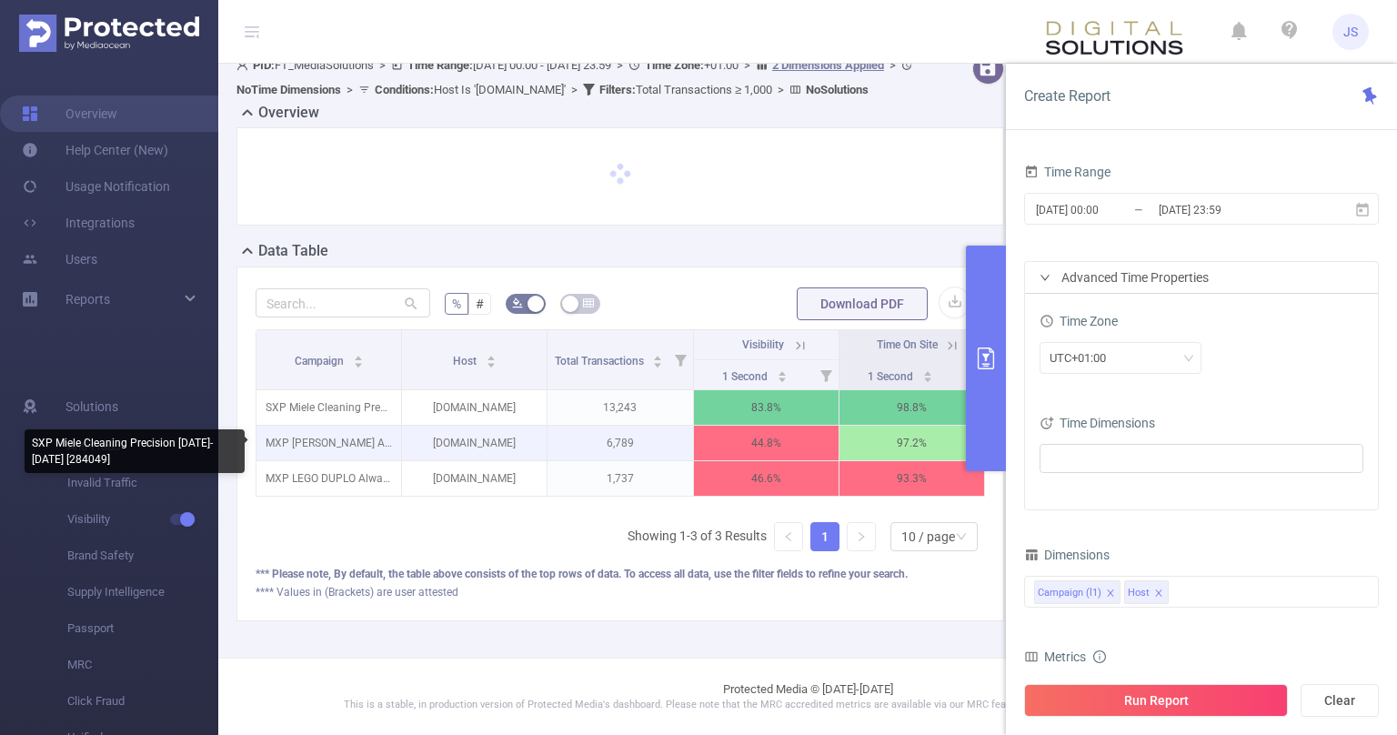
scroll to position [38, 0]
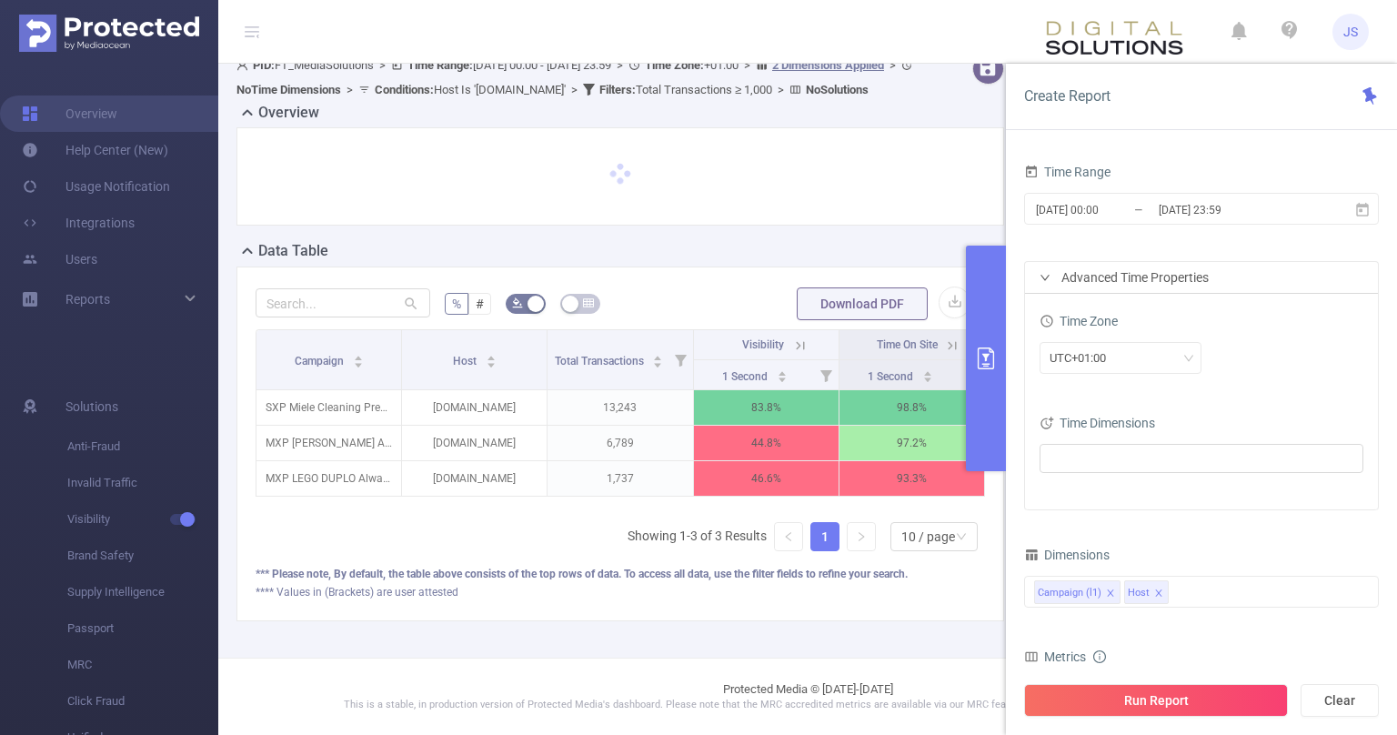
click at [503, 529] on div "Campaign Host Total Transactions Visibility Time On Site 1 Second 1 Second SXP …" at bounding box center [621, 447] width 730 height 237
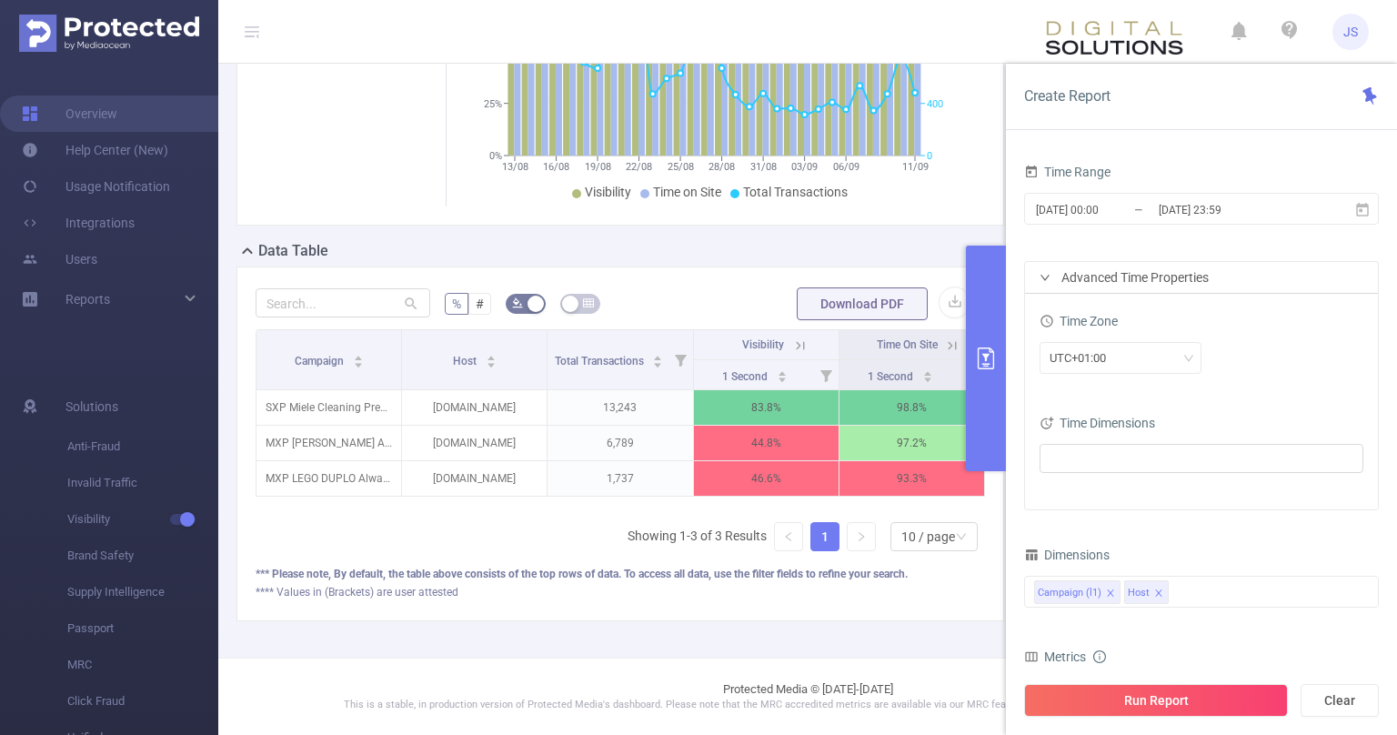
scroll to position [285, 0]
click at [312, 309] on input "text" at bounding box center [343, 302] width 175 height 29
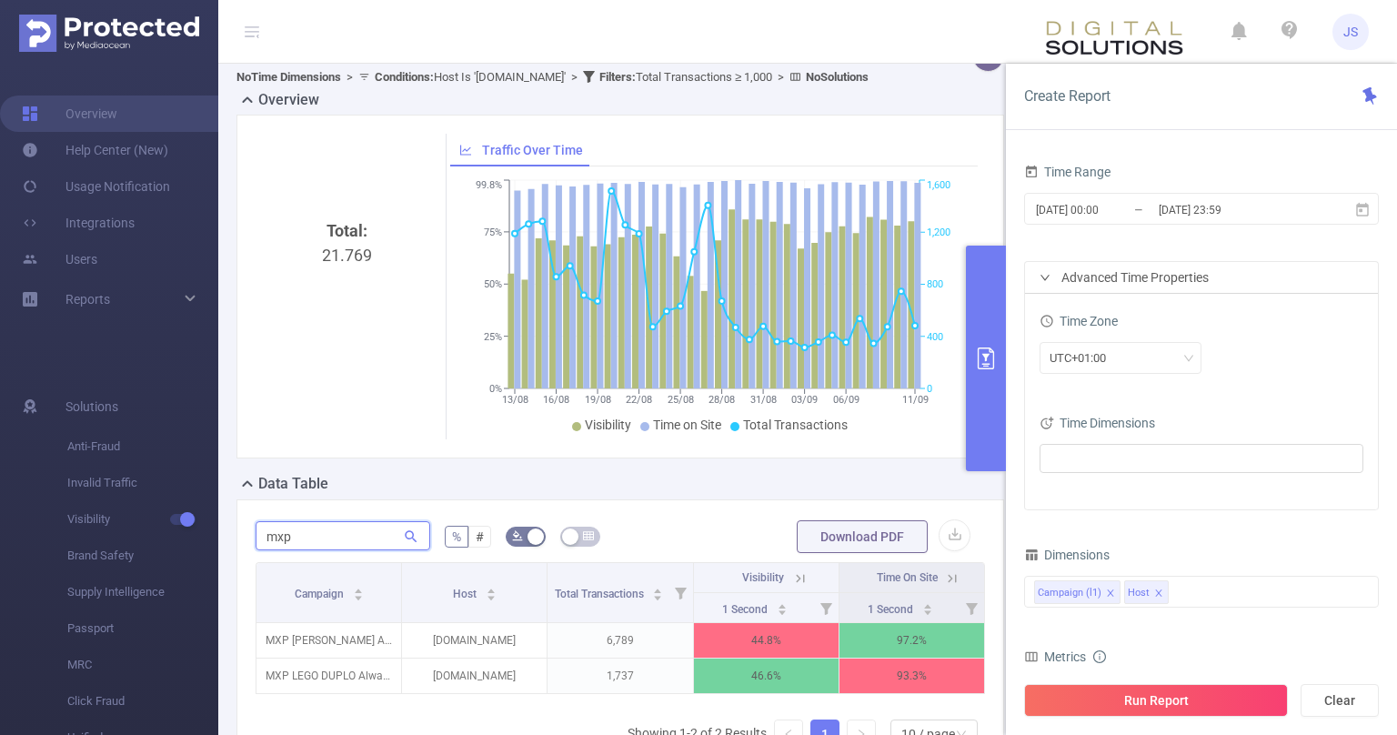
scroll to position [0, 0]
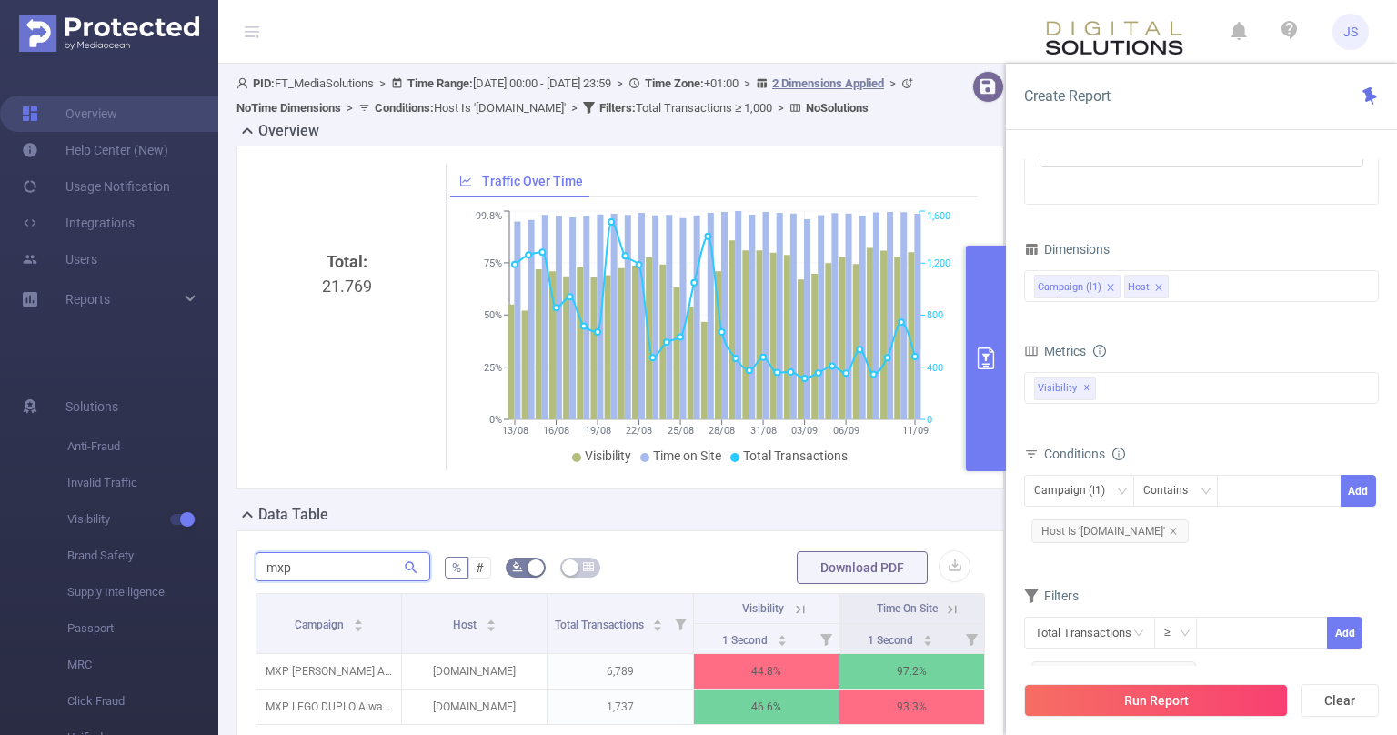
type input "mxp"
click at [1266, 509] on div "Campaign (l1) Contains Add" at bounding box center [1201, 495] width 355 height 41
click at [1276, 494] on div at bounding box center [1279, 491] width 105 height 30
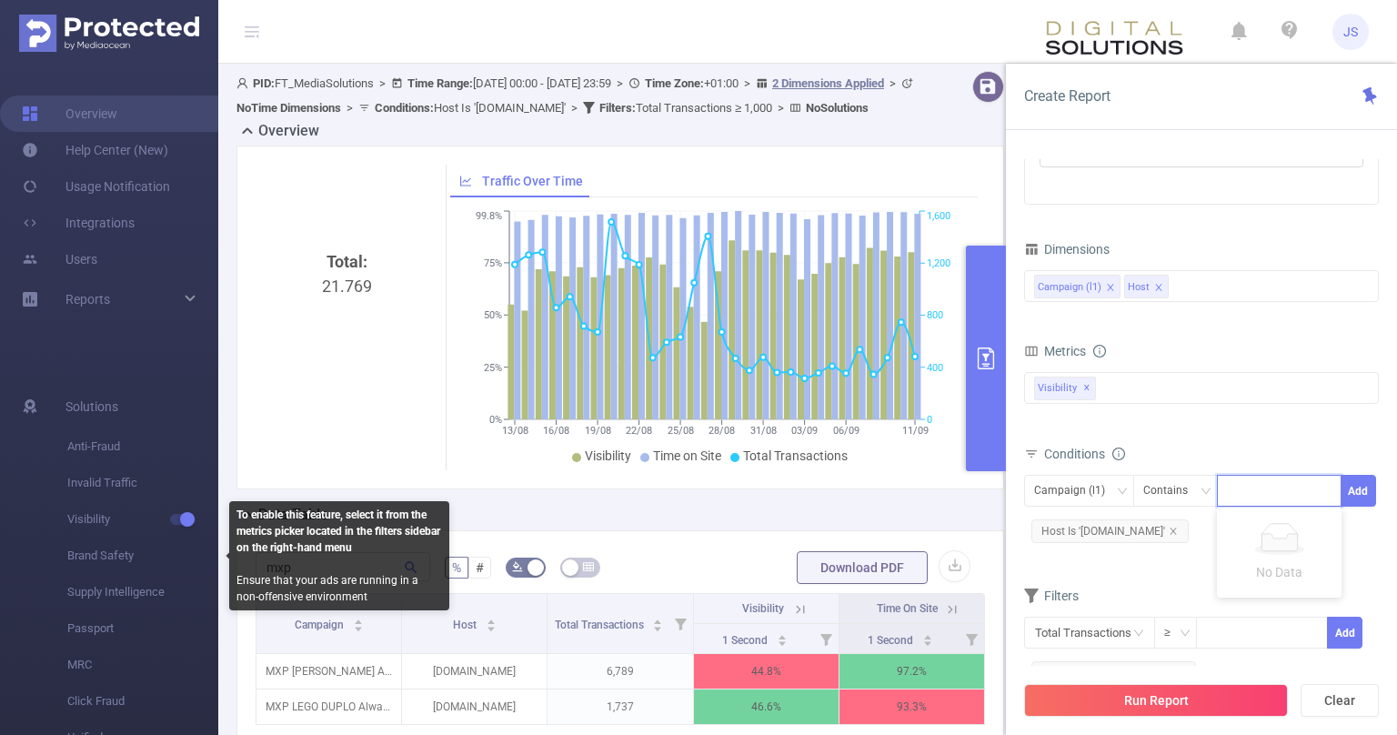
click at [259, 461] on div "Total: 21.769" at bounding box center [347, 318] width 183 height 306
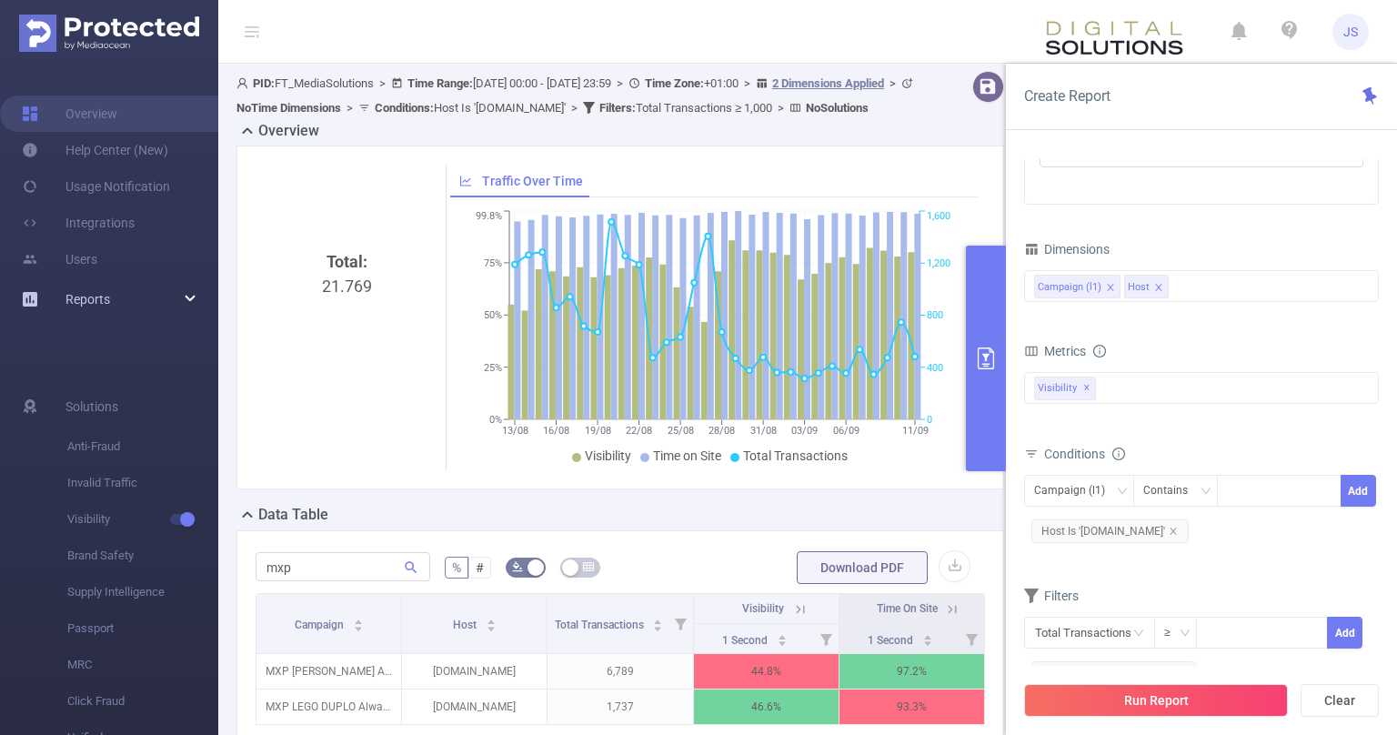
click at [190, 297] on div "Reports" at bounding box center [109, 299] width 218 height 36
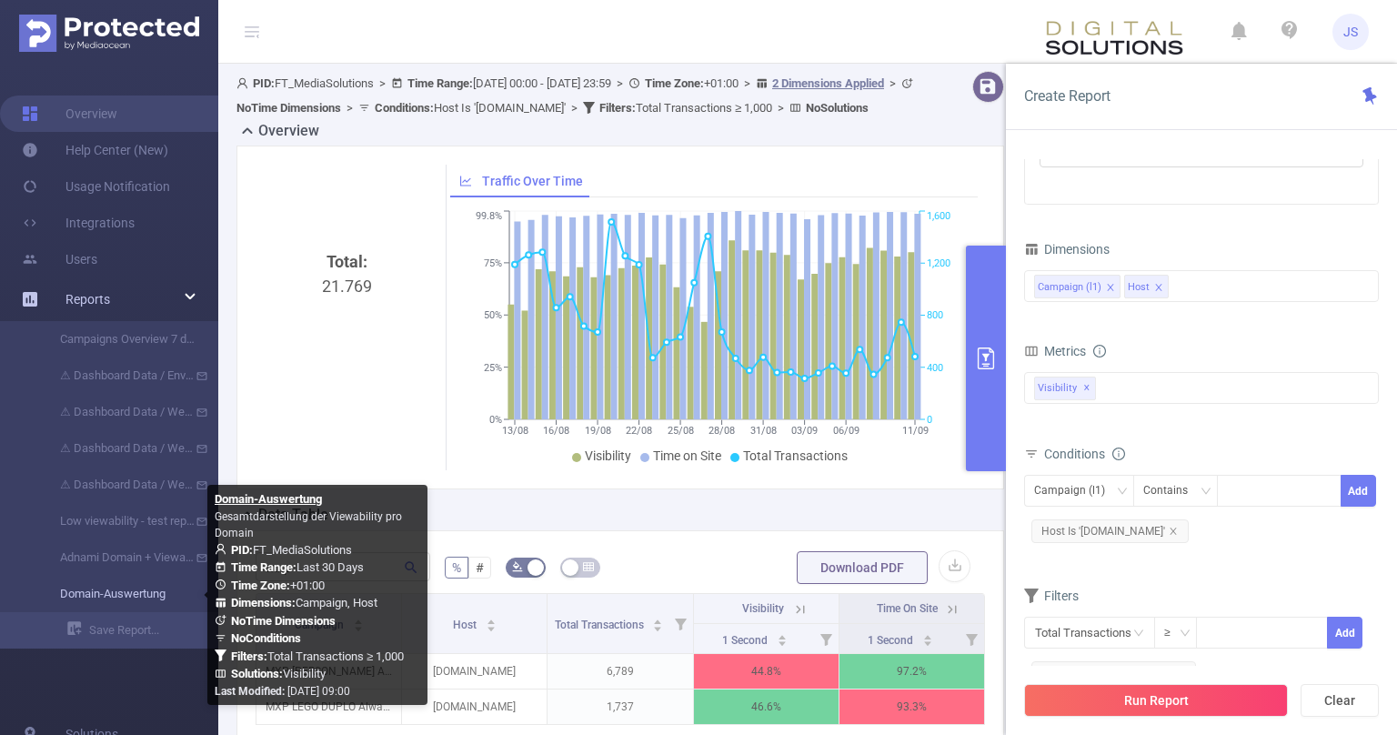
click at [135, 592] on link "Domain-Auswertung" at bounding box center [116, 594] width 160 height 36
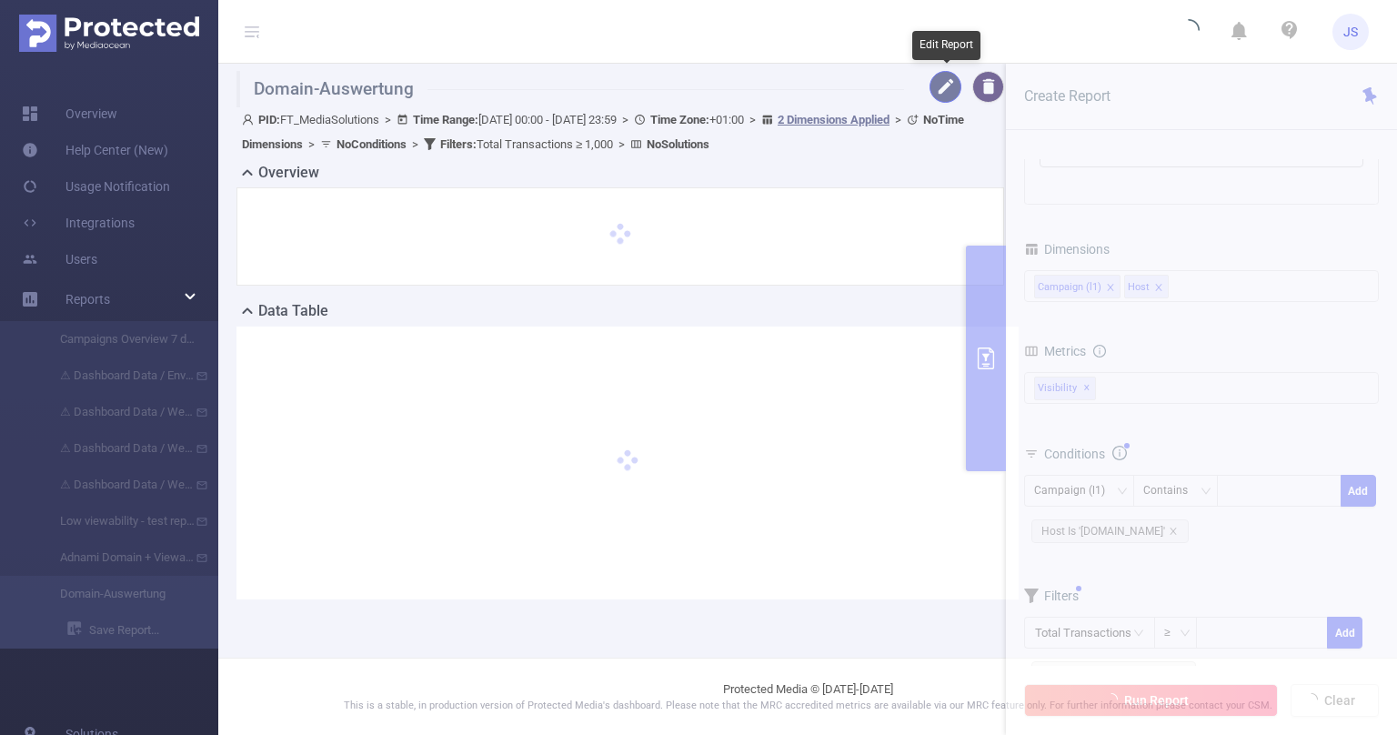
click at [948, 89] on button "button" at bounding box center [946, 87] width 32 height 32
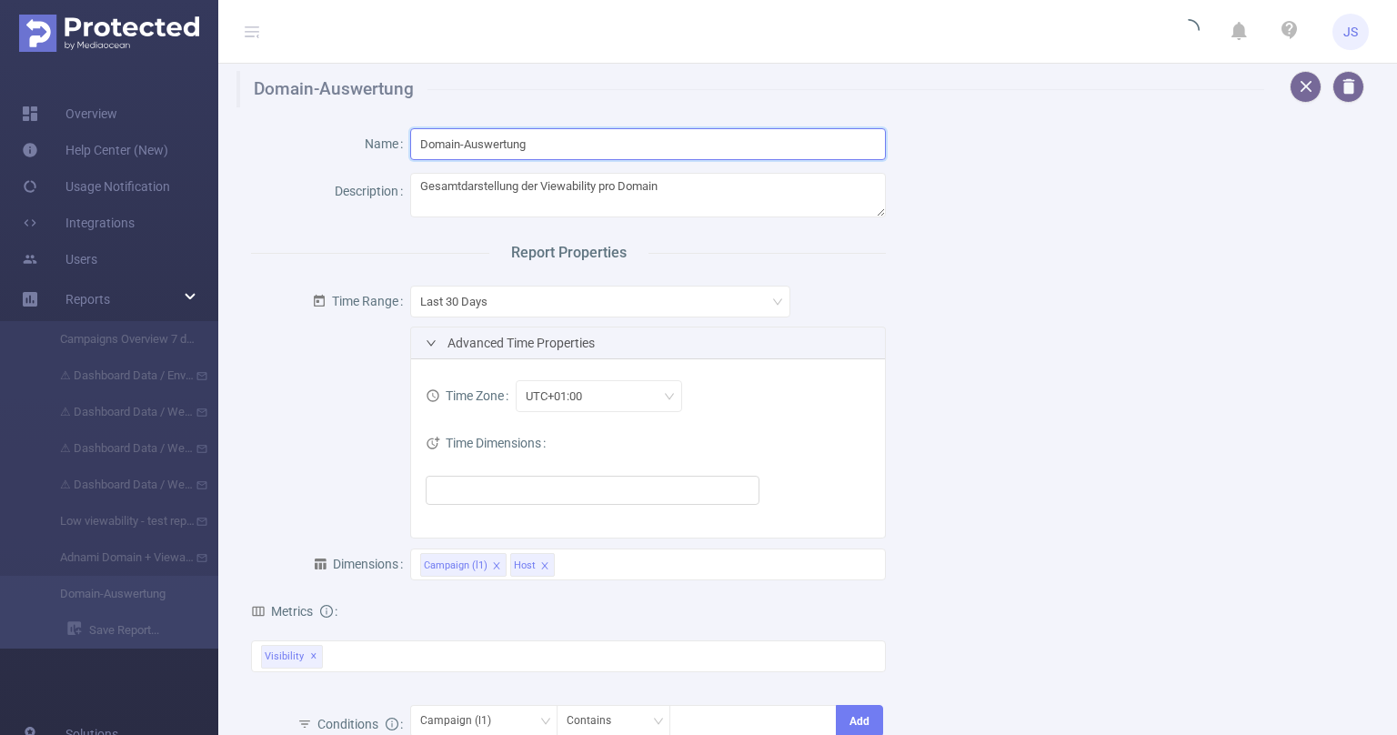
click at [584, 137] on input "Domain-Auswertung" at bounding box center [648, 144] width 477 height 32
type input "Domain-Auswertung Viewability"
click at [1133, 572] on div "Name Domain-Auswertung Viewability Description Gesamtdarstellung der Viewabilit…" at bounding box center [800, 555] width 1143 height 897
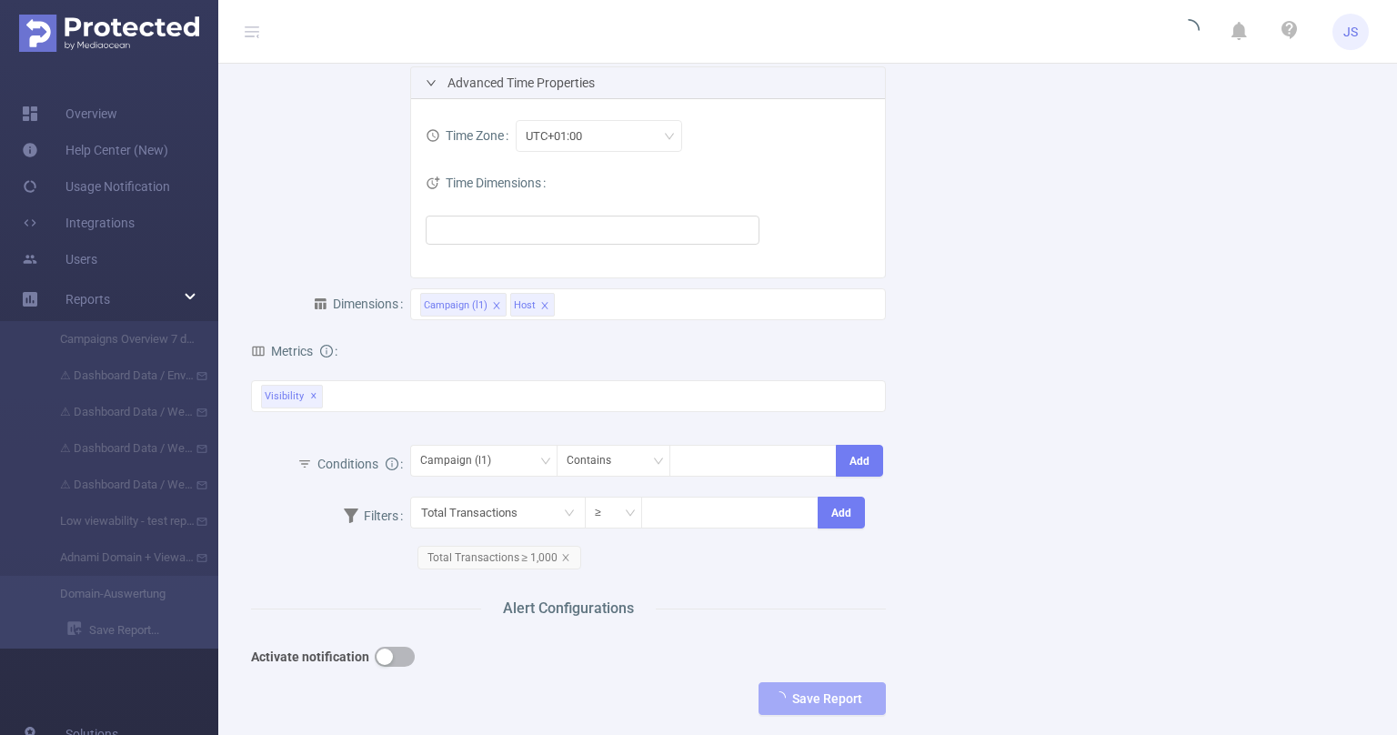
scroll to position [367, 0]
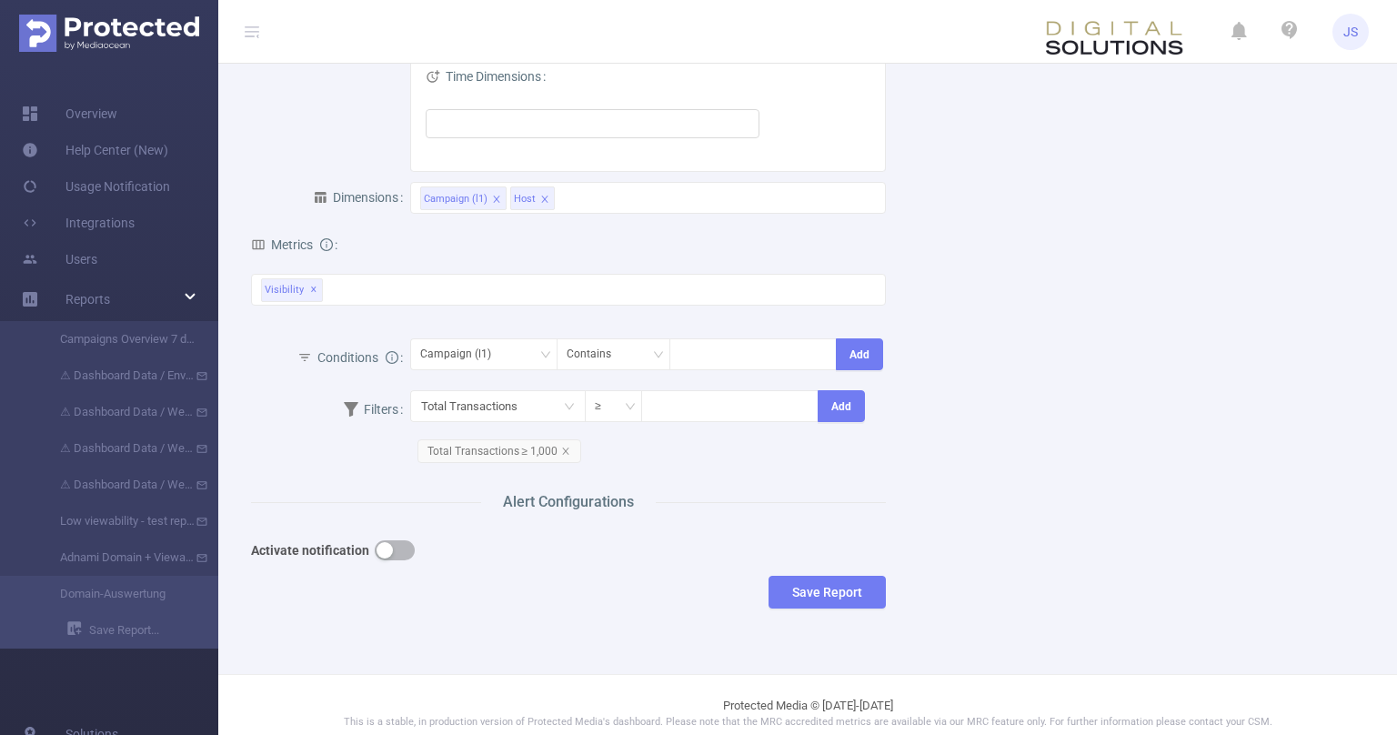
click at [378, 548] on button "button" at bounding box center [395, 550] width 40 height 20
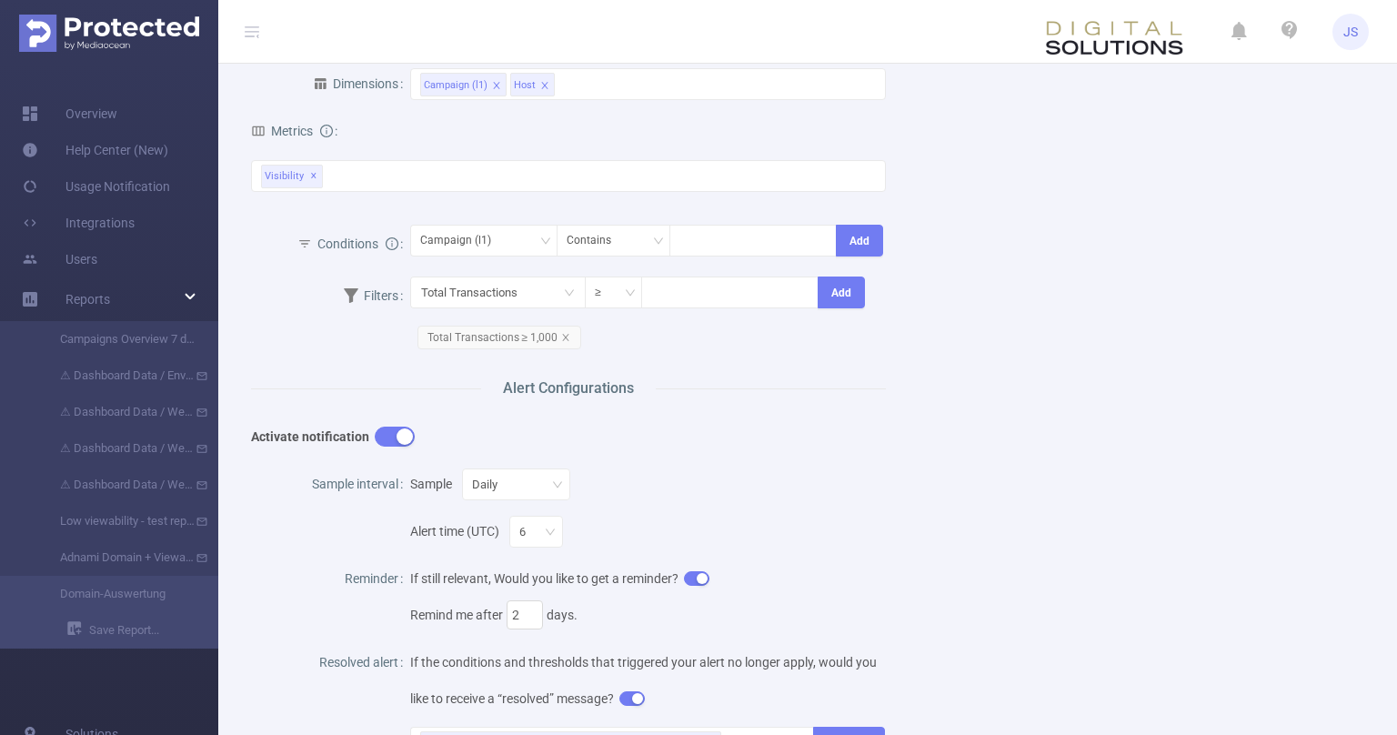
scroll to position [550, 0]
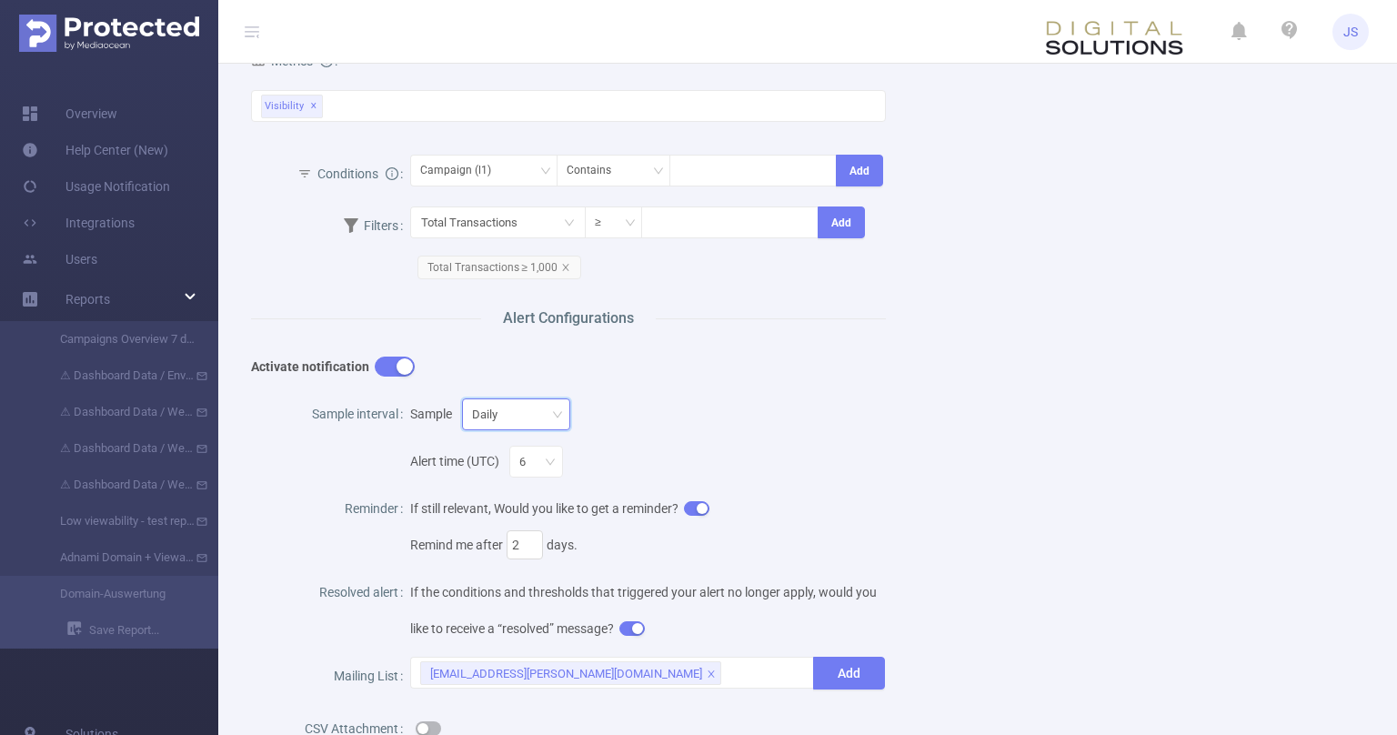
click at [526, 420] on div "Daily" at bounding box center [516, 414] width 88 height 30
click at [510, 569] on li "Monthly" at bounding box center [511, 566] width 118 height 29
click at [1052, 408] on div "Name Domain-Auswertung Viewability Description Gesamtdarstellung der Viewabilit…" at bounding box center [800, 215] width 1143 height 1316
click at [701, 508] on button "button" at bounding box center [696, 508] width 25 height 15
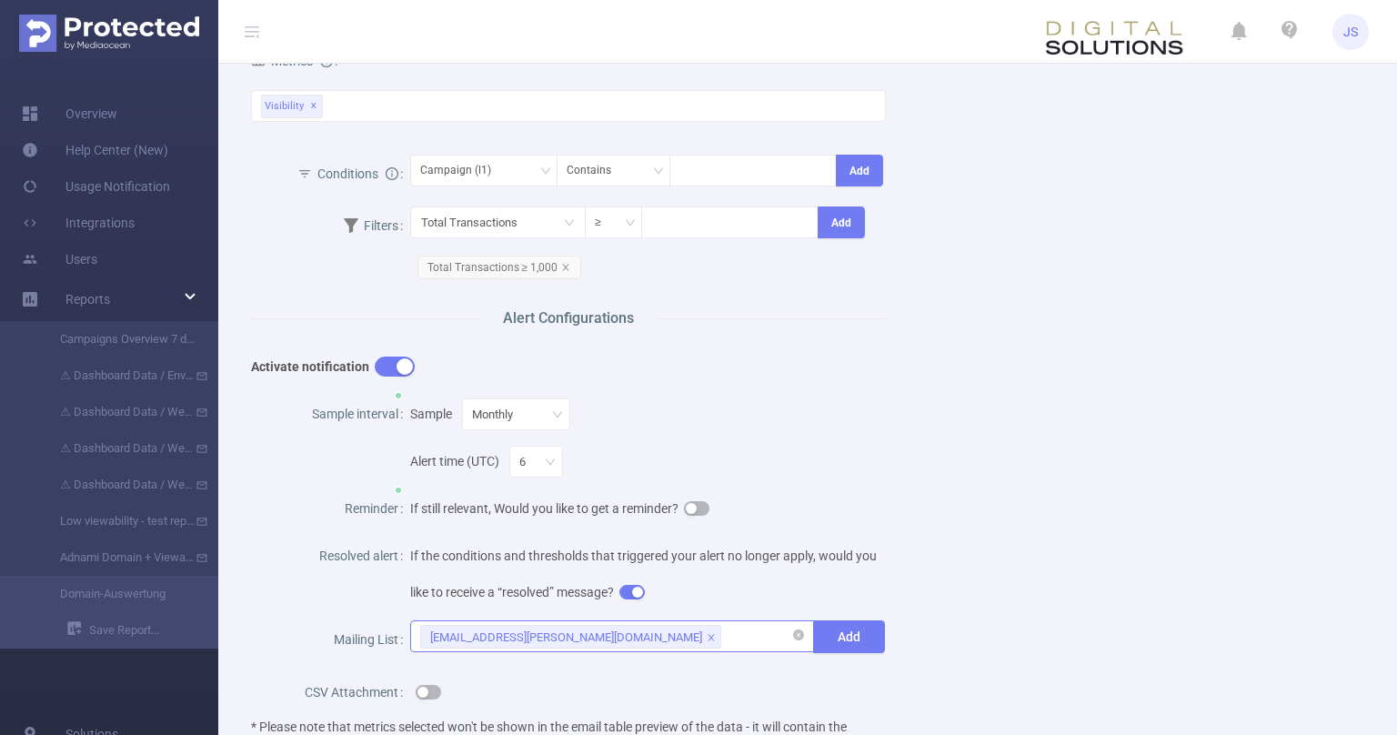
click at [708, 634] on icon "icon: close" at bounding box center [711, 637] width 6 height 6
click at [599, 633] on div "[EMAIL_ADDRESS][PERSON_NAME][DOMAIN_NAME]" at bounding box center [612, 636] width 385 height 30
click at [625, 647] on div at bounding box center [612, 636] width 385 height 30
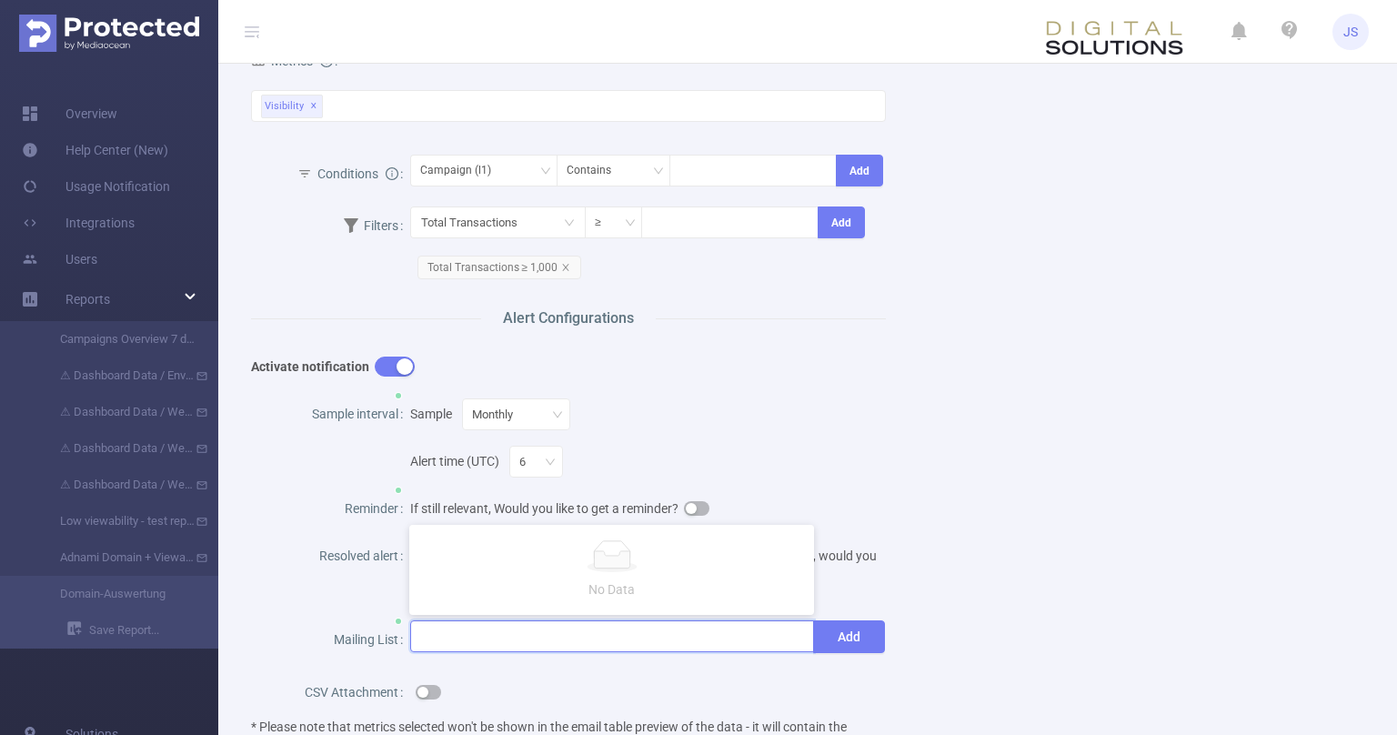
paste input "hannah.fudala@publicismedia.com"
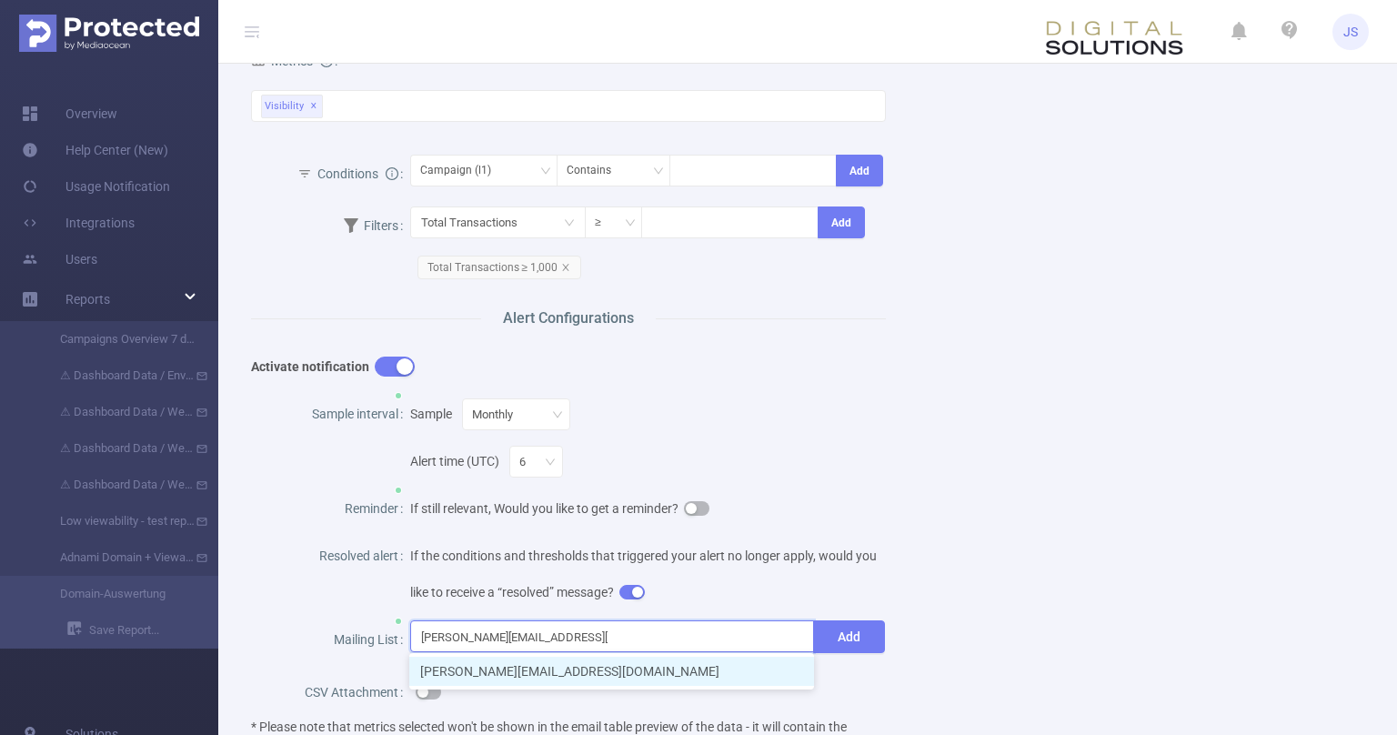
type input "hannah.fudala@publicismedia.com"
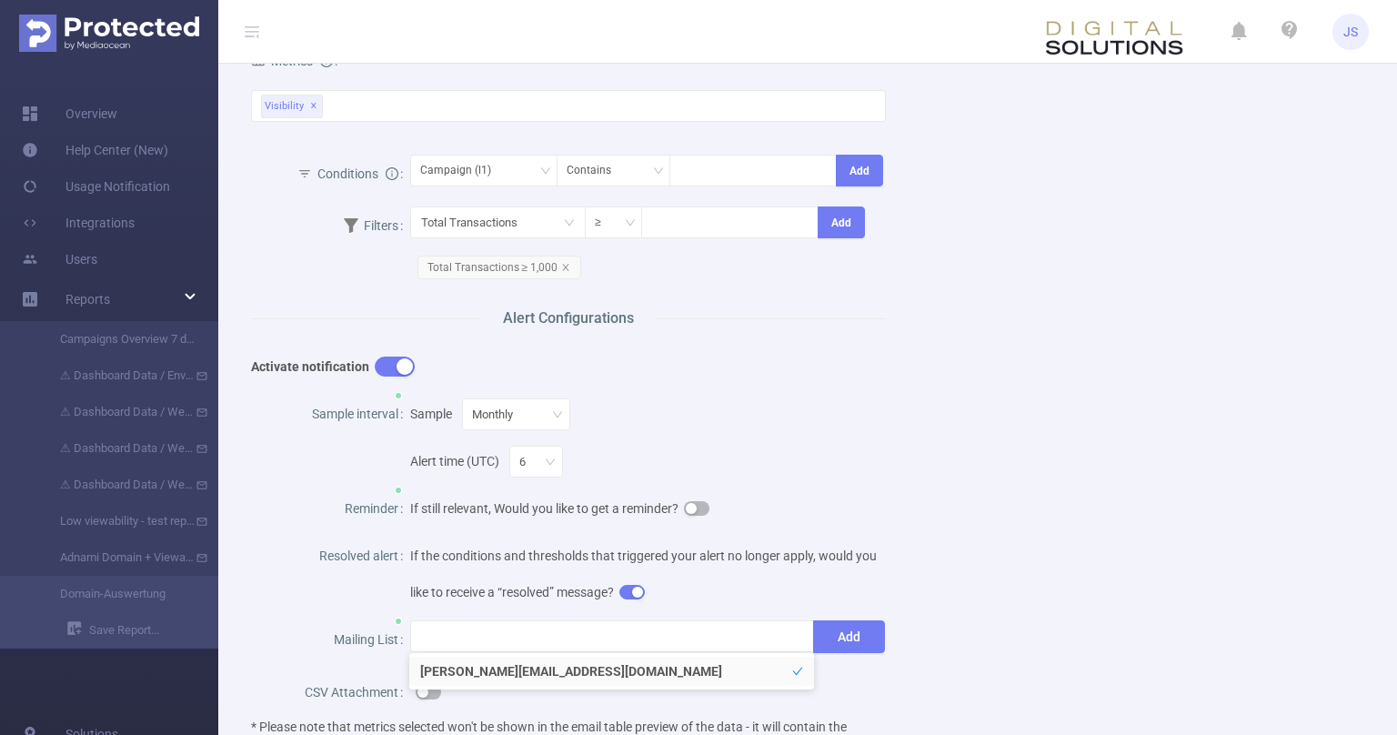
click at [1165, 570] on div "Name Domain-Auswertung Viewability Description Gesamtdarstellung der Viewabilit…" at bounding box center [800, 197] width 1143 height 1280
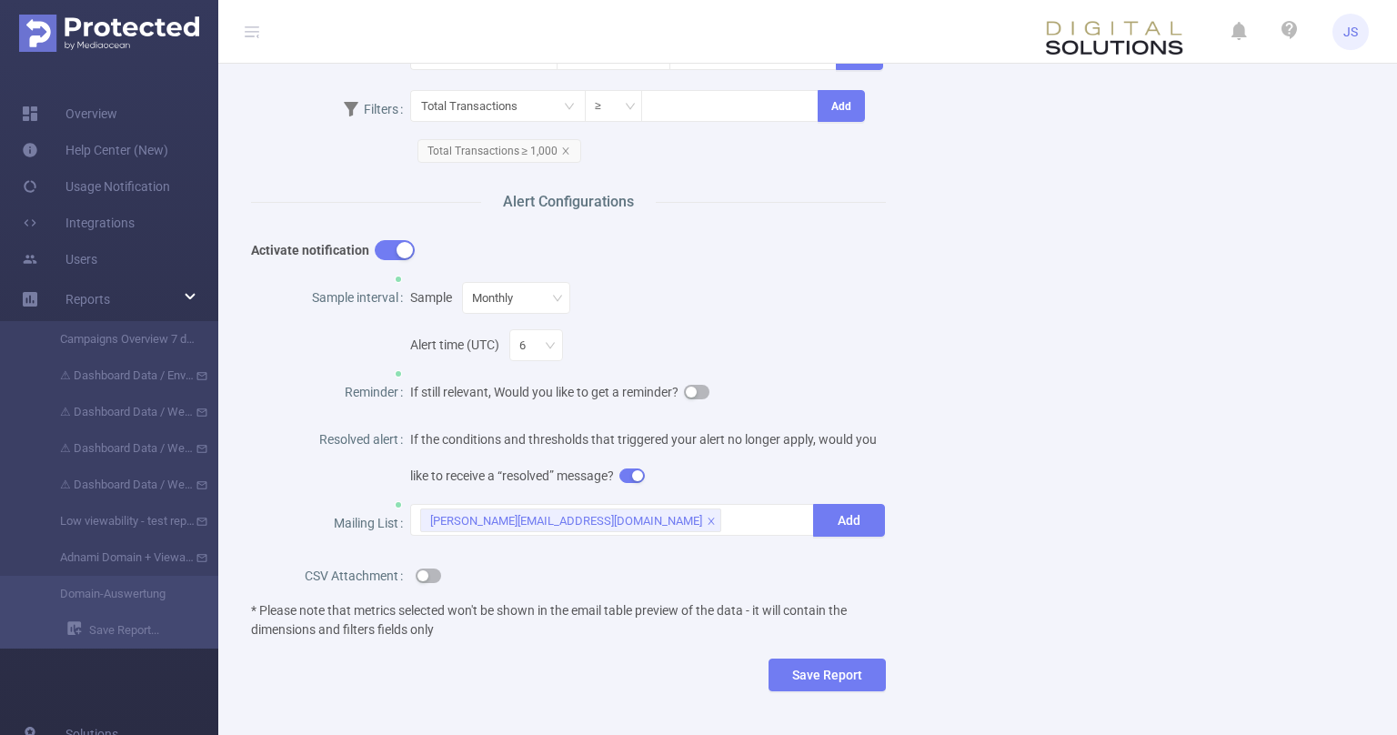
scroll to position [733, 0]
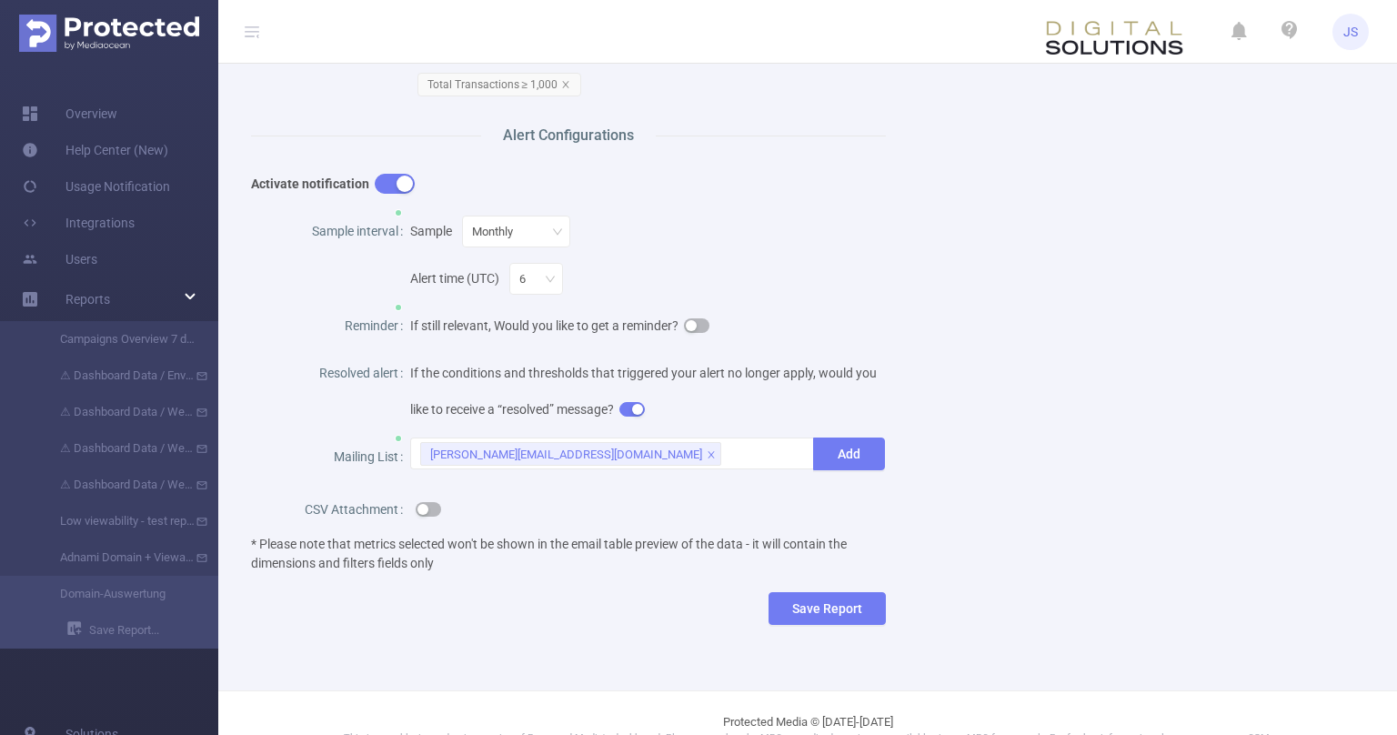
click at [437, 513] on button "button" at bounding box center [428, 509] width 25 height 15
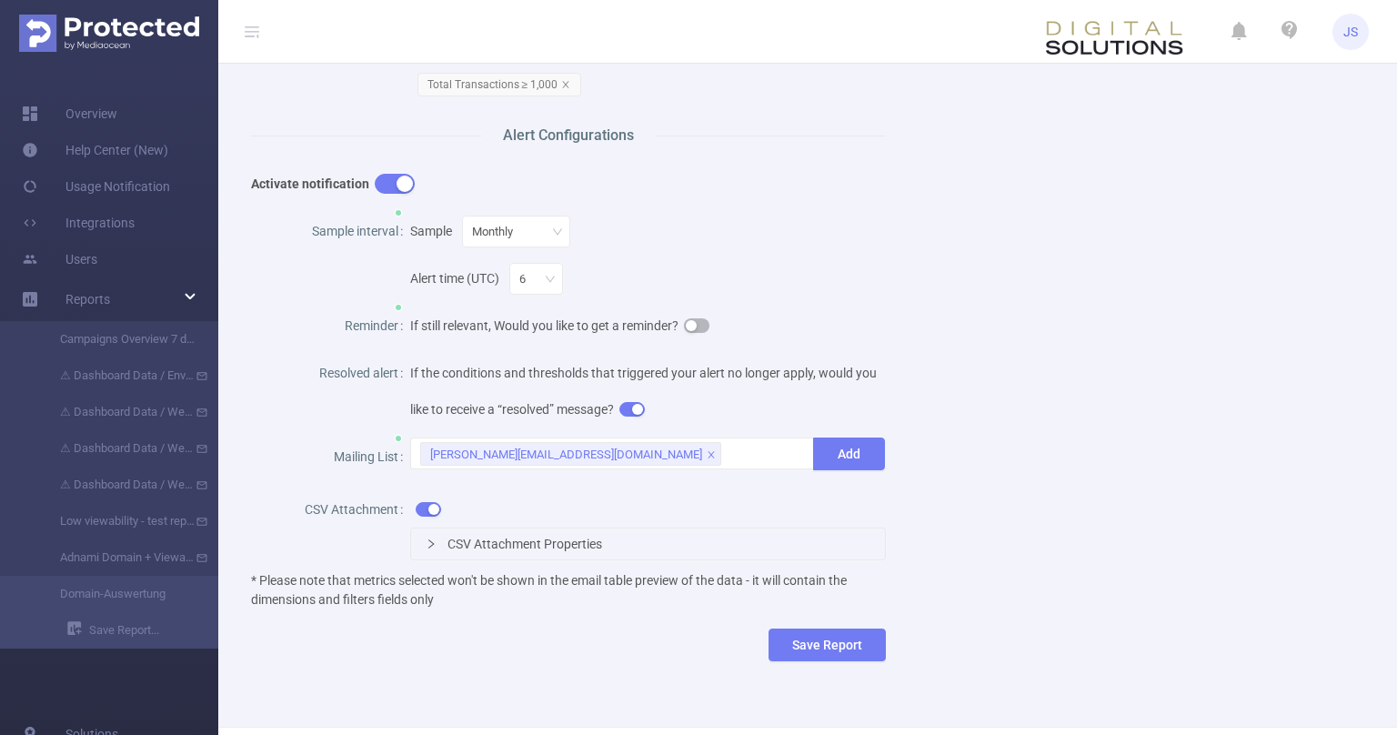
click at [435, 539] on icon "icon: right" at bounding box center [431, 544] width 11 height 11
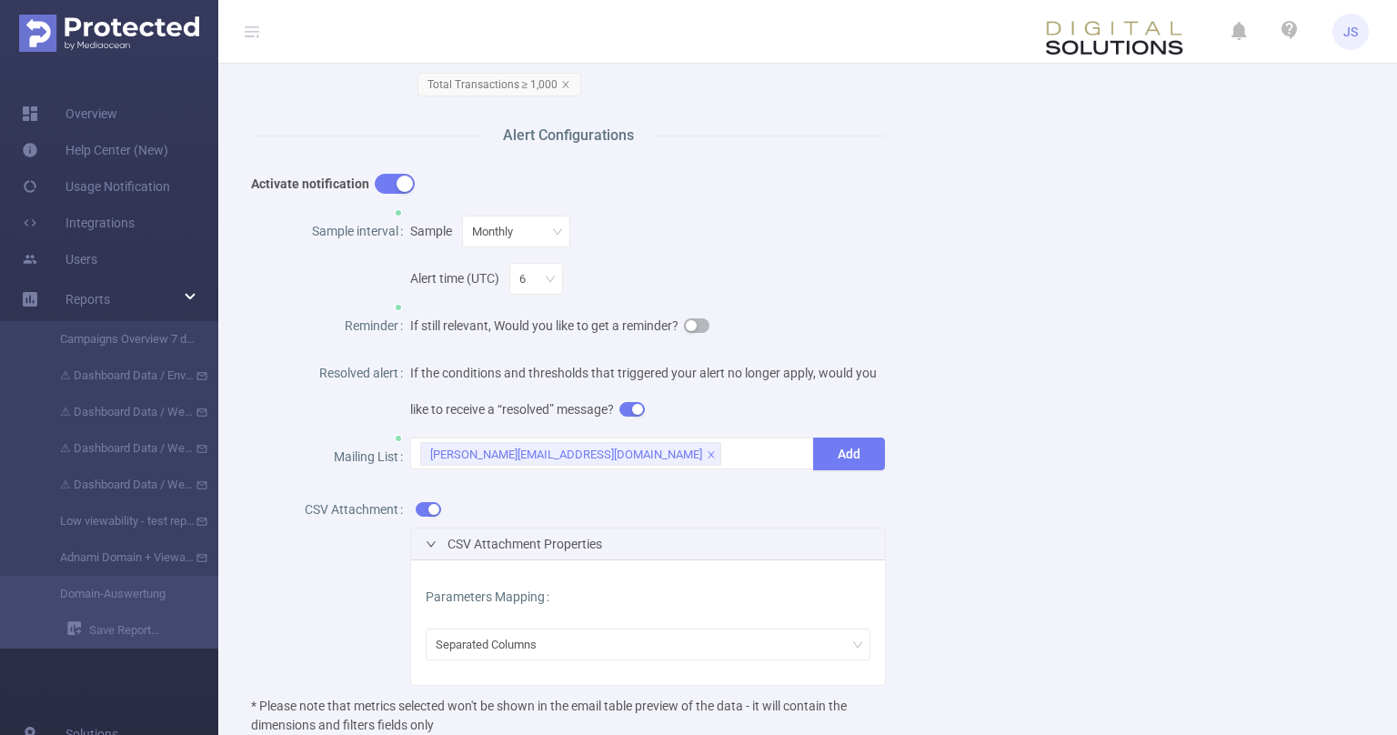
click at [955, 632] on div "Name Domain-Auswertung Viewability Description Gesamtdarstellung der Viewabilit…" at bounding box center [800, 95] width 1143 height 1442
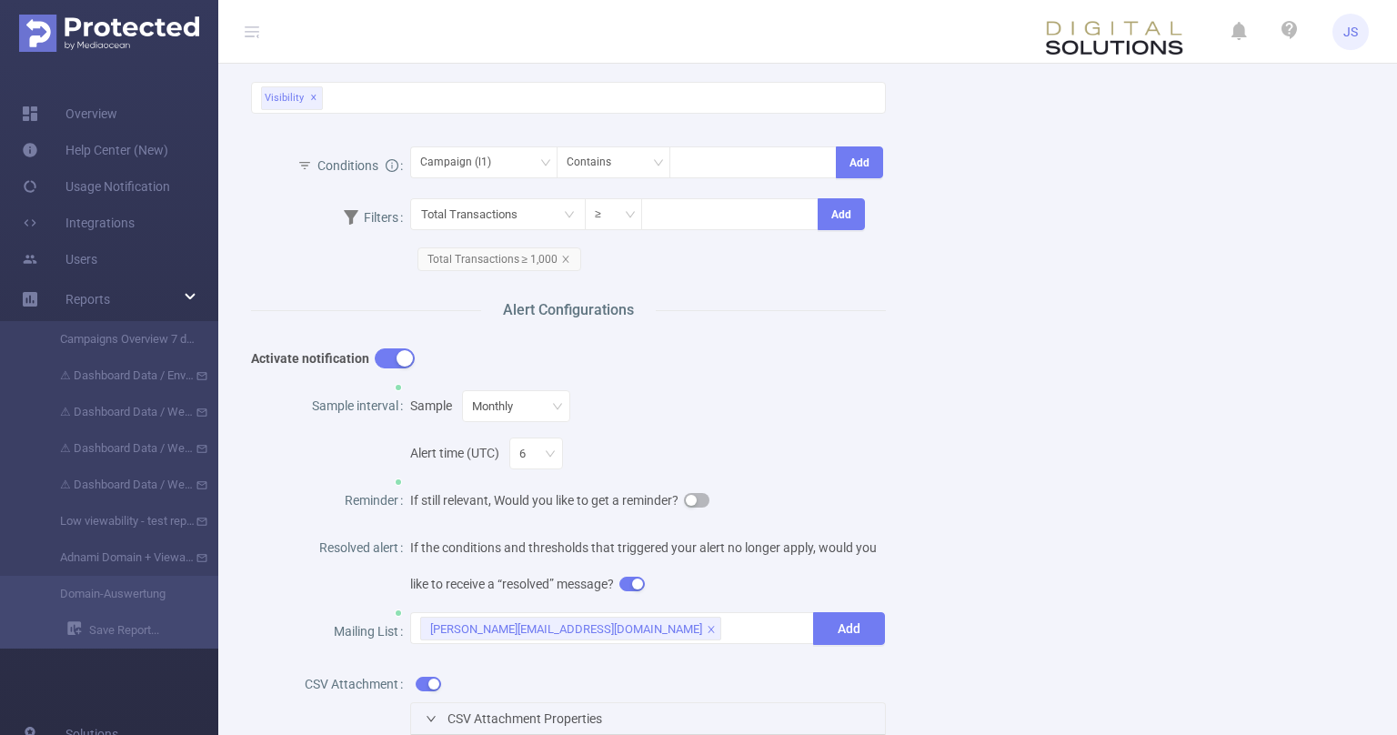
scroll to position [467, 0]
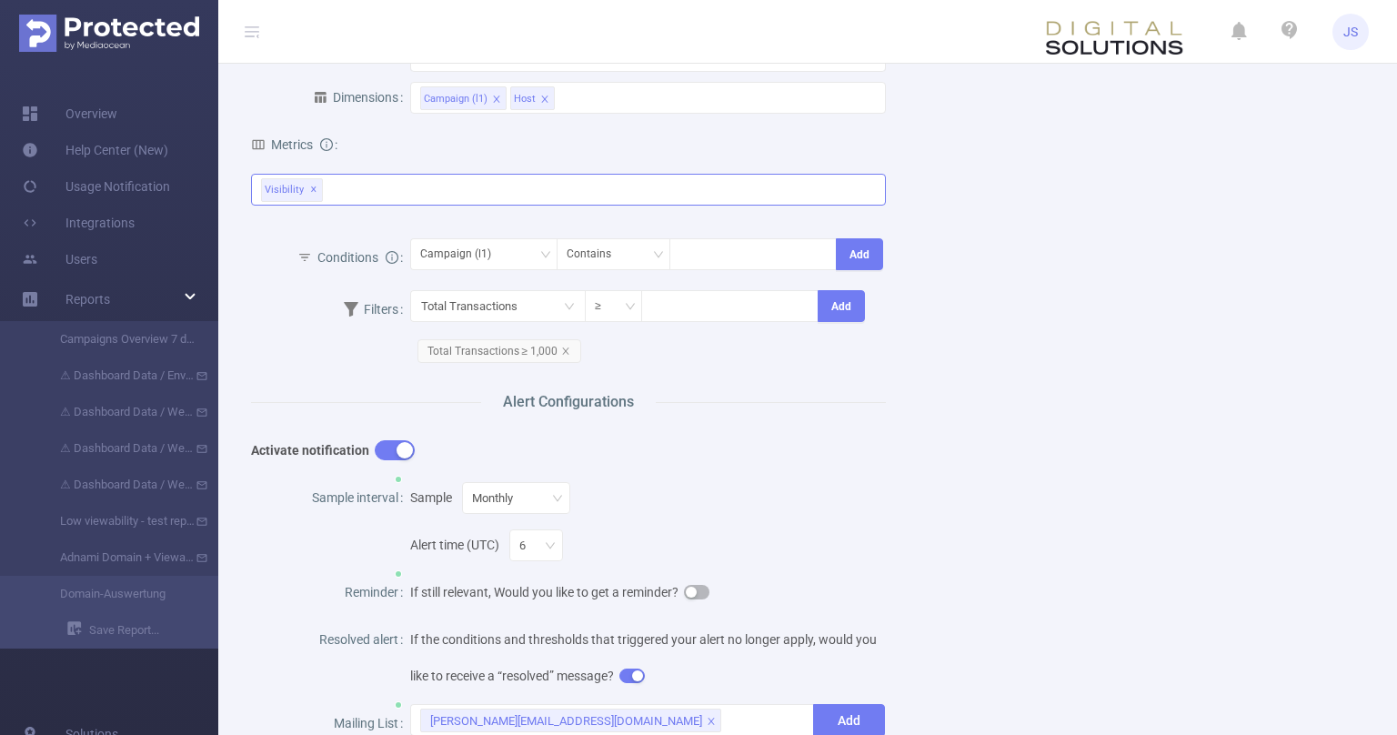
click at [418, 196] on div "Visibility ✕" at bounding box center [568, 190] width 635 height 32
click at [1235, 286] on div "Name Domain-Auswertung Viewability Description Gesamtdarstellung der Viewabilit…" at bounding box center [800, 362] width 1143 height 1442
click at [1008, 497] on div "Name Domain-Auswertung Viewability Description Gesamtdarstellung der Viewabilit…" at bounding box center [800, 362] width 1143 height 1442
click at [683, 361] on div "Total Transactions ≥ Add Total Transactions ≥ 1,000" at bounding box center [648, 330] width 477 height 79
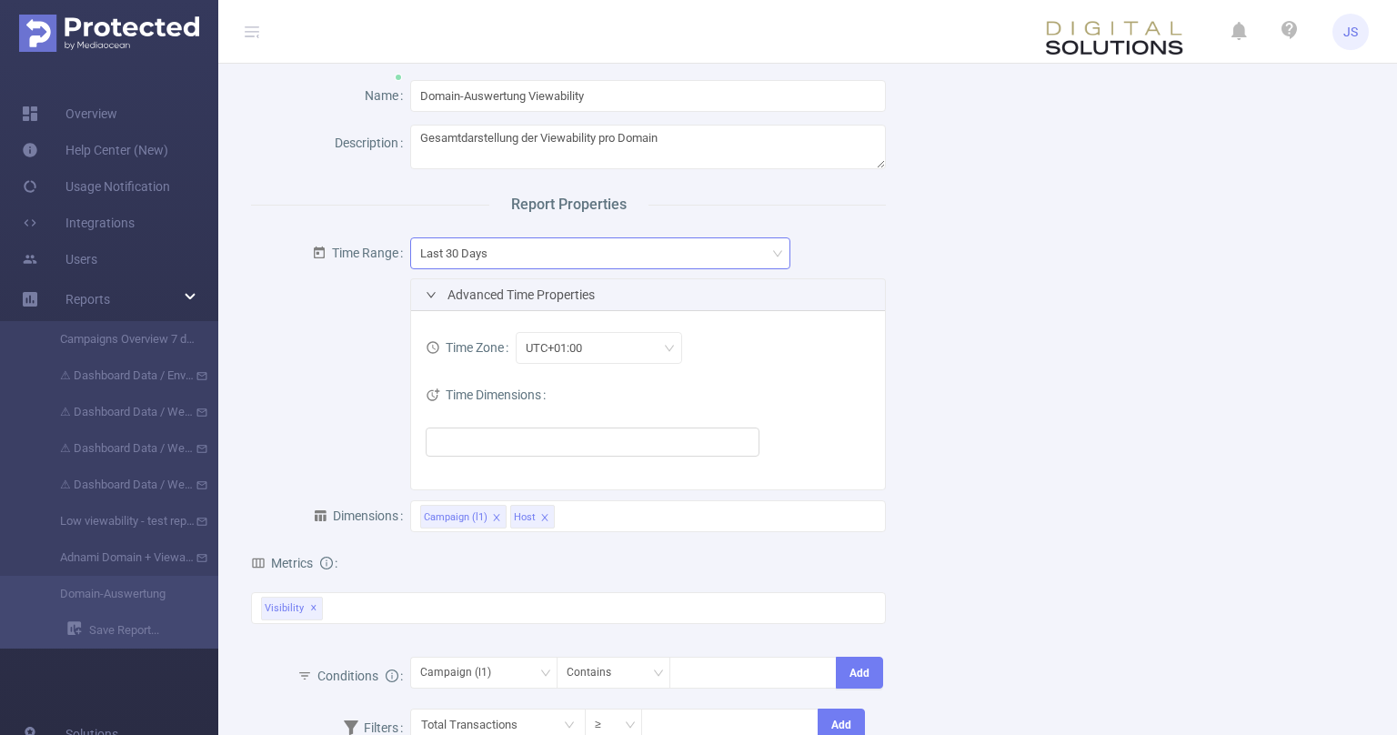
scroll to position [0, 0]
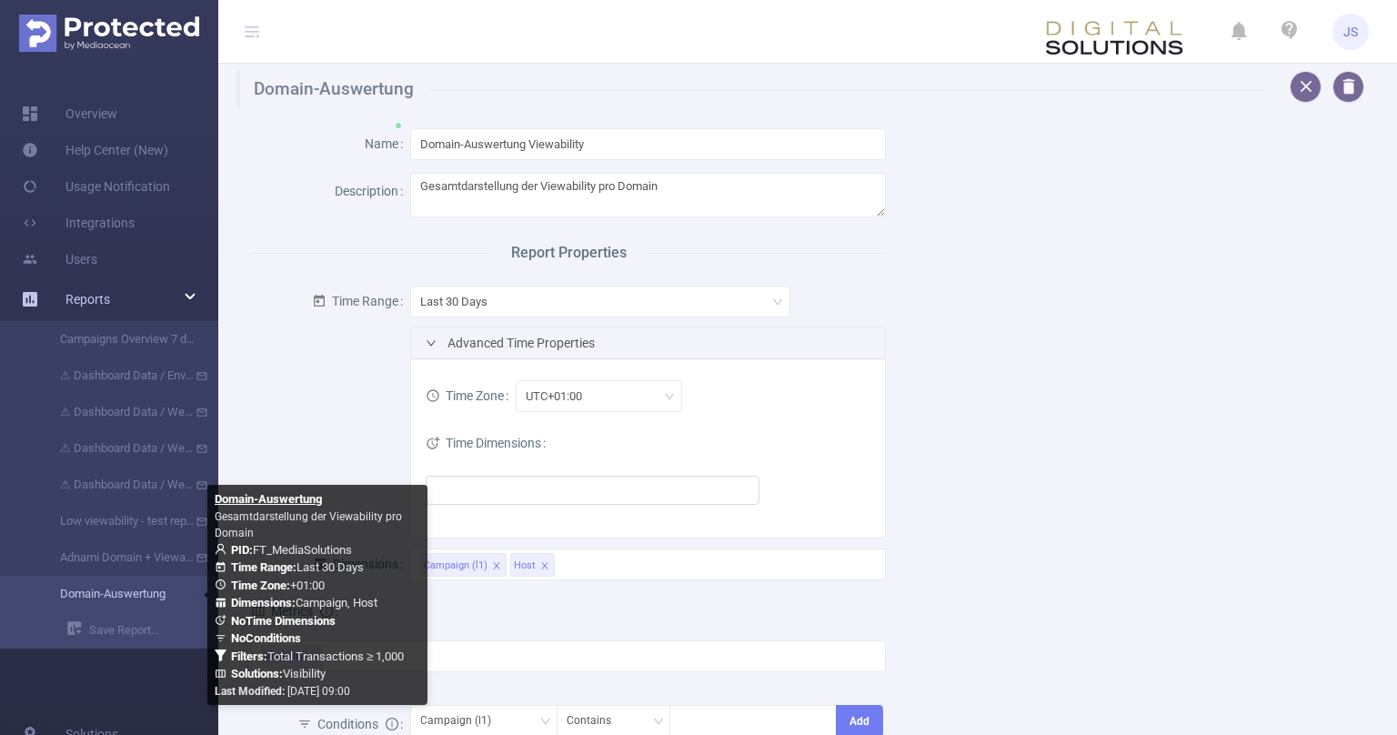
click at [121, 595] on link "Domain-Auswertung" at bounding box center [116, 594] width 160 height 36
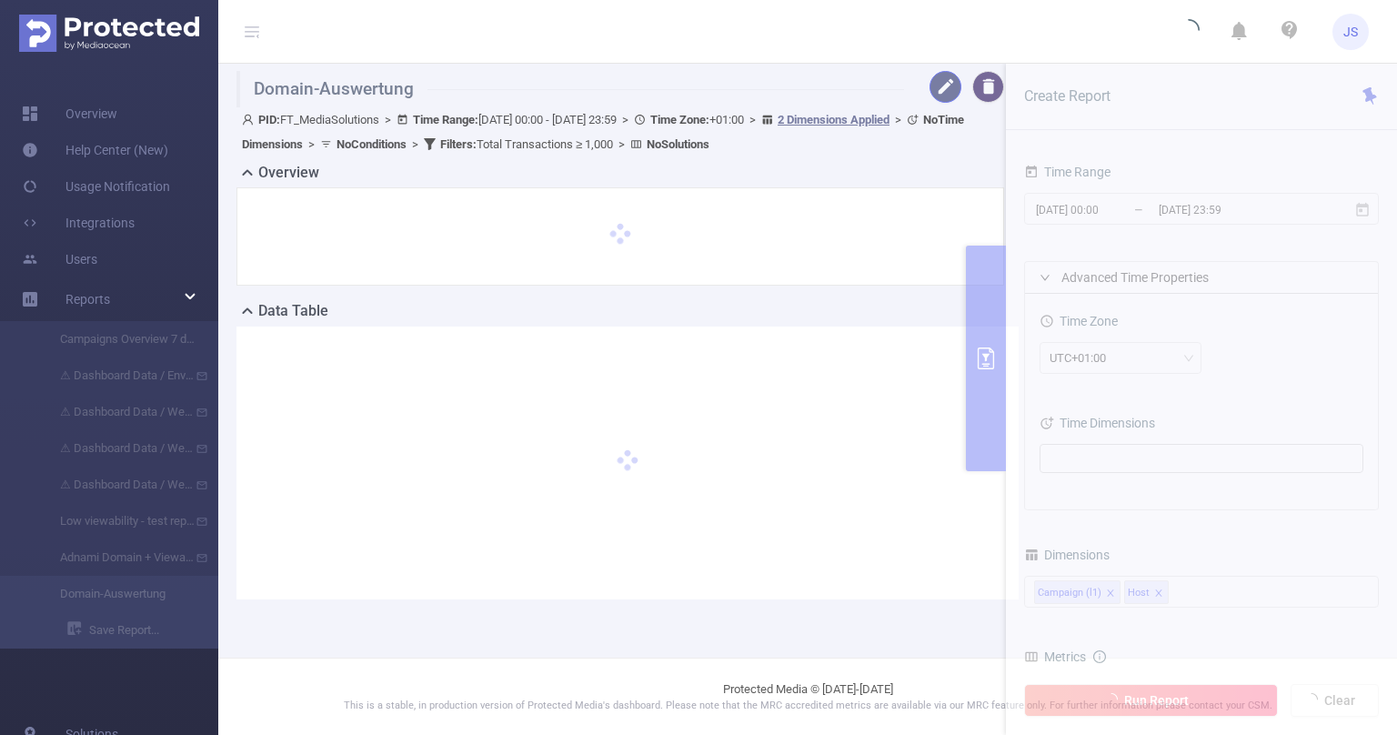
click at [938, 99] on button "button" at bounding box center [946, 87] width 32 height 32
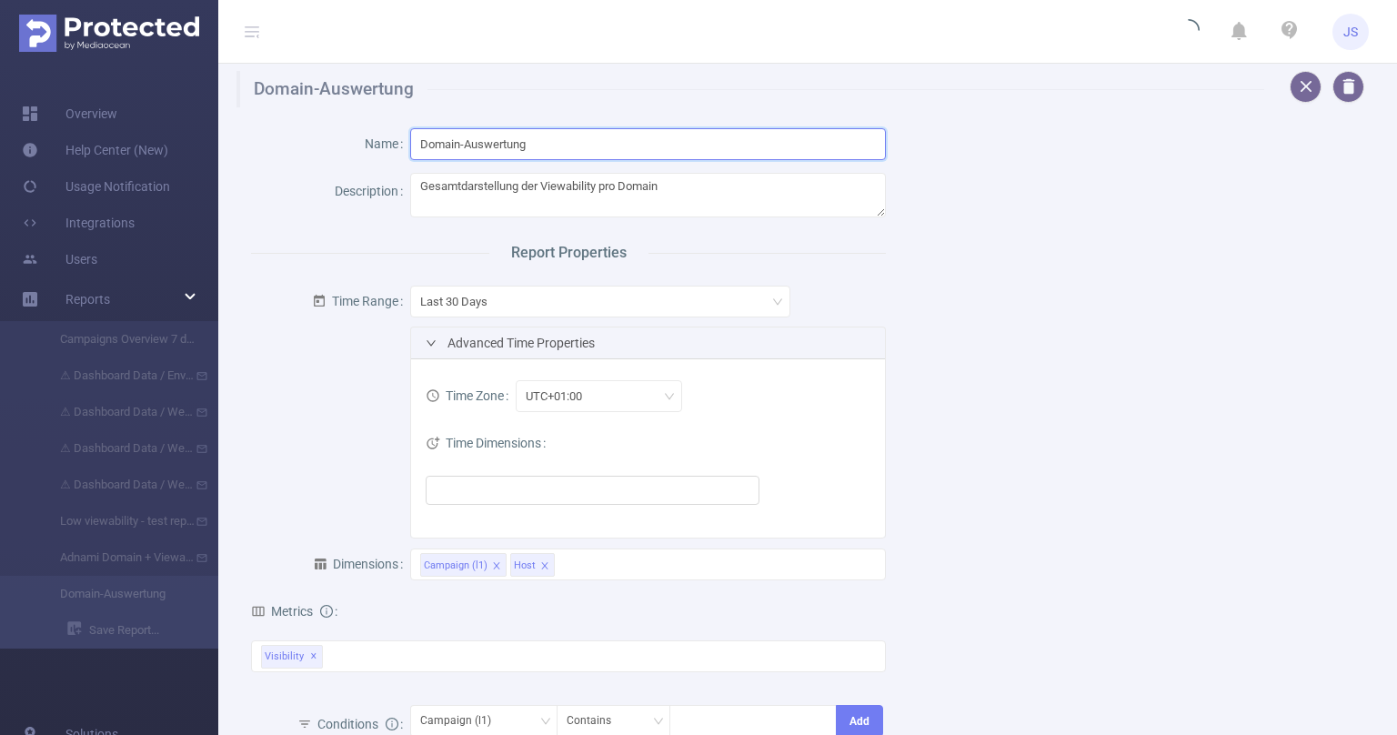
click at [660, 141] on input "Domain-Auswertung" at bounding box center [648, 144] width 477 height 32
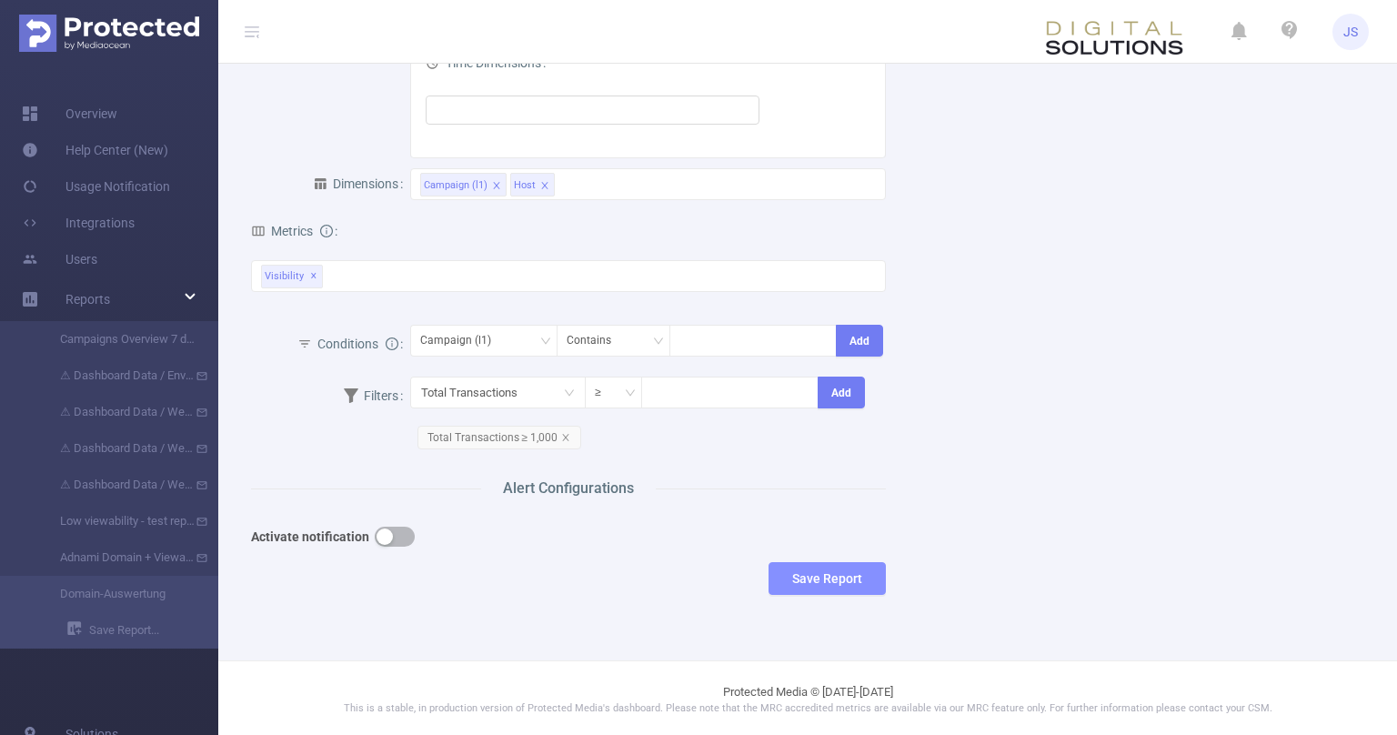
type input "Domain-Auswertung Viewability"
click at [868, 576] on button "Save Report" at bounding box center [827, 578] width 117 height 33
click at [899, 512] on button "Save" at bounding box center [913, 521] width 42 height 22
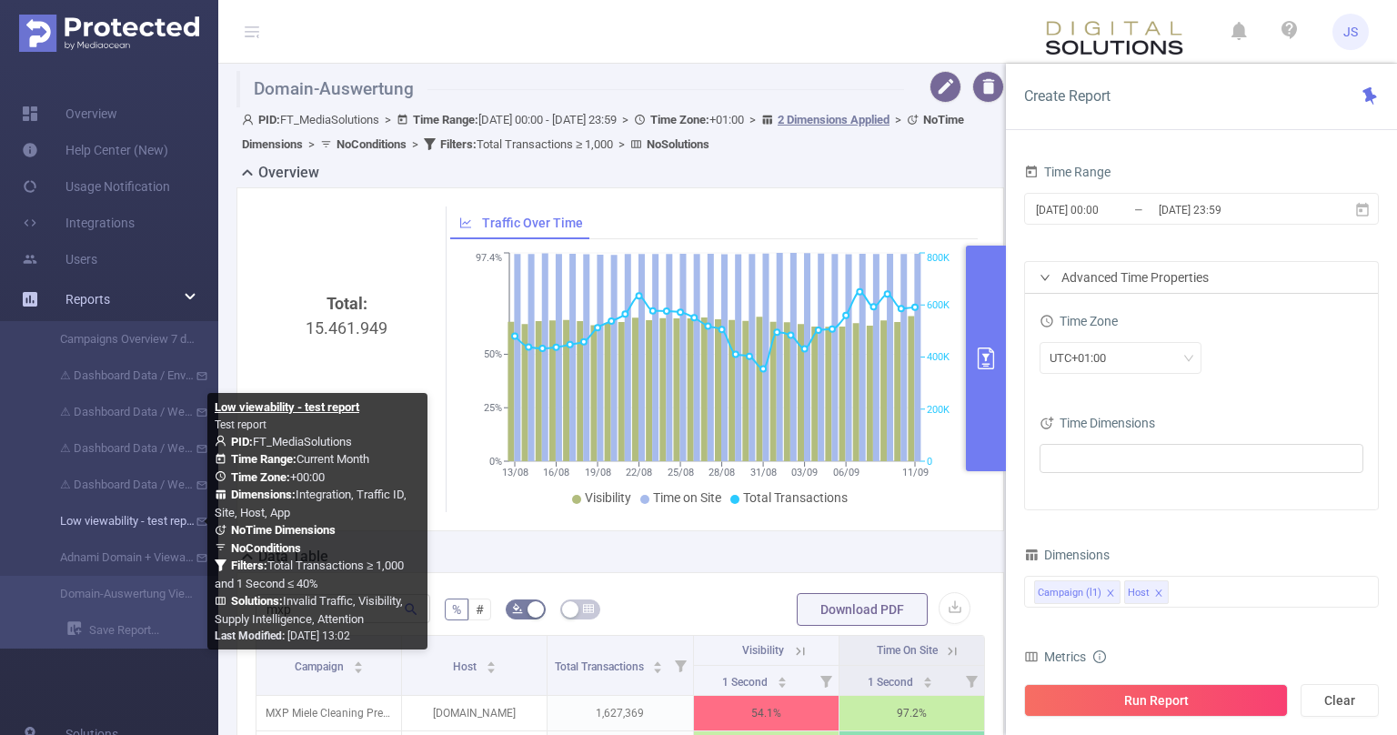
click at [104, 524] on link "Low viewability - test report" at bounding box center [116, 521] width 160 height 36
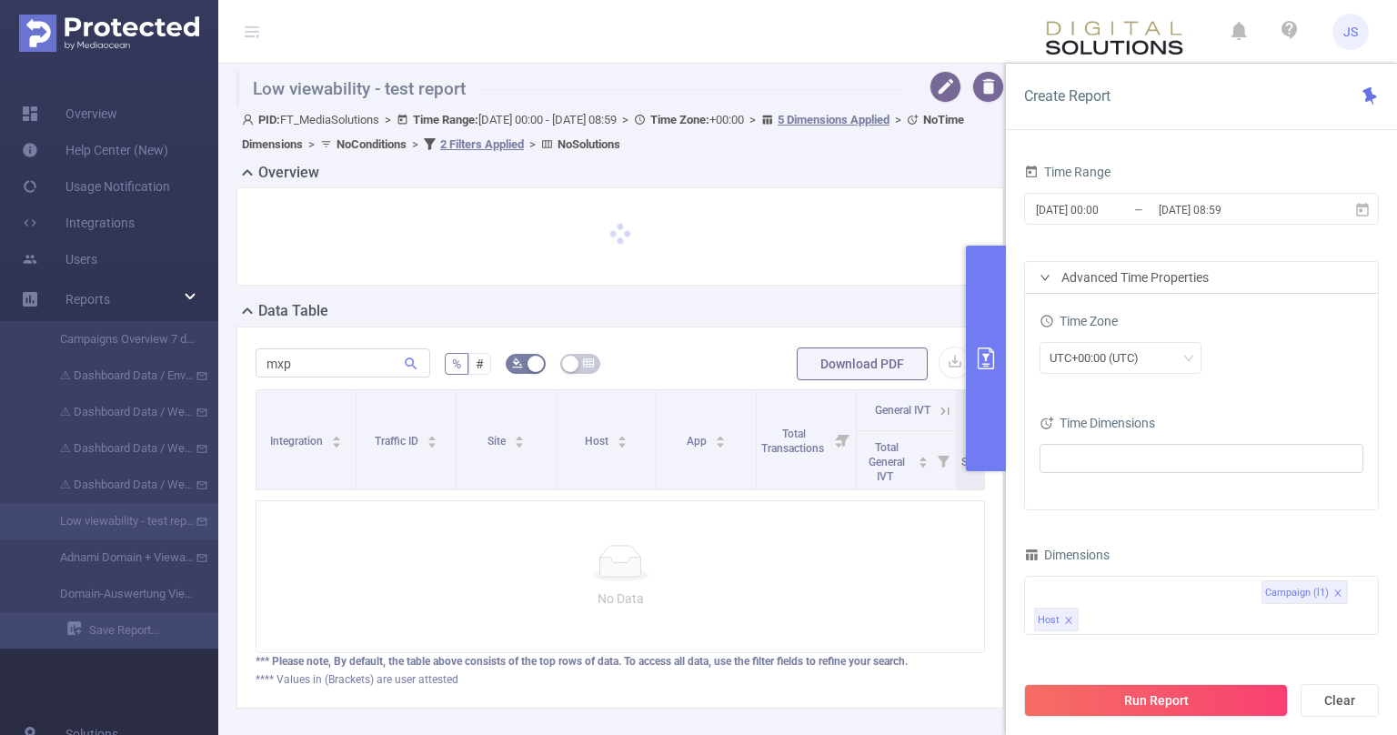
type input "2025-09-01 00:00"
type input "2025-09-12 08:59"
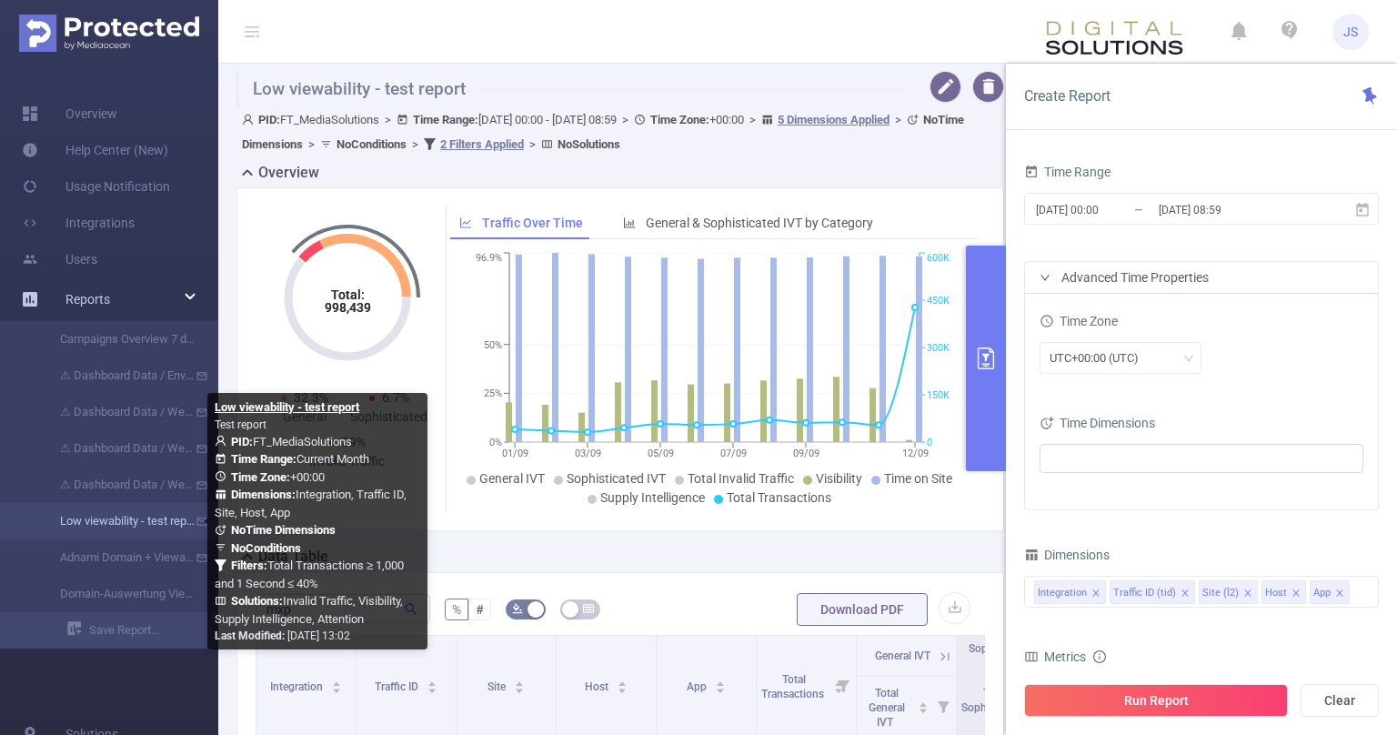
click at [129, 519] on link "Low viewability - test report" at bounding box center [116, 521] width 160 height 36
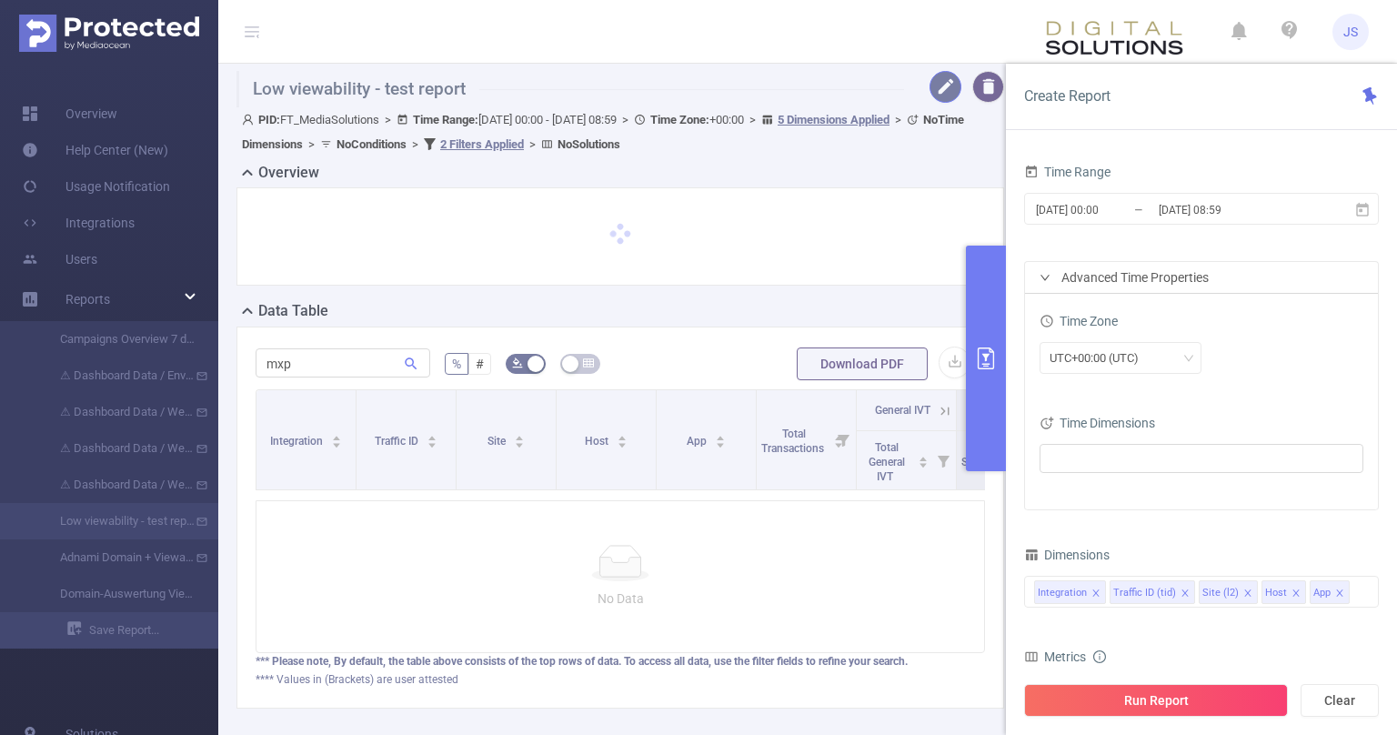
click at [947, 83] on button "button" at bounding box center [946, 87] width 32 height 32
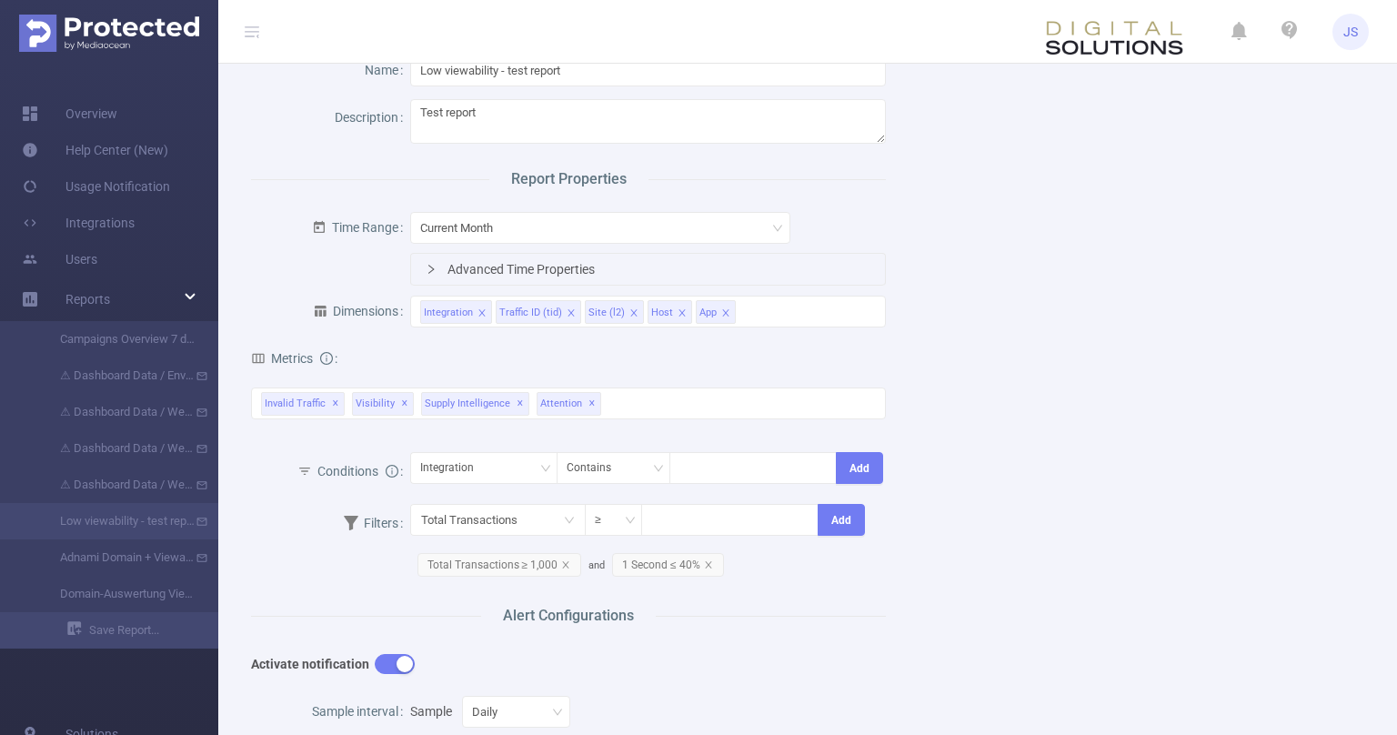
scroll to position [275, 0]
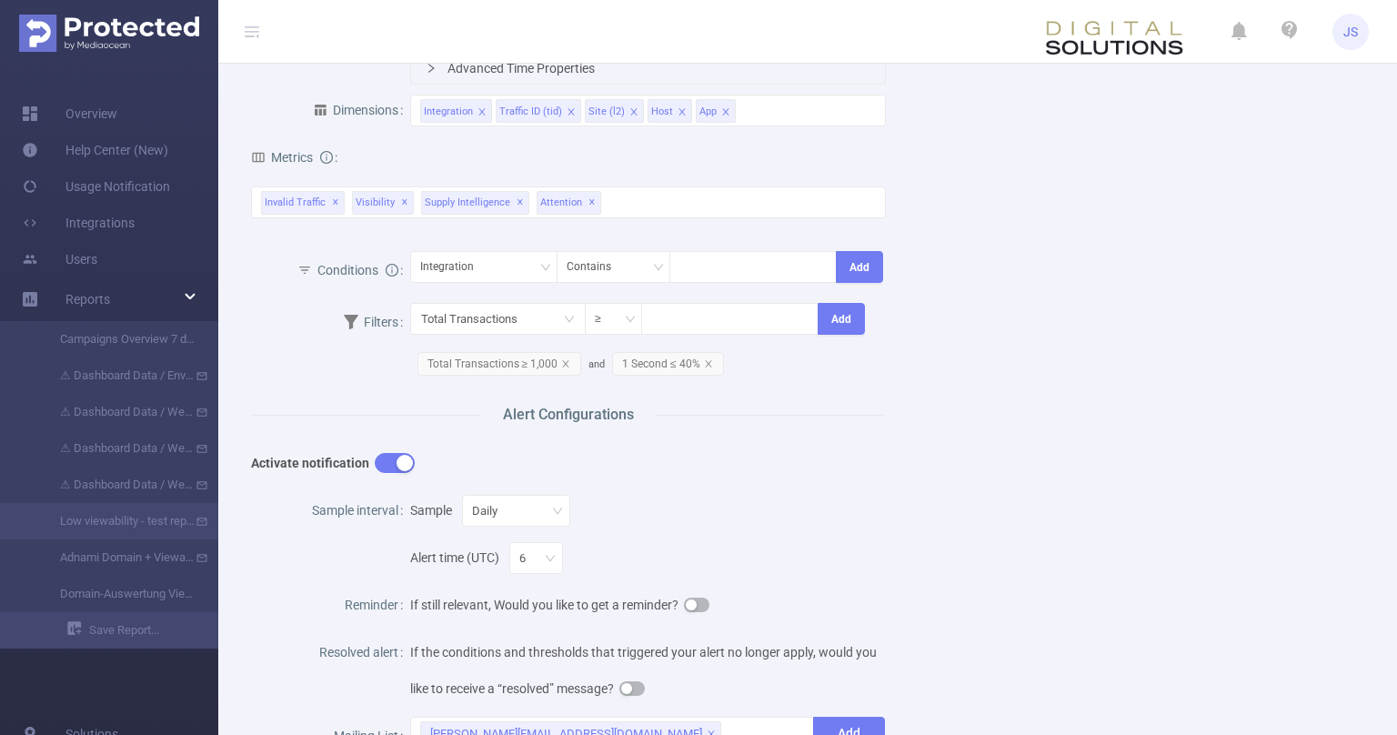
click at [973, 468] on div "Name Low viewability - test report Description Test report Report Properties Ti…" at bounding box center [800, 401] width 1143 height 1137
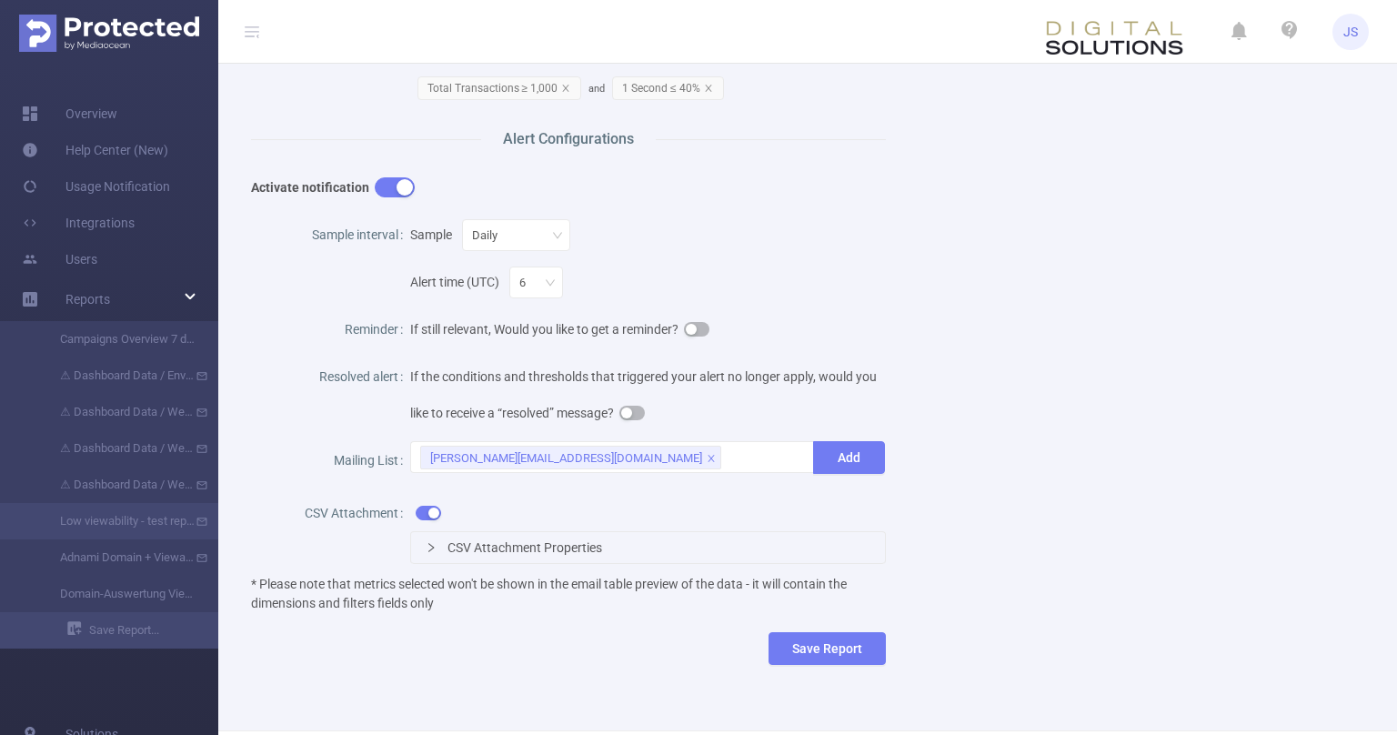
scroll to position [0, 0]
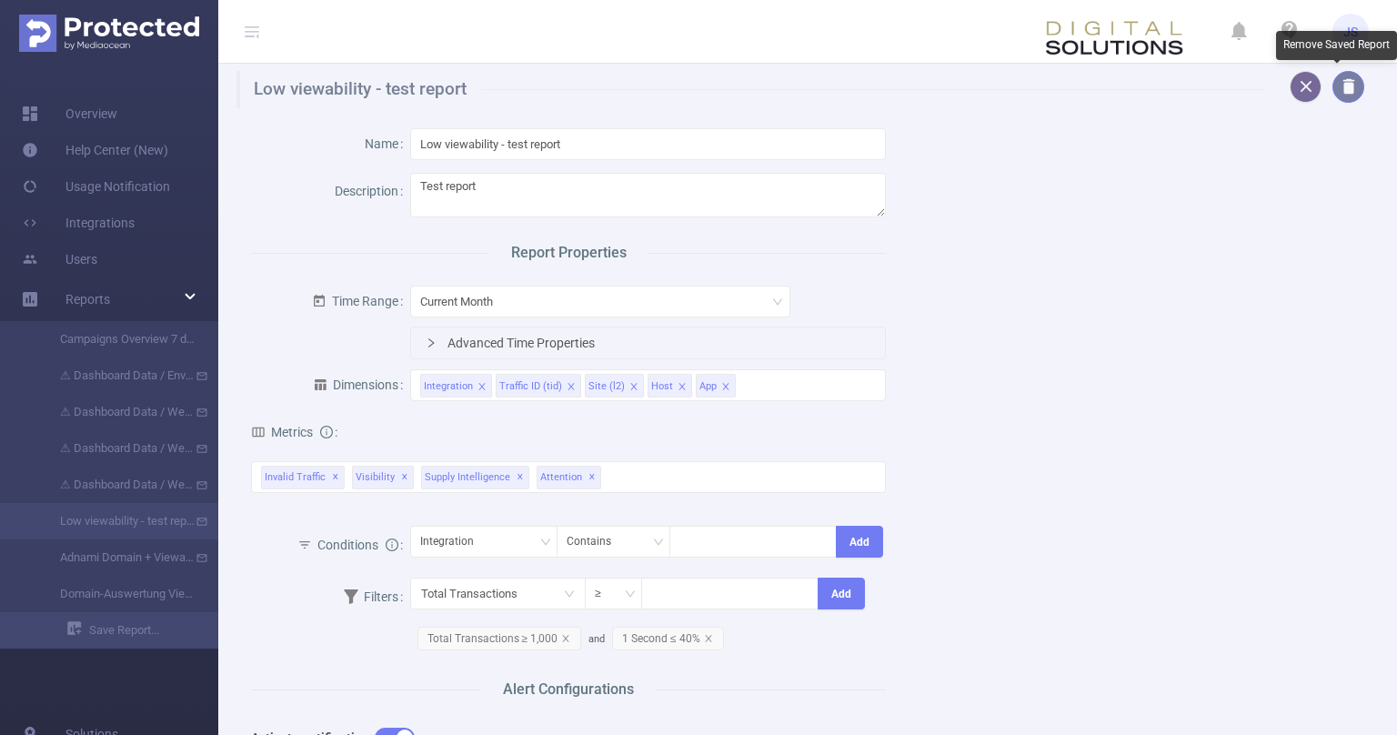
click at [1345, 67] on div "Remove Saved Report" at bounding box center [1336, 49] width 121 height 36
click at [1352, 86] on button "button" at bounding box center [1349, 87] width 32 height 32
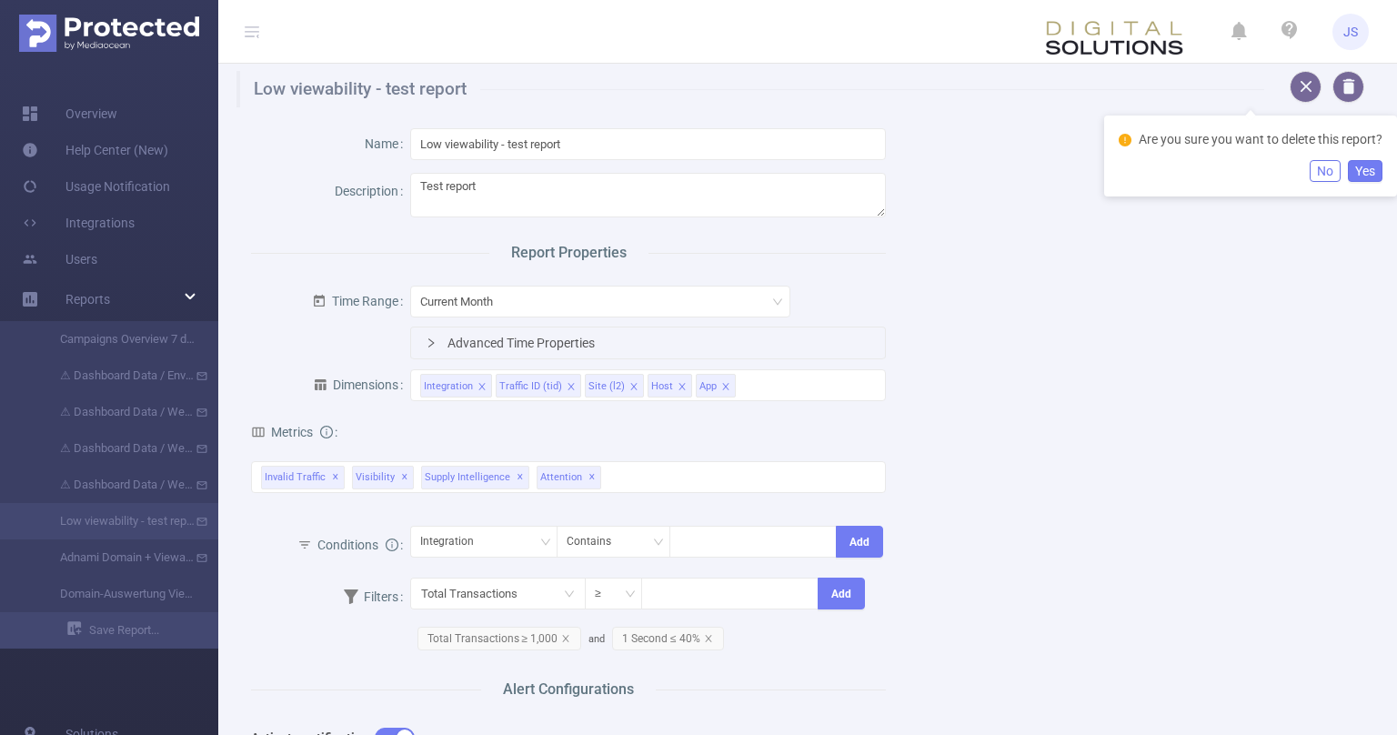
click at [1367, 182] on button "Yes" at bounding box center [1365, 171] width 35 height 22
